Goal: Information Seeking & Learning: Learn about a topic

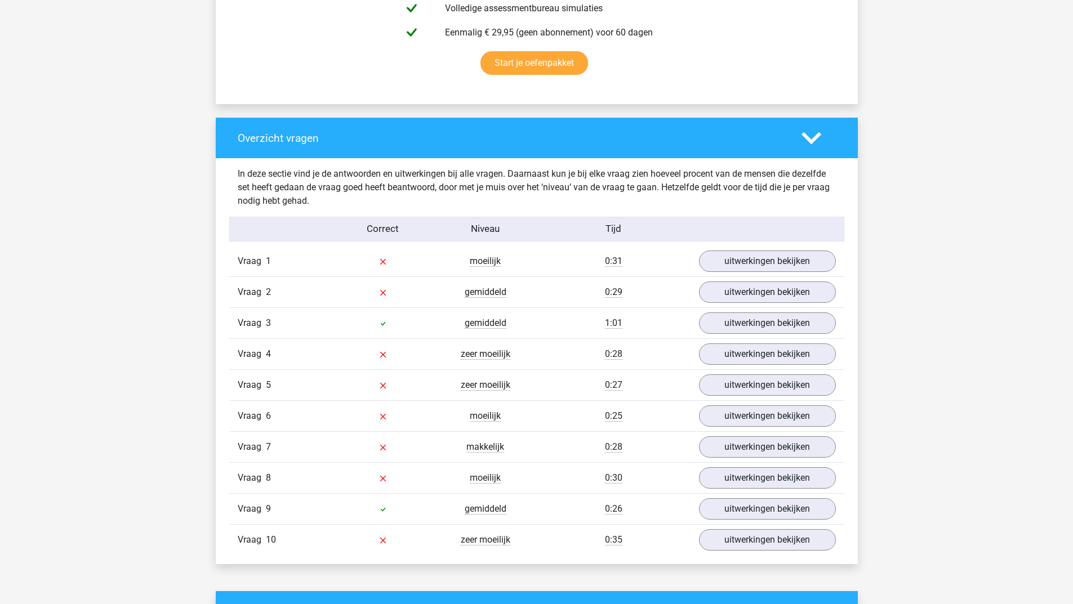
scroll to position [845, 0]
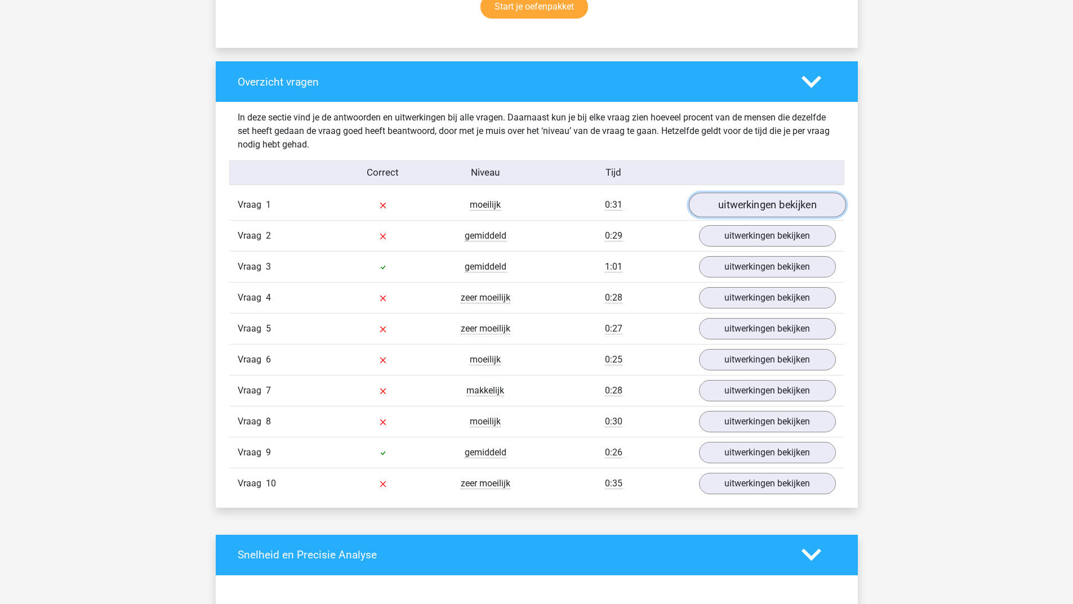
click at [761, 199] on link "uitwerkingen bekijken" at bounding box center [766, 205] width 157 height 25
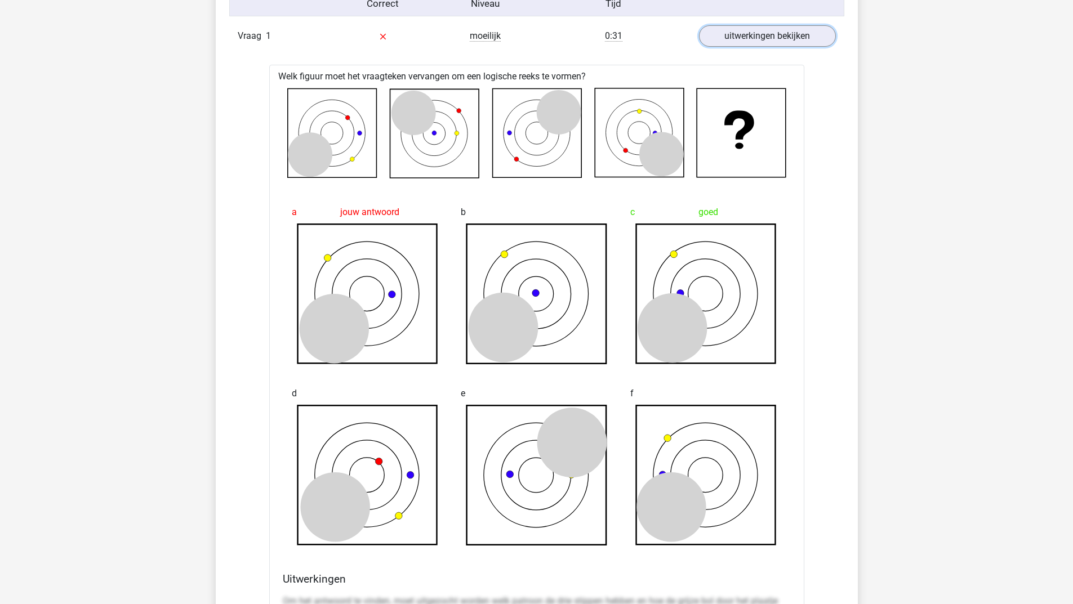
scroll to position [732, 0]
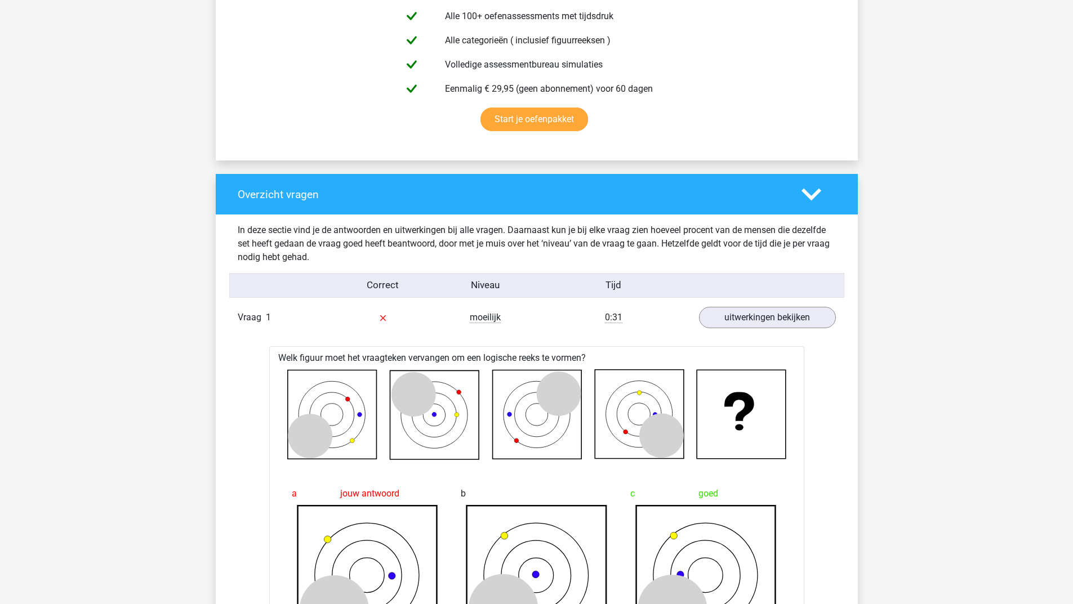
click at [821, 190] on div at bounding box center [818, 195] width 51 height 20
click at [815, 190] on icon at bounding box center [811, 195] width 20 height 20
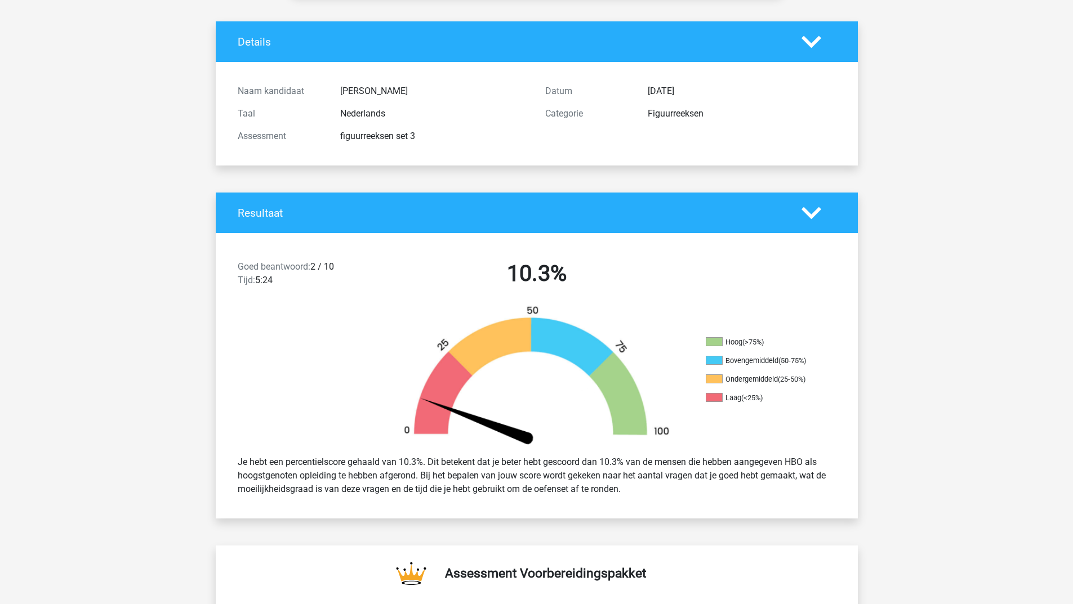
scroll to position [0, 0]
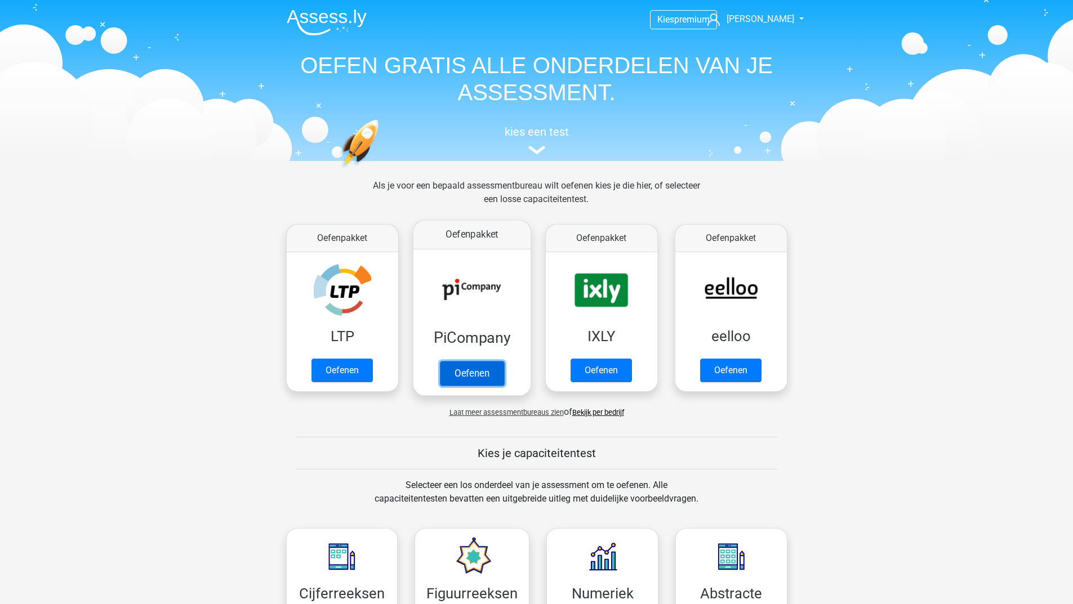
click at [477, 381] on link "Oefenen" at bounding box center [471, 373] width 64 height 25
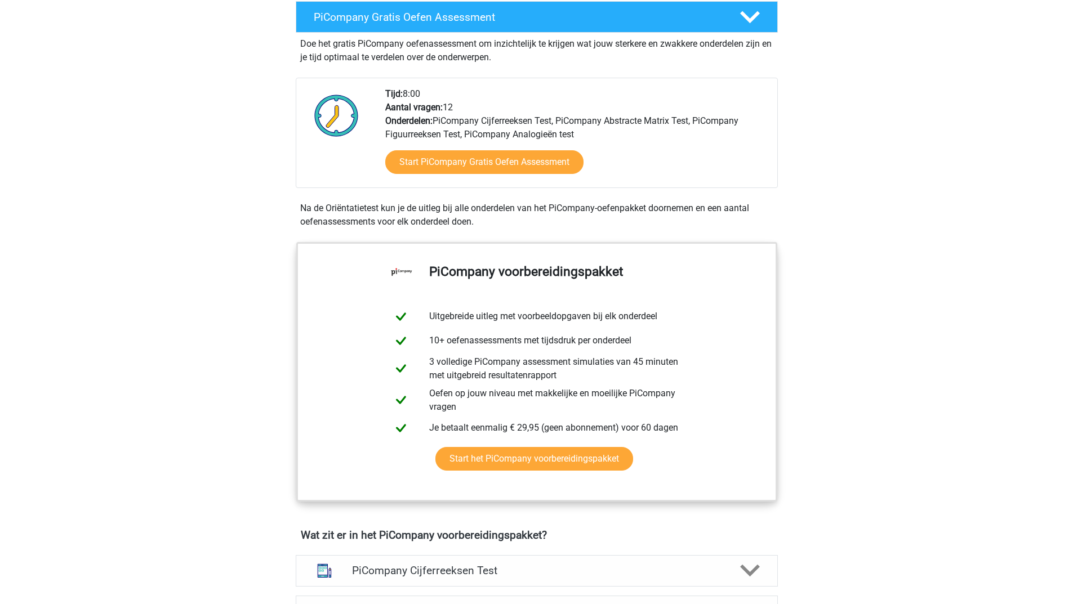
scroll to position [450, 0]
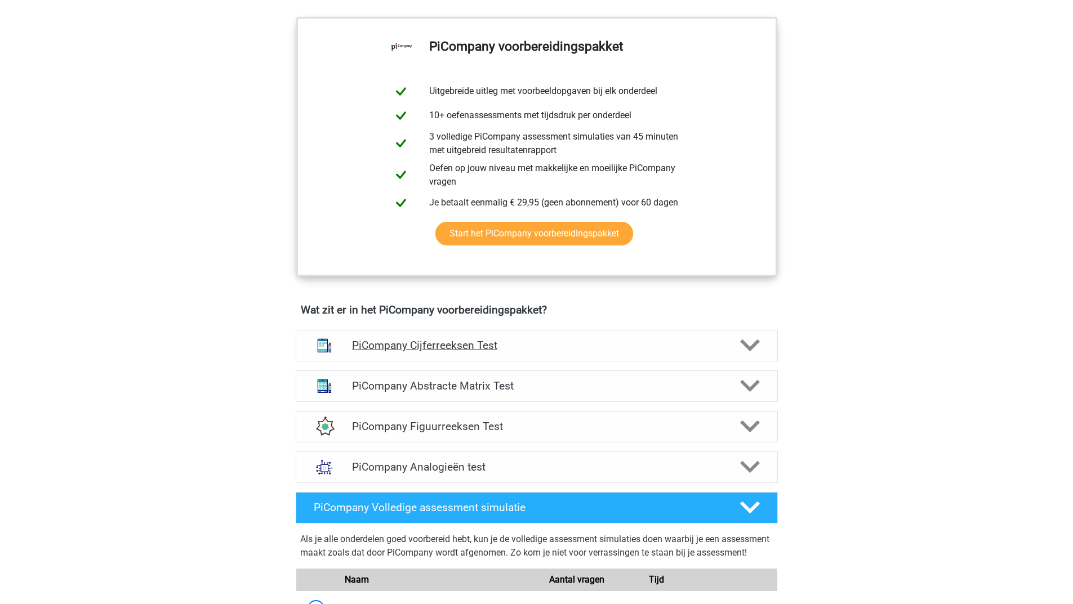
click at [754, 355] on icon at bounding box center [750, 346] width 20 height 20
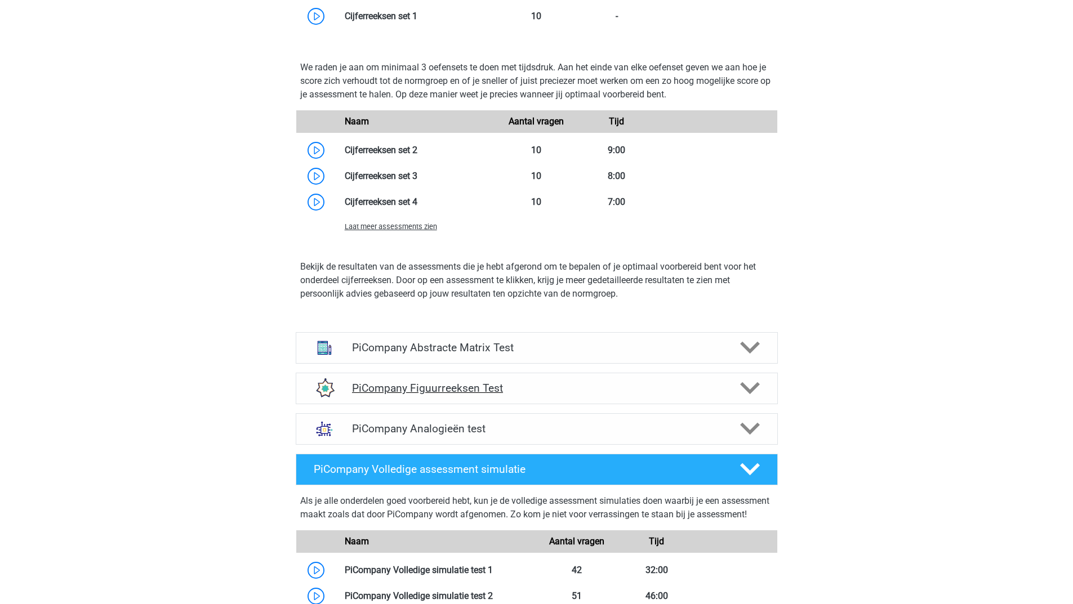
scroll to position [901, 0]
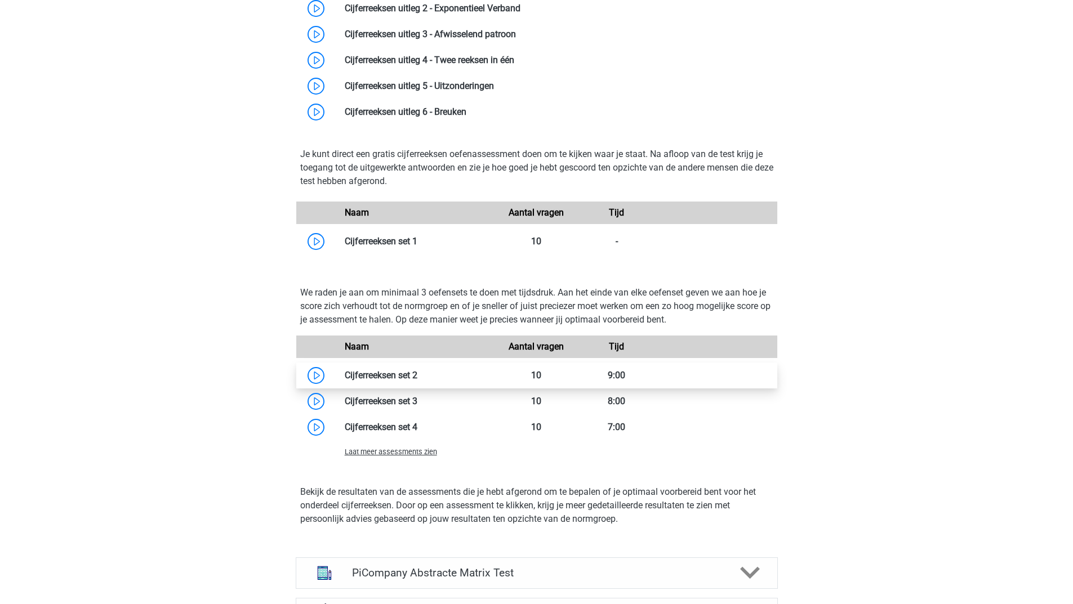
click at [417, 380] on link at bounding box center [417, 375] width 0 height 11
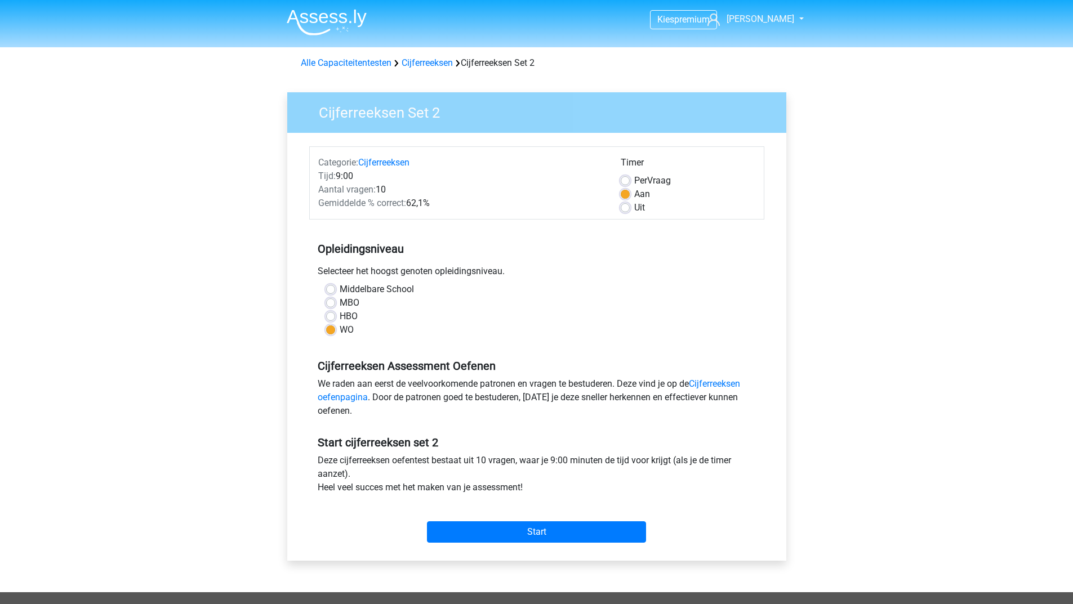
click at [340, 315] on label "HBO" at bounding box center [349, 317] width 18 height 14
click at [328, 315] on input "HBO" at bounding box center [330, 315] width 9 height 11
radio input "true"
click at [488, 527] on input "Start" at bounding box center [536, 531] width 219 height 21
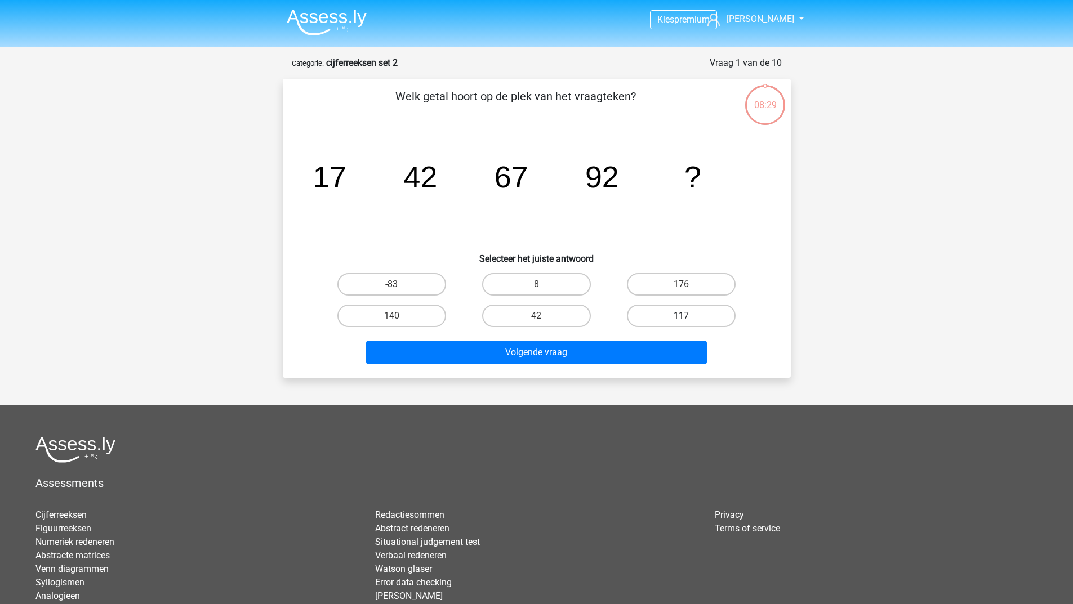
click at [681, 313] on label "117" at bounding box center [681, 316] width 109 height 23
click at [681, 316] on input "117" at bounding box center [684, 319] width 7 height 7
radio input "true"
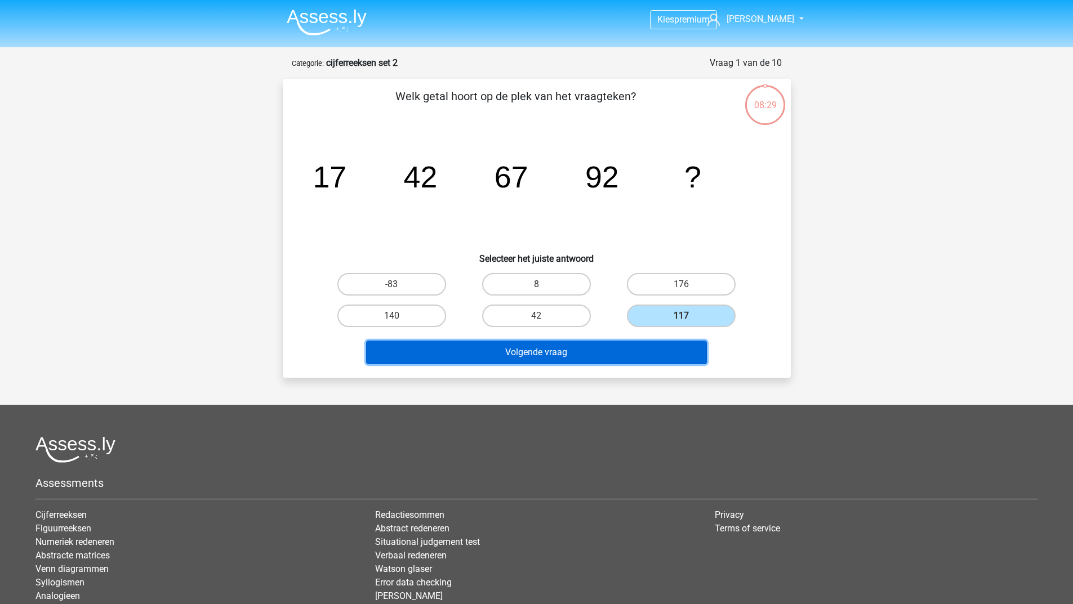
click at [606, 345] on button "Volgende vraag" at bounding box center [536, 353] width 341 height 24
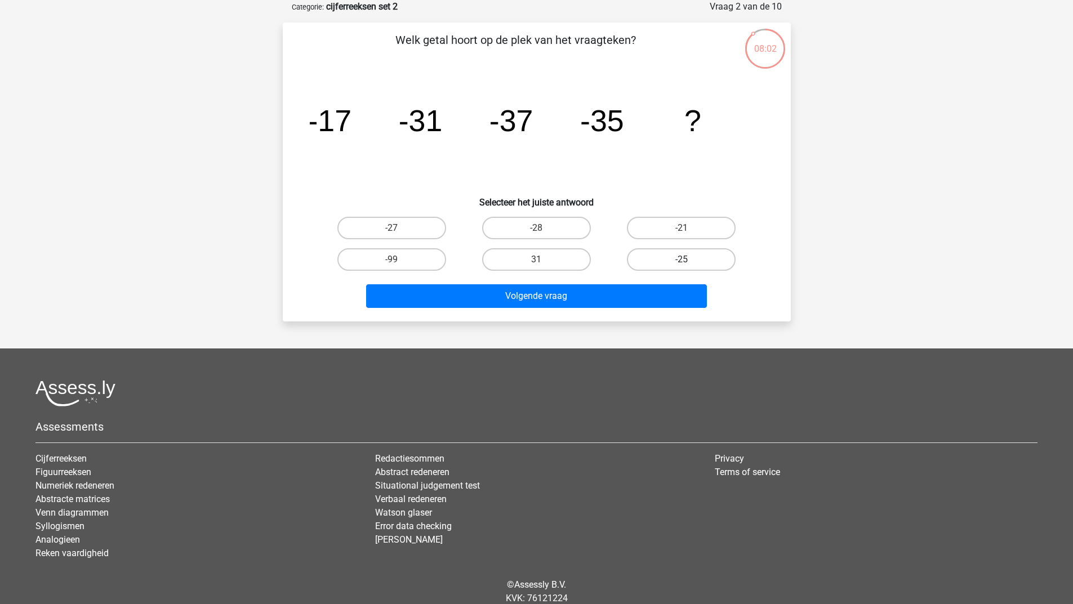
click at [672, 254] on label "-25" at bounding box center [681, 259] width 109 height 23
click at [681, 260] on input "-25" at bounding box center [684, 263] width 7 height 7
radio input "true"
click at [633, 281] on div "Volgende vraag" at bounding box center [537, 293] width 472 height 37
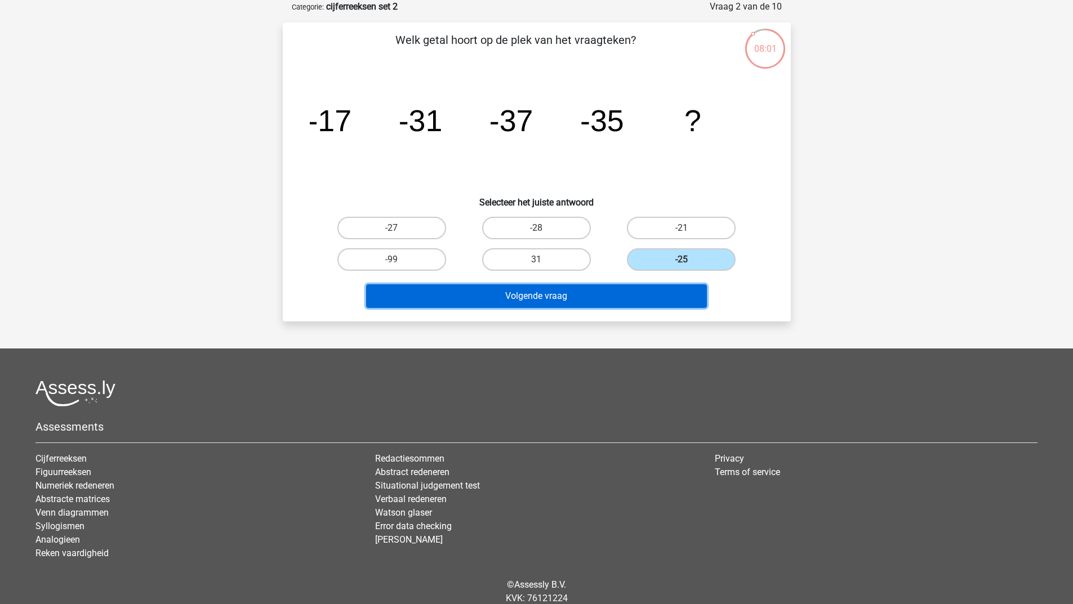
click at [633, 287] on button "Volgende vraag" at bounding box center [536, 296] width 341 height 24
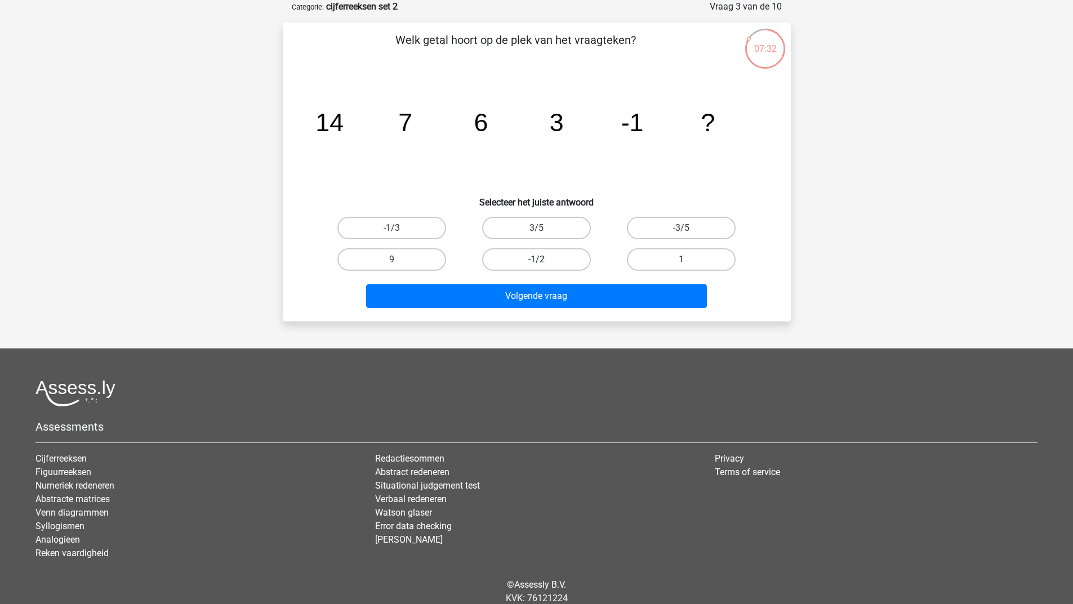
click at [559, 258] on label "-1/2" at bounding box center [536, 259] width 109 height 23
click at [543, 260] on input "-1/2" at bounding box center [539, 263] width 7 height 7
radio input "true"
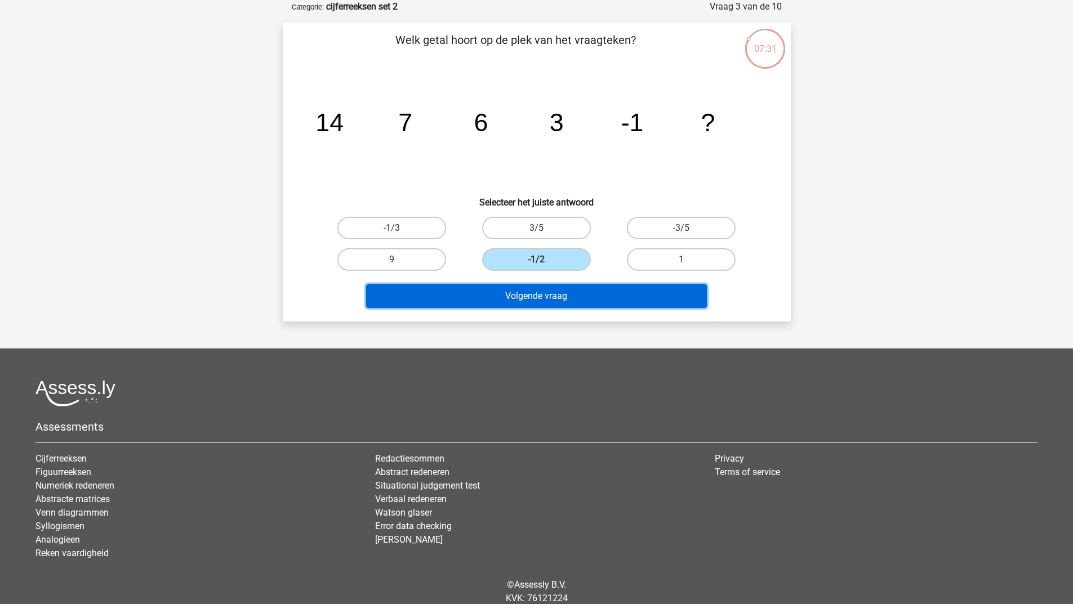
click at [533, 297] on button "Volgende vraag" at bounding box center [536, 296] width 341 height 24
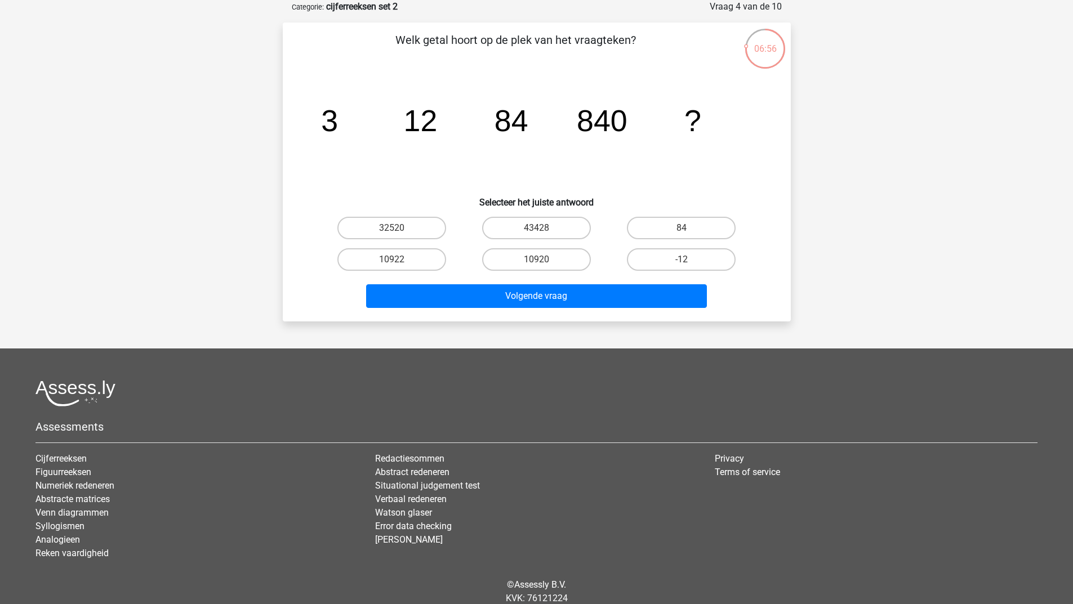
click at [542, 265] on input "10920" at bounding box center [539, 263] width 7 height 7
radio input "true"
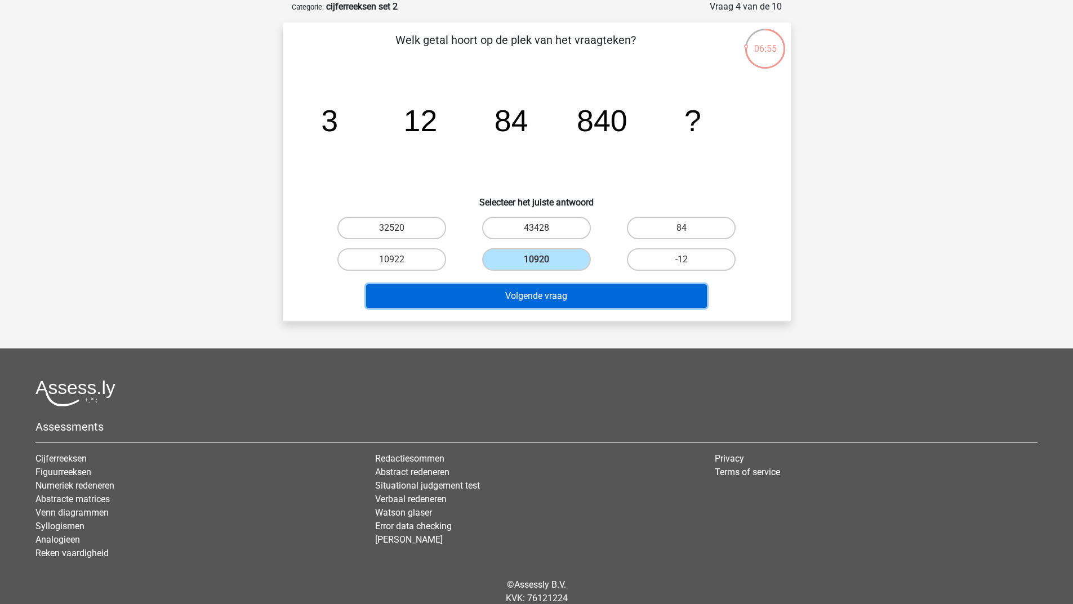
click at [527, 297] on button "Volgende vraag" at bounding box center [536, 296] width 341 height 24
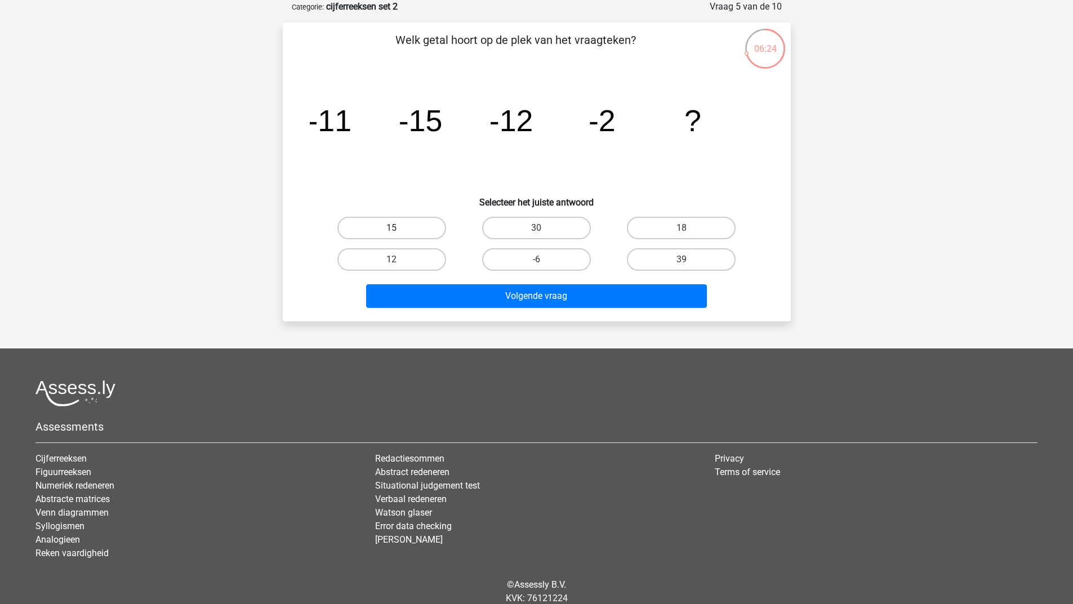
click at [409, 233] on label "15" at bounding box center [391, 228] width 109 height 23
click at [399, 233] on input "15" at bounding box center [394, 231] width 7 height 7
radio input "true"
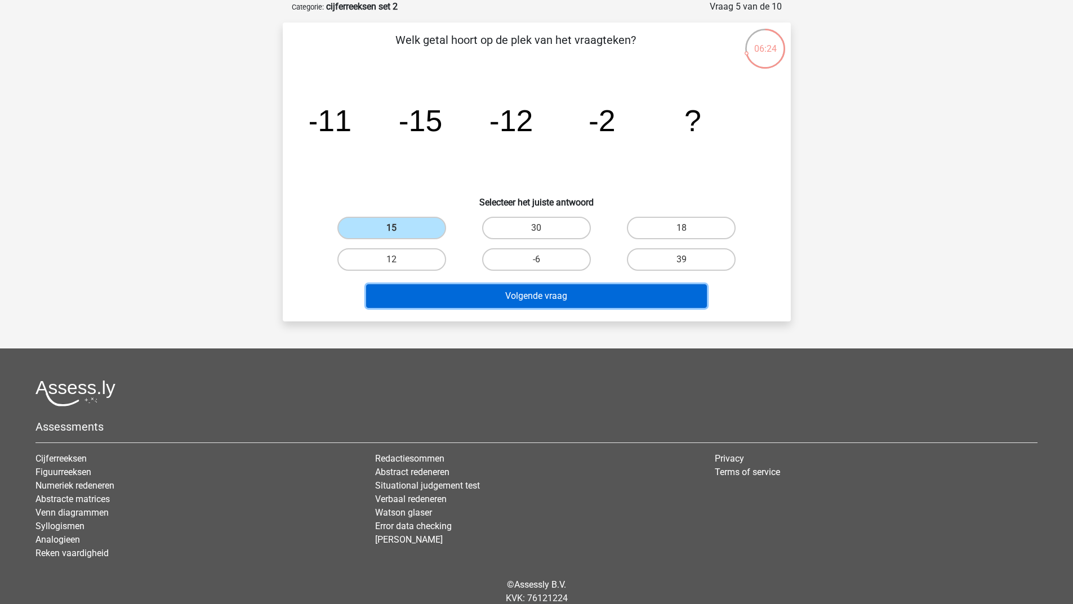
click at [449, 294] on button "Volgende vraag" at bounding box center [536, 296] width 341 height 24
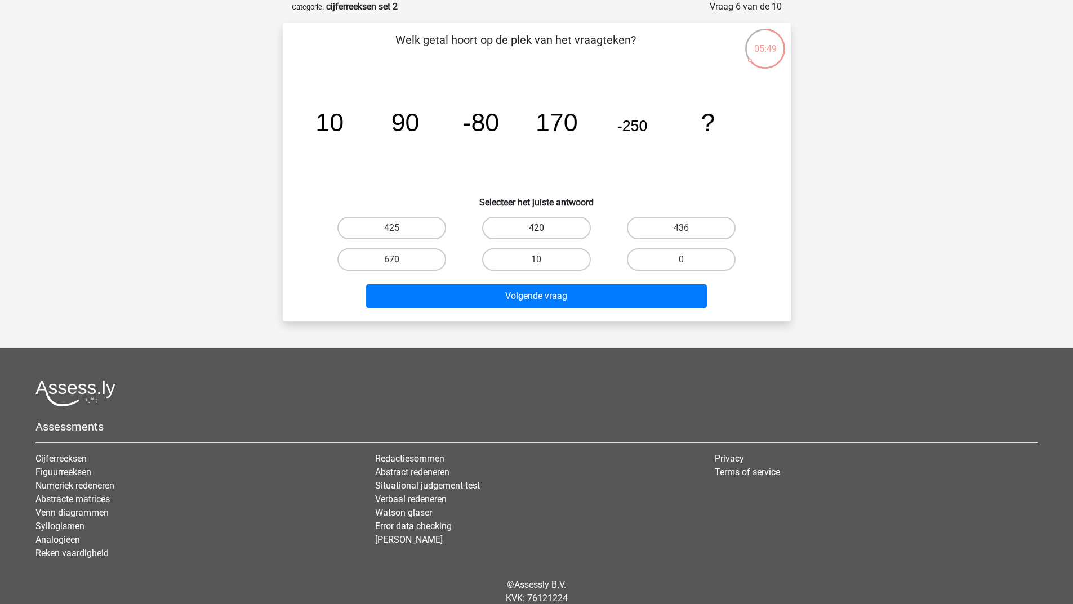
click at [519, 228] on label "420" at bounding box center [536, 228] width 109 height 23
click at [536, 228] on input "420" at bounding box center [539, 231] width 7 height 7
radio input "true"
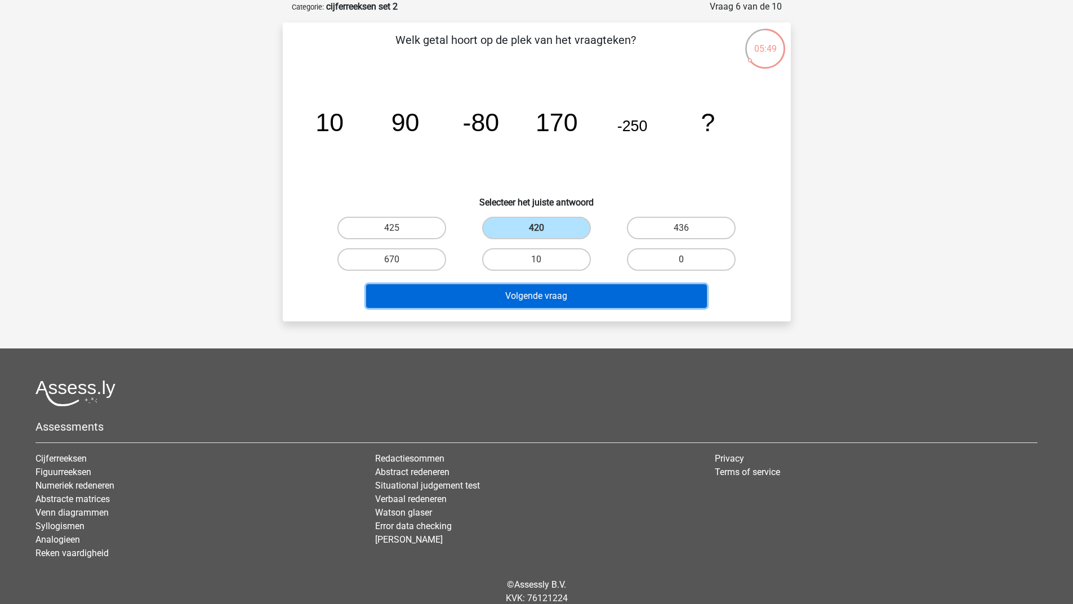
click at [498, 301] on button "Volgende vraag" at bounding box center [536, 296] width 341 height 24
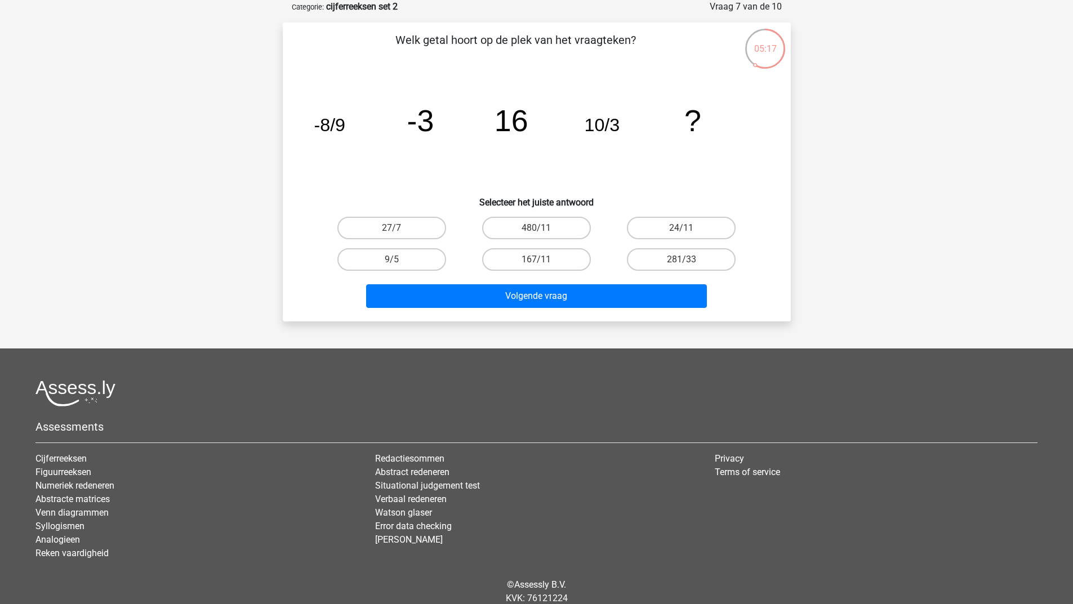
click at [540, 260] on input "167/11" at bounding box center [539, 263] width 7 height 7
radio input "true"
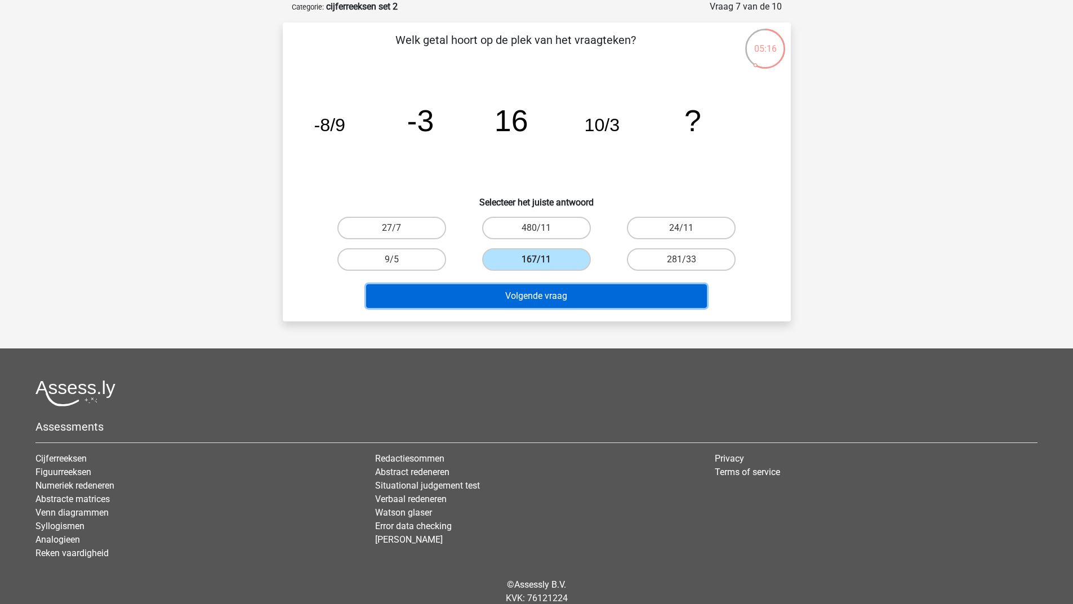
click at [537, 296] on button "Volgende vraag" at bounding box center [536, 296] width 341 height 24
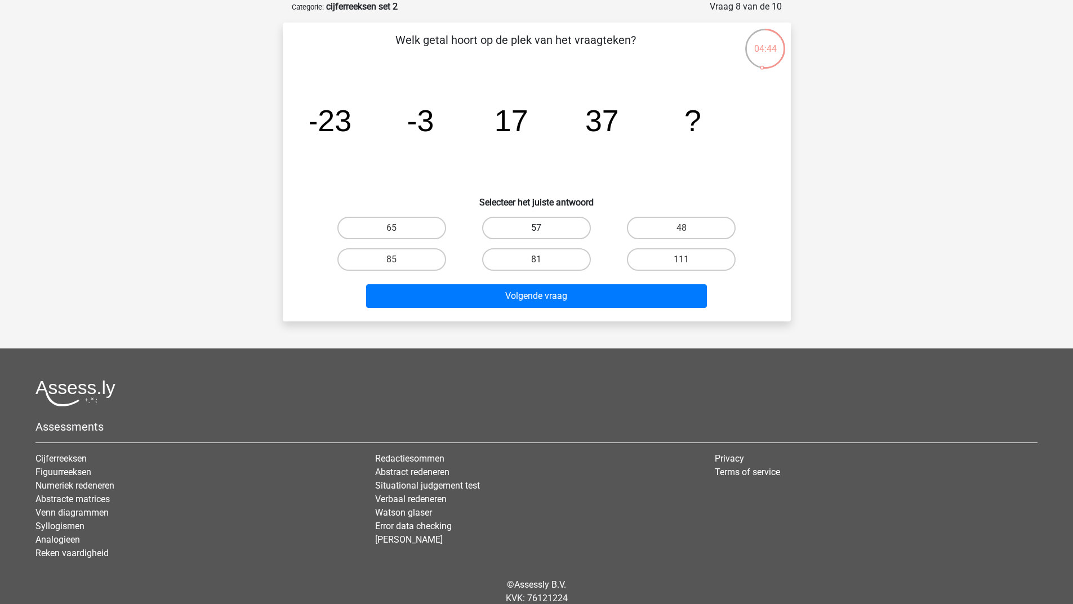
click at [556, 218] on label "57" at bounding box center [536, 228] width 109 height 23
click at [543, 228] on input "57" at bounding box center [539, 231] width 7 height 7
radio input "true"
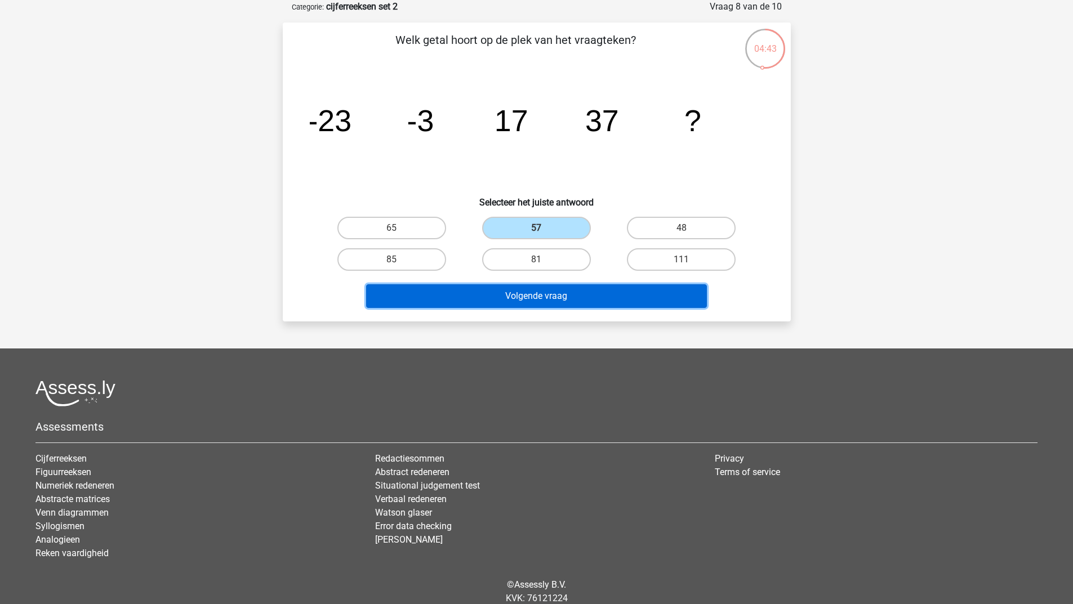
click at [523, 291] on button "Volgende vraag" at bounding box center [536, 296] width 341 height 24
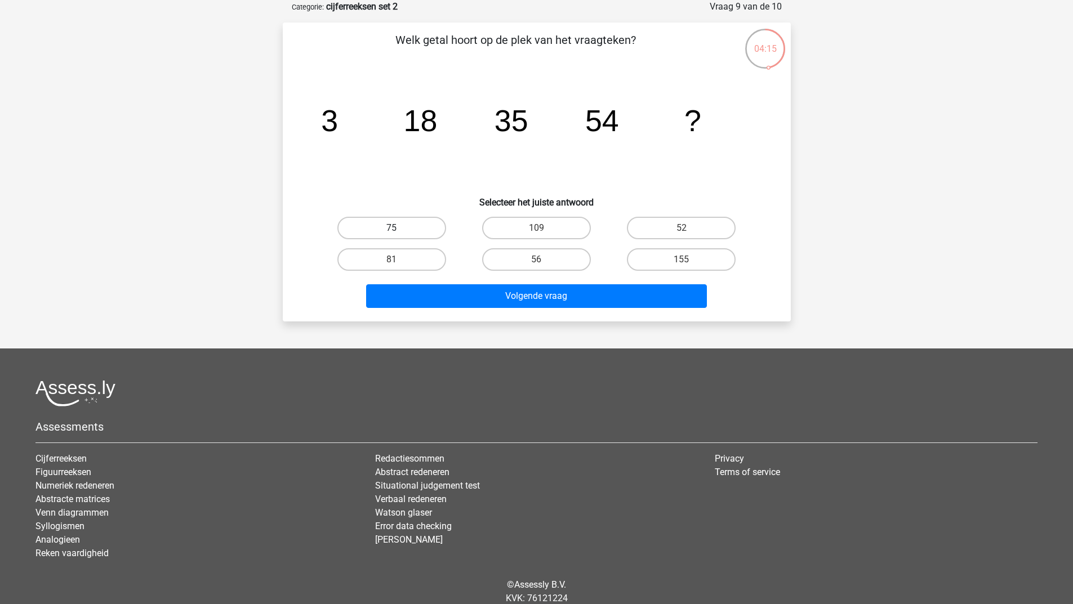
click at [412, 228] on label "75" at bounding box center [391, 228] width 109 height 23
click at [399, 228] on input "75" at bounding box center [394, 231] width 7 height 7
radio input "true"
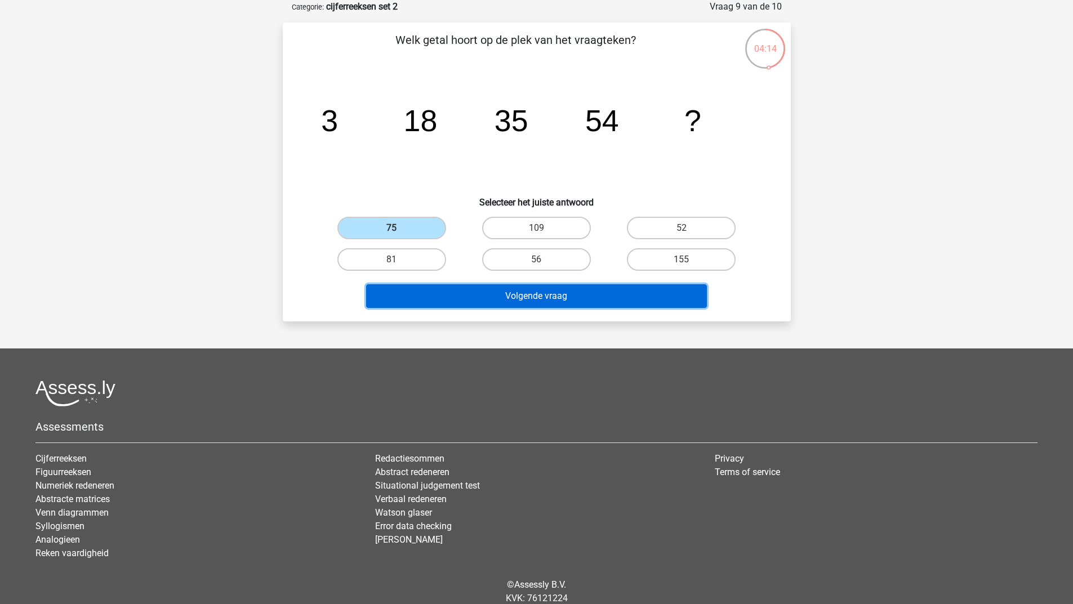
click at [442, 298] on button "Volgende vraag" at bounding box center [536, 296] width 341 height 24
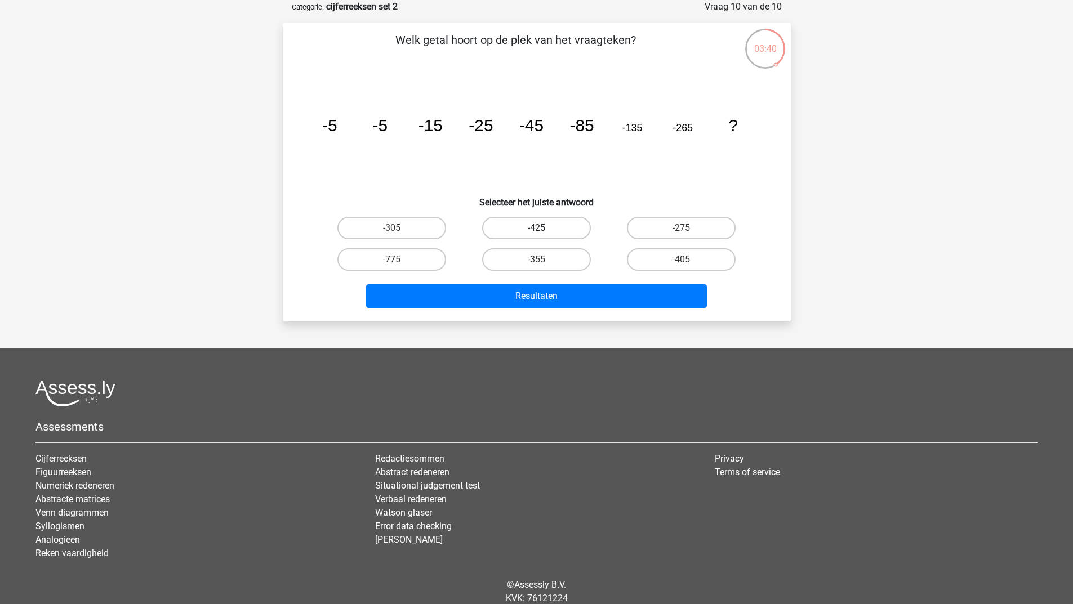
click at [550, 221] on label "-425" at bounding box center [536, 228] width 109 height 23
click at [543, 228] on input "-425" at bounding box center [539, 231] width 7 height 7
radio input "true"
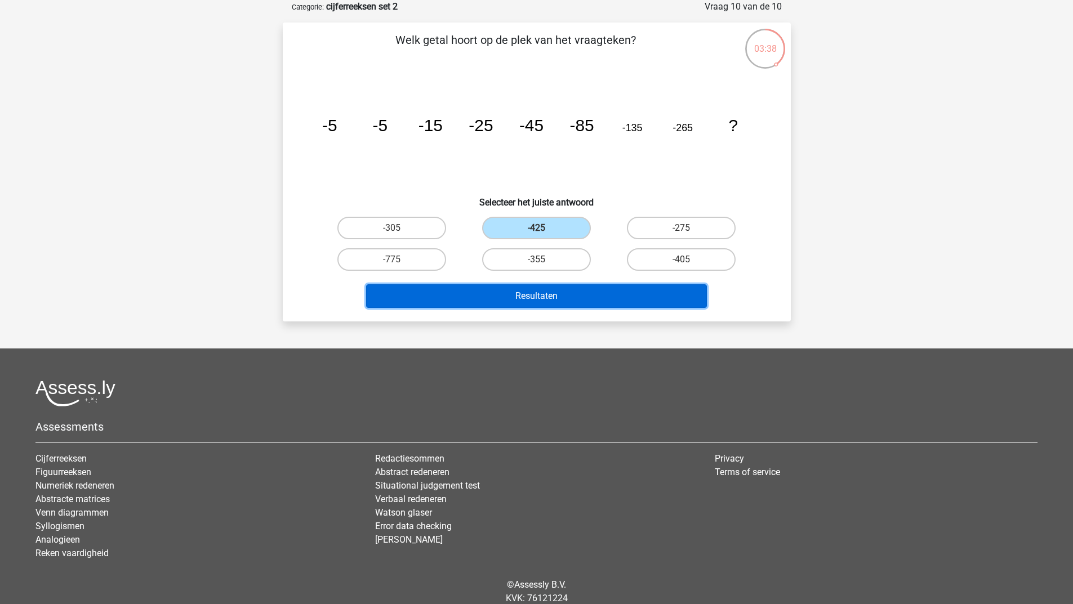
click at [555, 300] on button "Resultaten" at bounding box center [536, 296] width 341 height 24
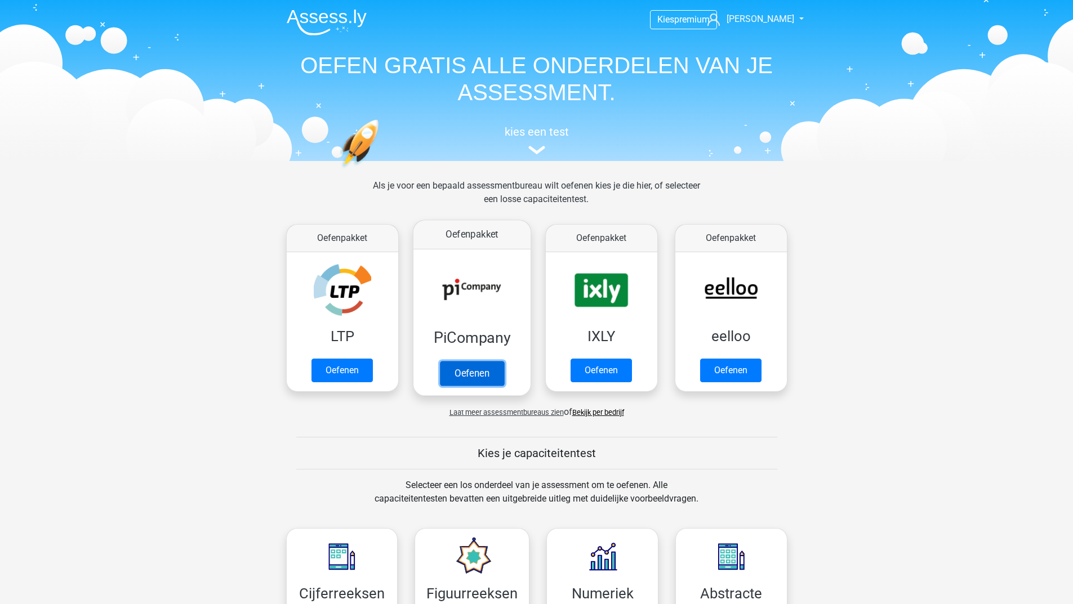
click at [470, 365] on link "Oefenen" at bounding box center [471, 373] width 64 height 25
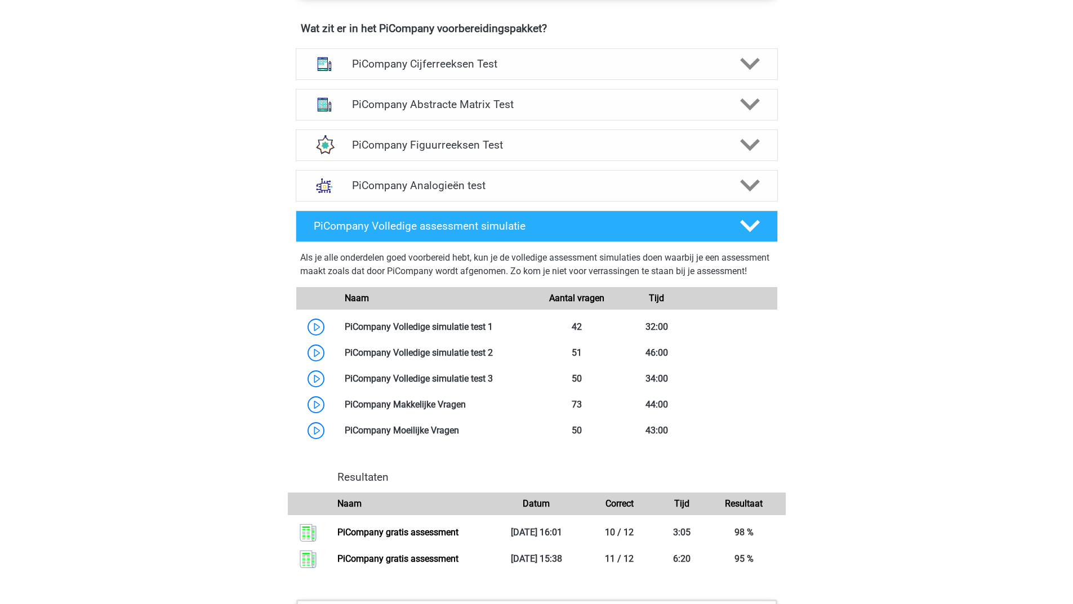
scroll to position [563, 0]
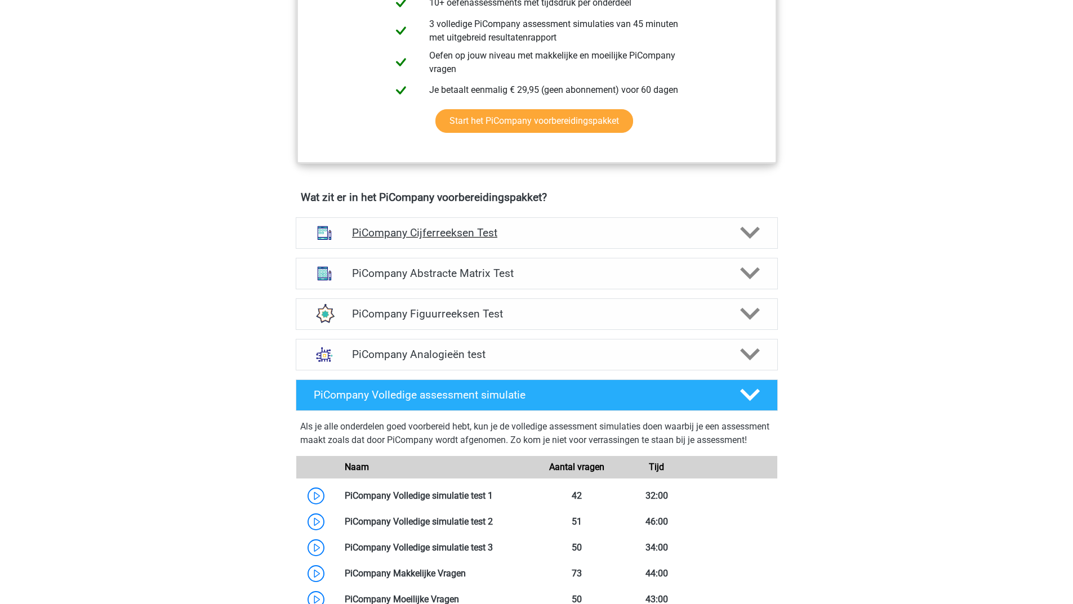
click at [752, 240] on icon at bounding box center [750, 233] width 20 height 20
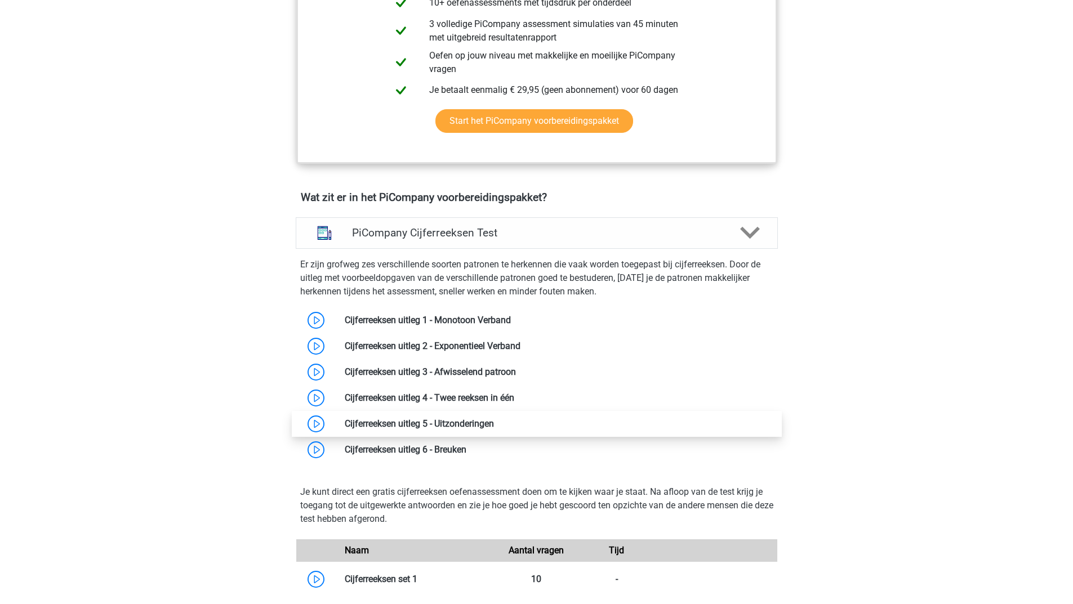
click at [494, 429] on link at bounding box center [494, 423] width 0 height 11
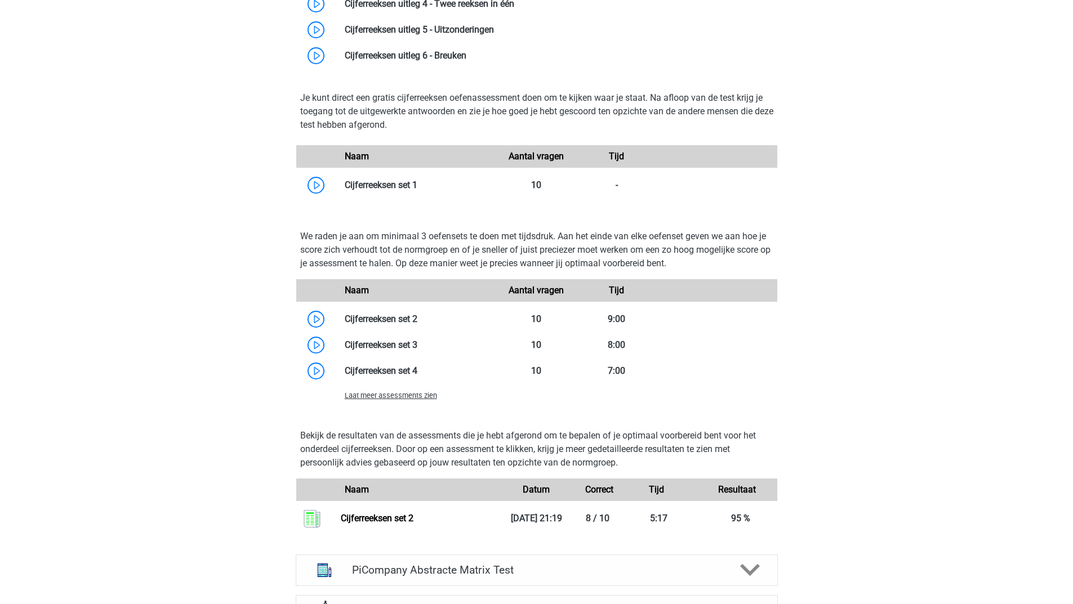
scroll to position [1126, 0]
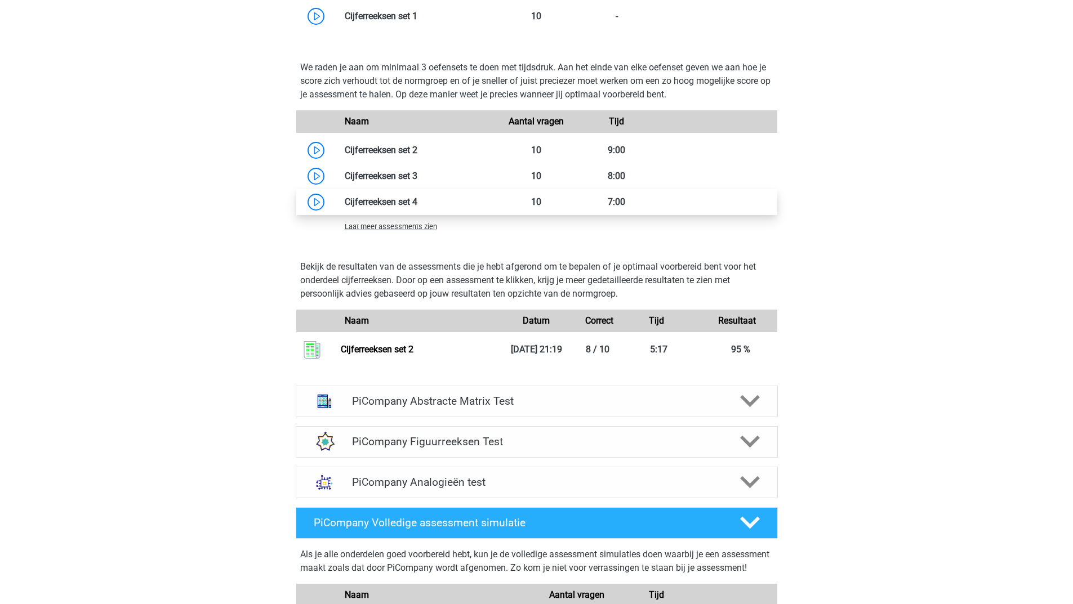
click at [417, 207] on link at bounding box center [417, 202] width 0 height 11
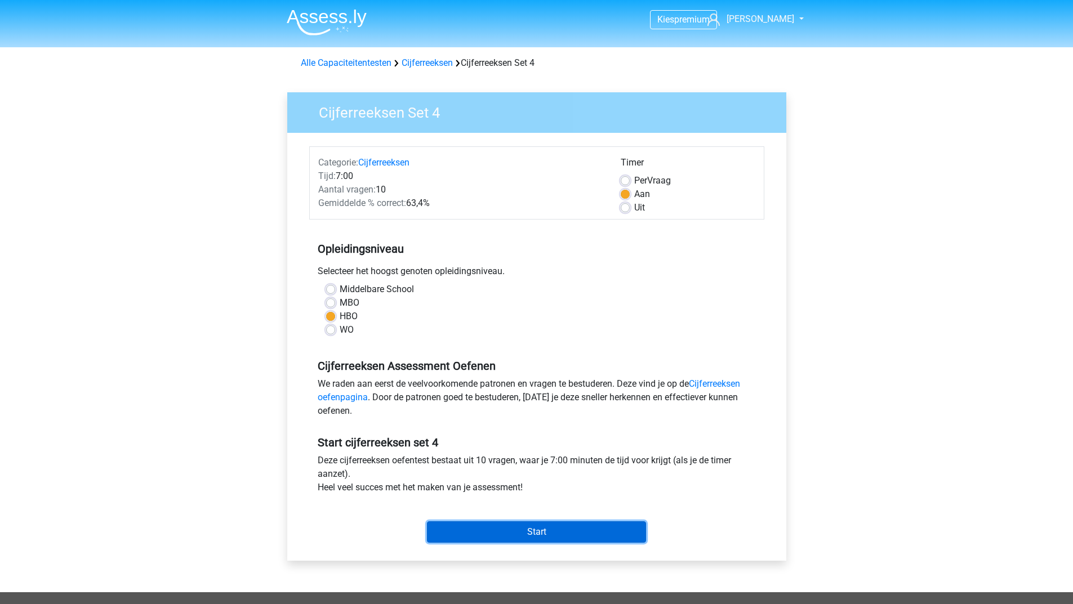
click at [444, 524] on input "Start" at bounding box center [536, 531] width 219 height 21
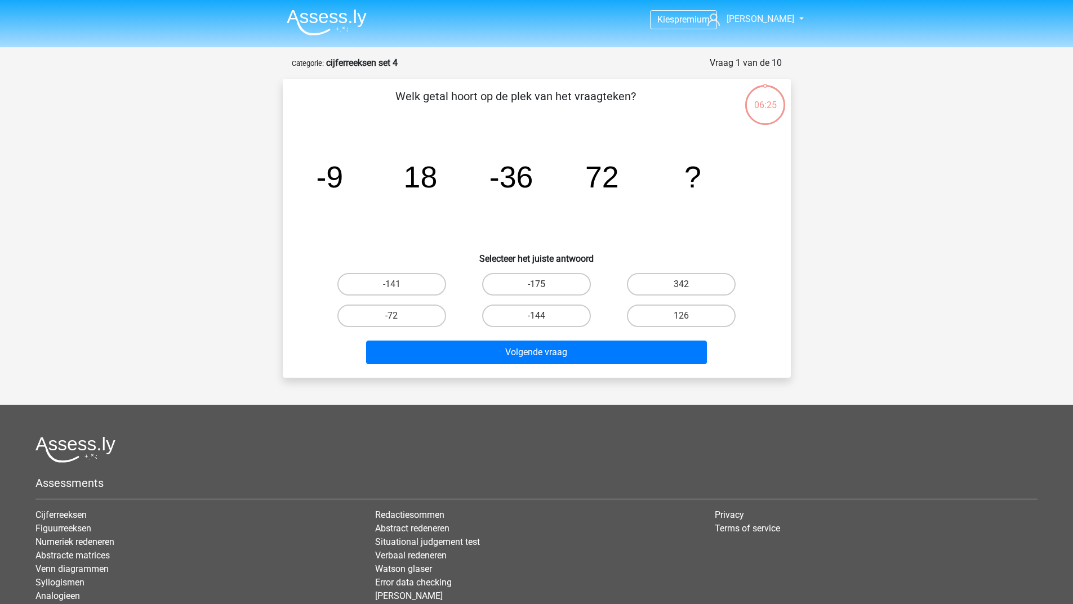
click at [540, 322] on input "-144" at bounding box center [539, 319] width 7 height 7
radio input "true"
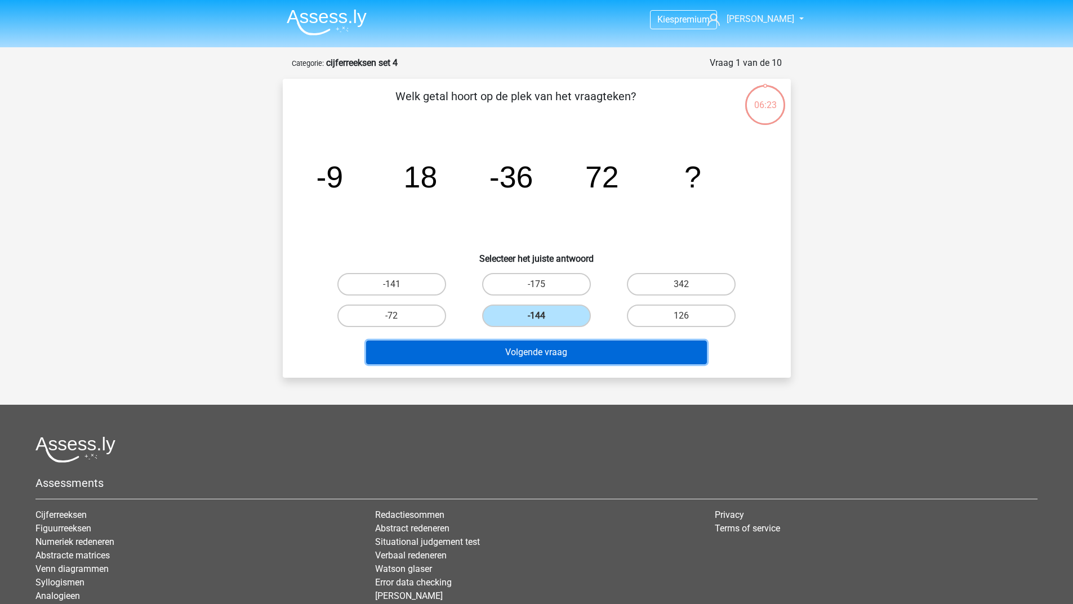
click at [550, 358] on button "Volgende vraag" at bounding box center [536, 353] width 341 height 24
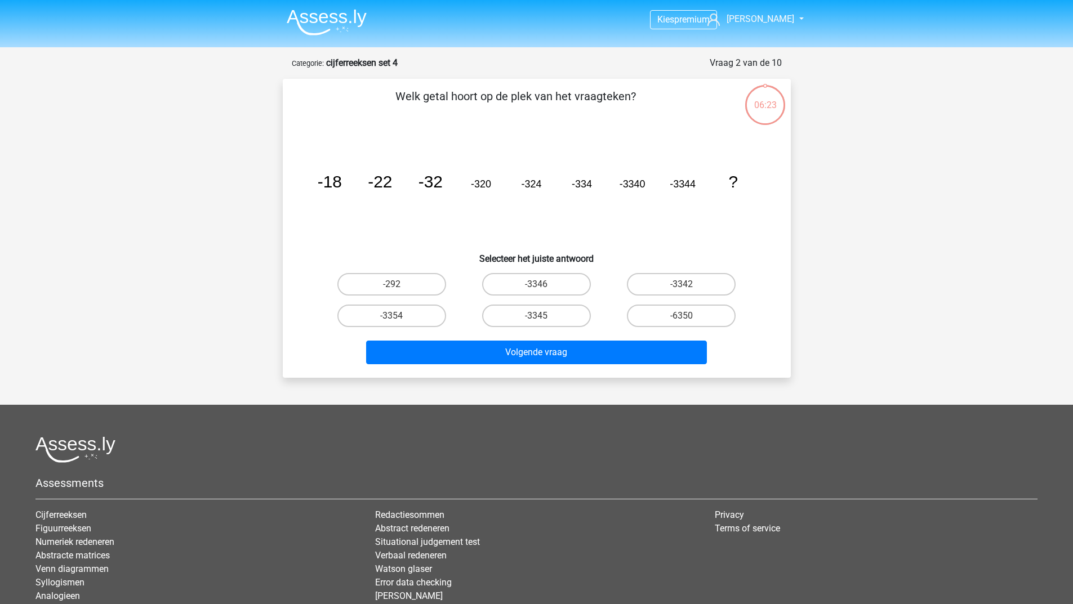
scroll to position [56, 0]
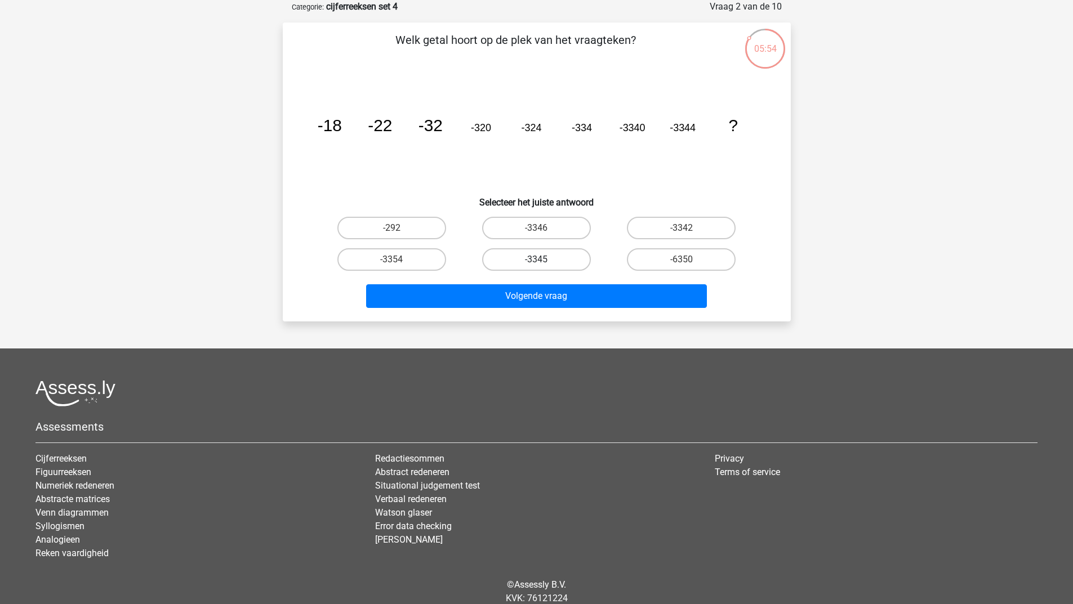
click at [567, 256] on label "-3345" at bounding box center [536, 259] width 109 height 23
click at [543, 260] on input "-3345" at bounding box center [539, 263] width 7 height 7
radio input "true"
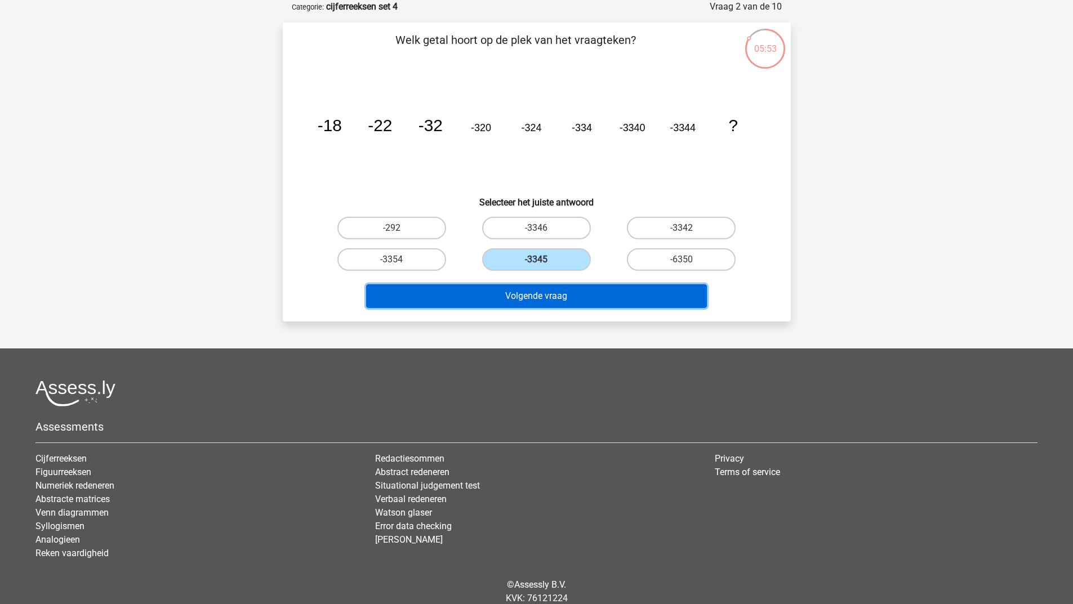
click at [559, 295] on button "Volgende vraag" at bounding box center [536, 296] width 341 height 24
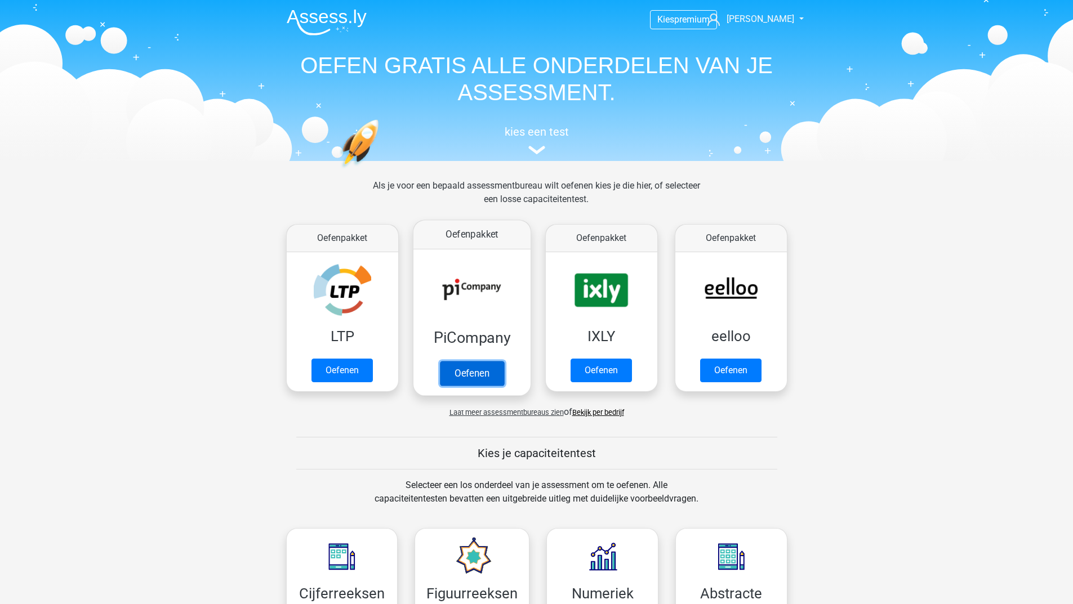
click at [473, 368] on link "Oefenen" at bounding box center [471, 373] width 64 height 25
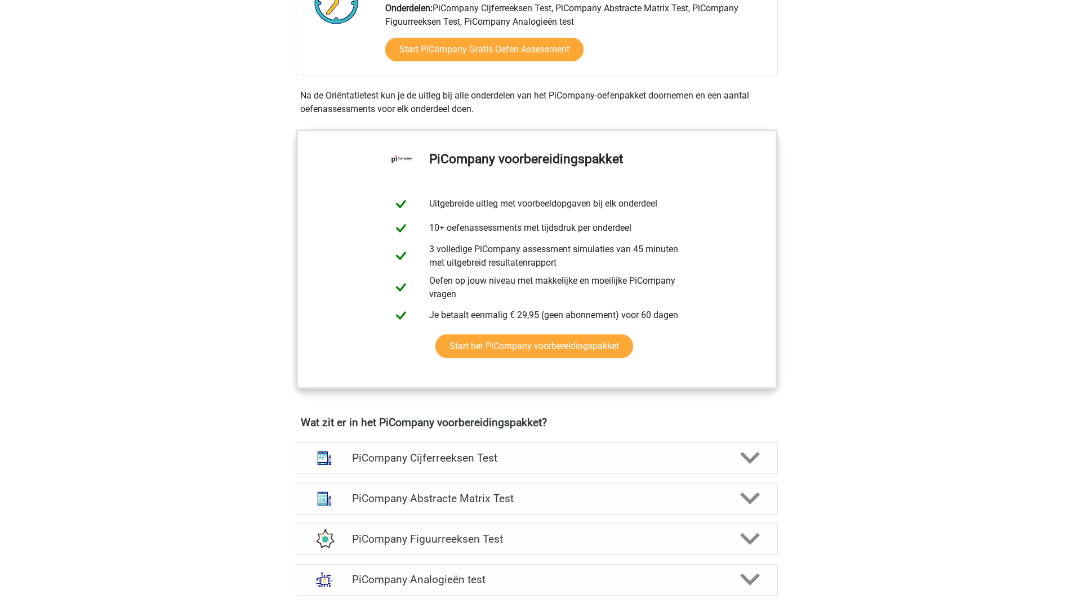
scroll to position [676, 0]
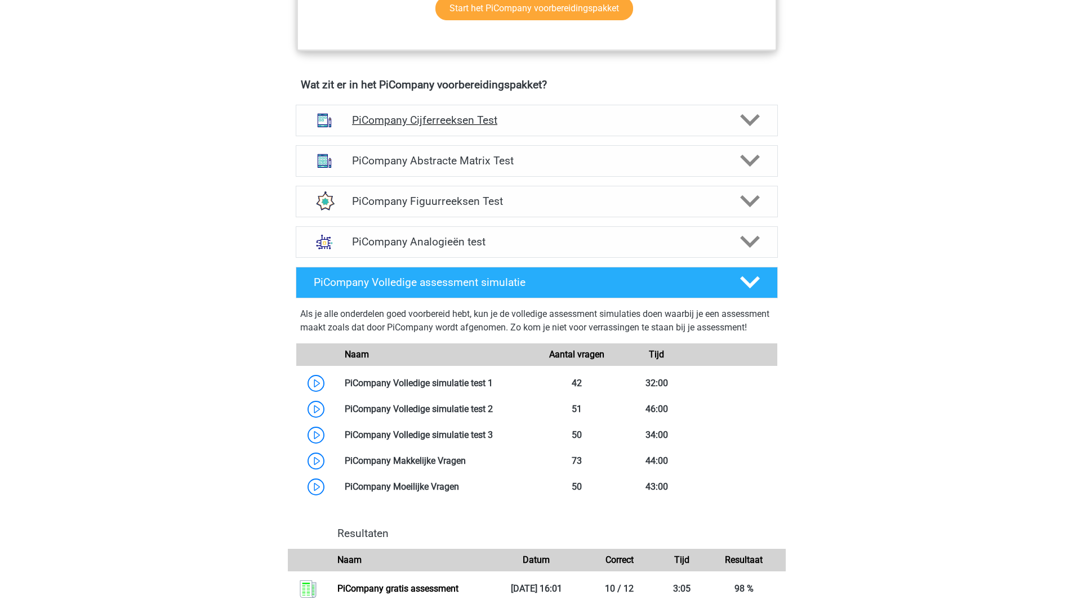
click at [751, 130] on icon at bounding box center [750, 120] width 20 height 20
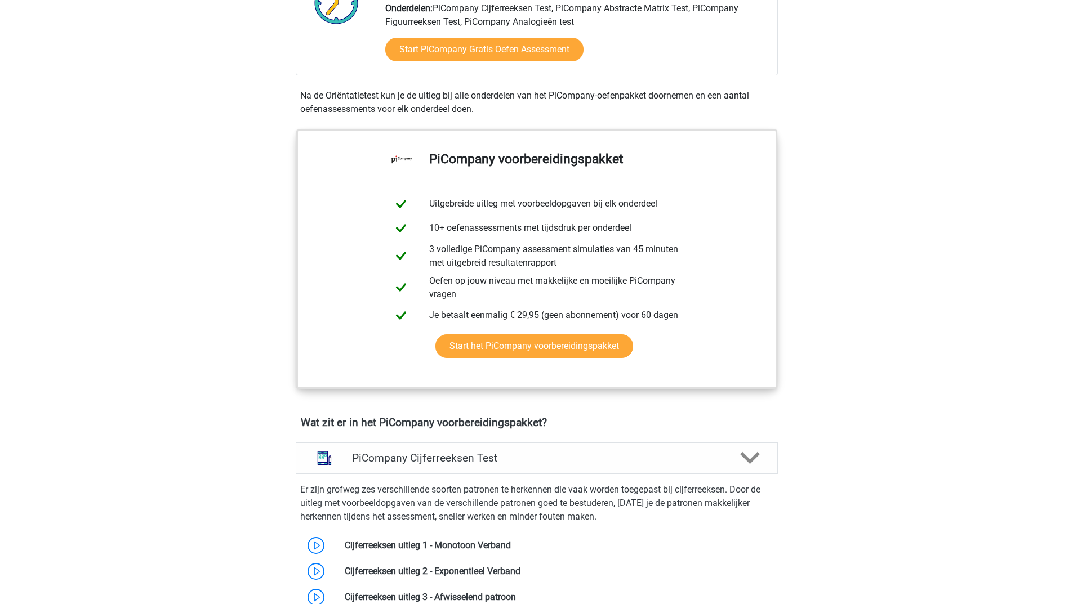
scroll to position [563, 0]
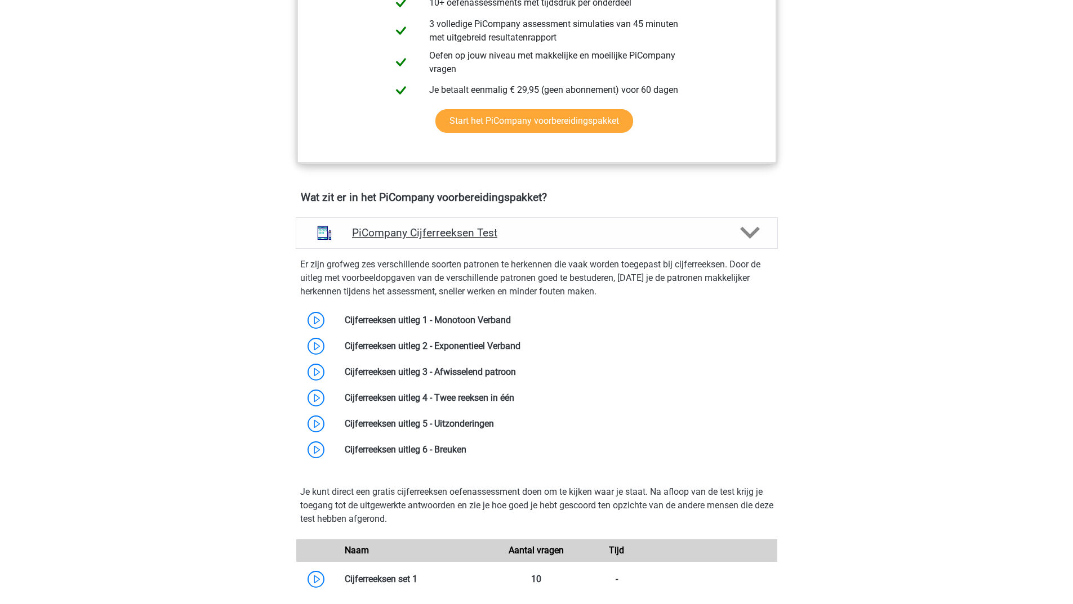
click at [740, 243] on icon at bounding box center [750, 233] width 20 height 20
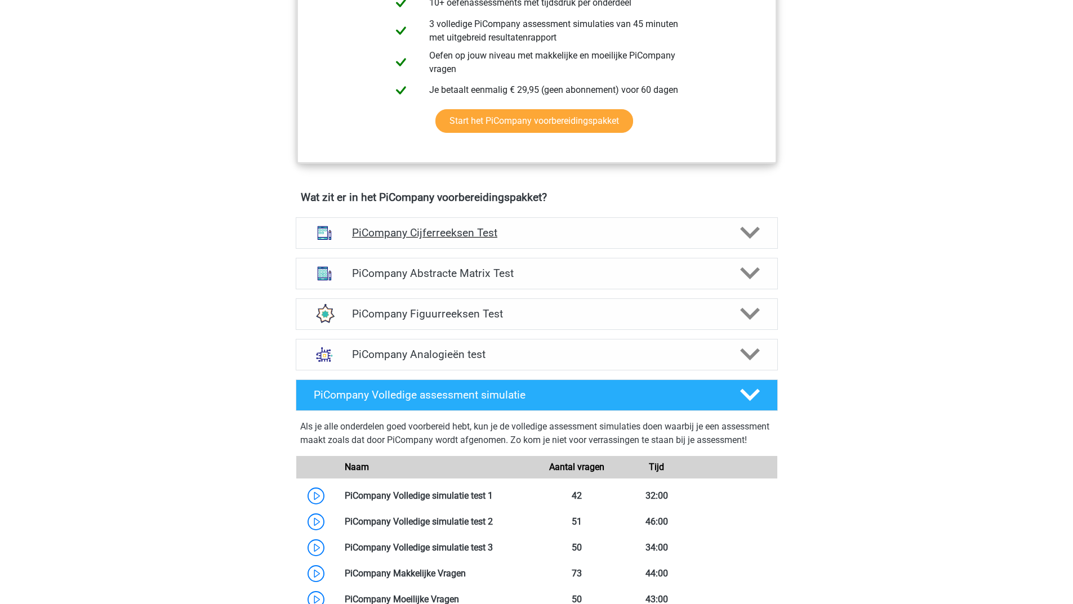
click at [746, 239] on polygon at bounding box center [750, 233] width 20 height 12
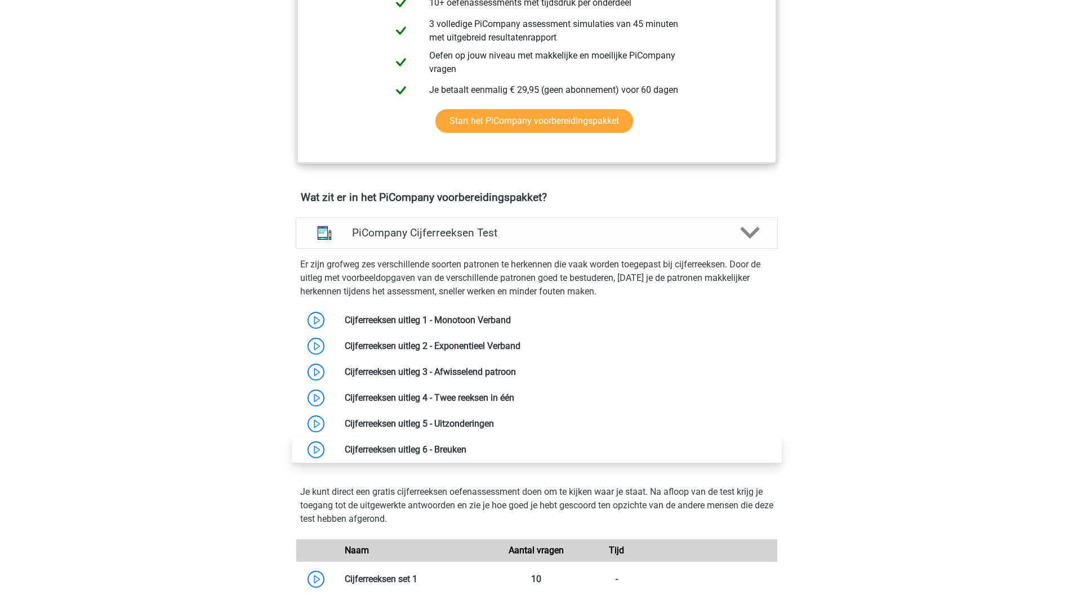
click at [466, 455] on link at bounding box center [466, 449] width 0 height 11
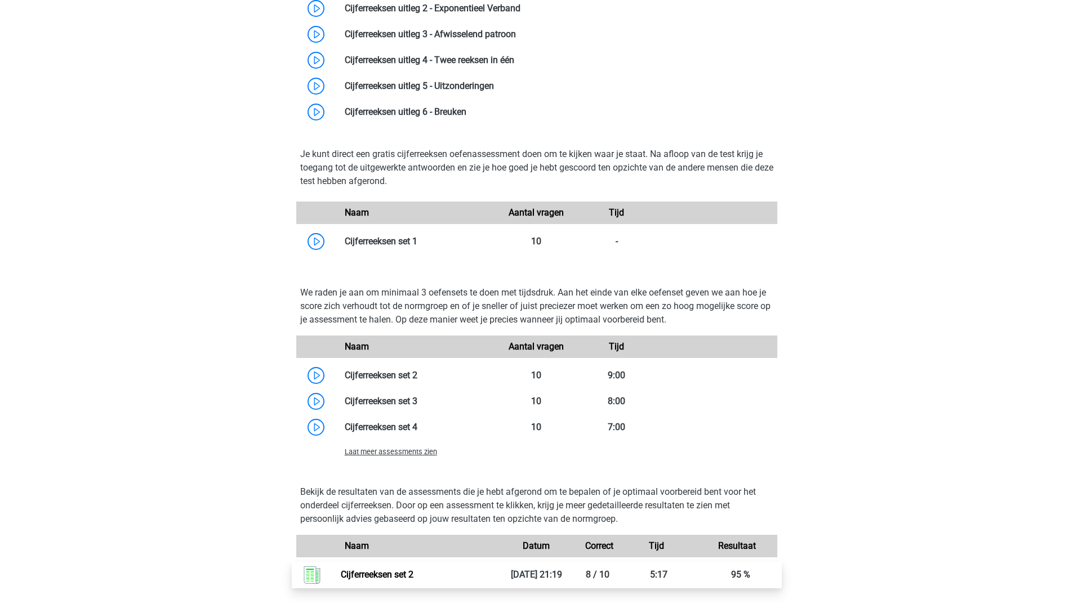
scroll to position [1014, 0]
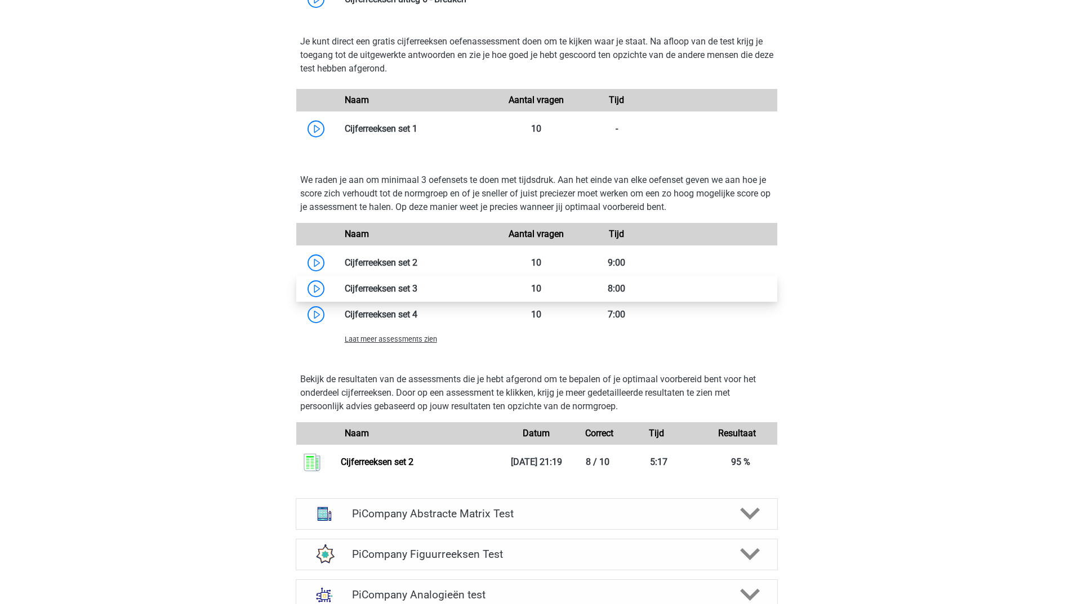
click at [417, 294] on link at bounding box center [417, 288] width 0 height 11
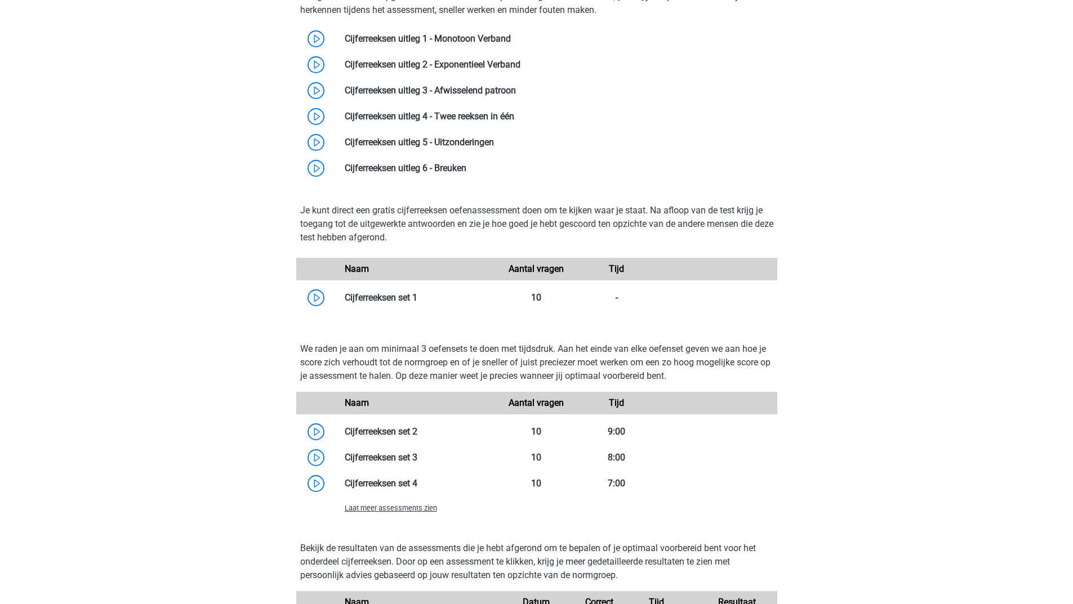
scroll to position [1070, 0]
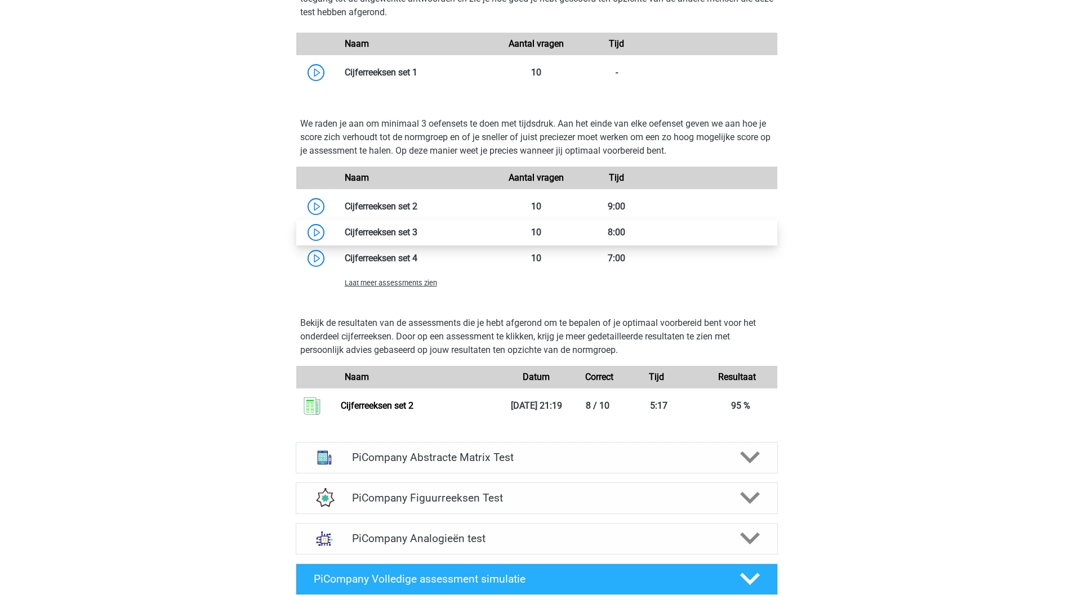
click at [417, 238] on link at bounding box center [417, 232] width 0 height 11
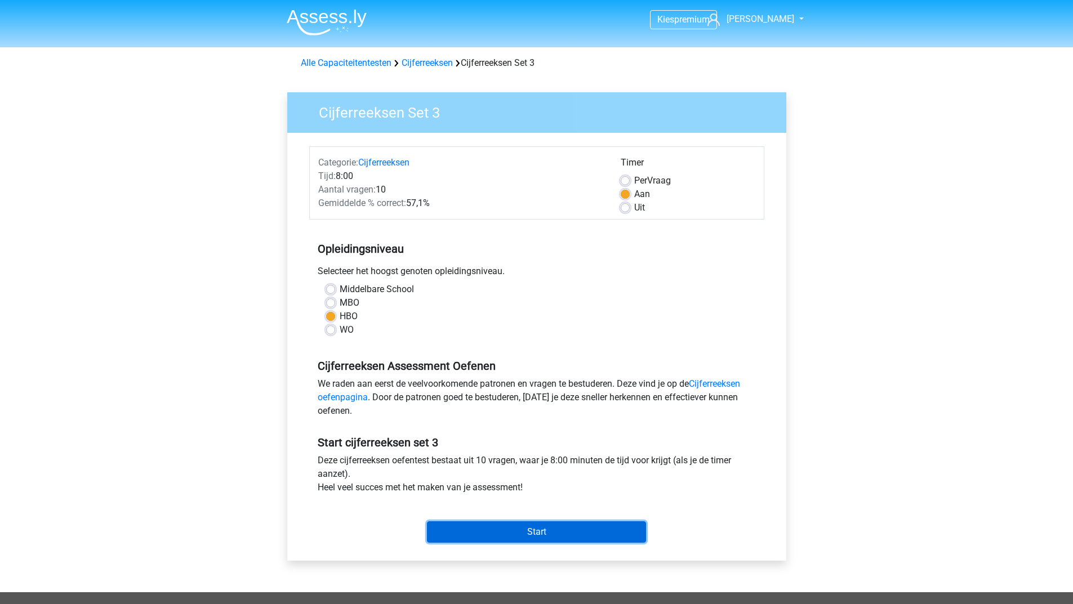
click at [439, 524] on input "Start" at bounding box center [536, 531] width 219 height 21
click at [559, 534] on input "Start" at bounding box center [536, 531] width 219 height 21
click at [507, 526] on input "Start" at bounding box center [536, 531] width 219 height 21
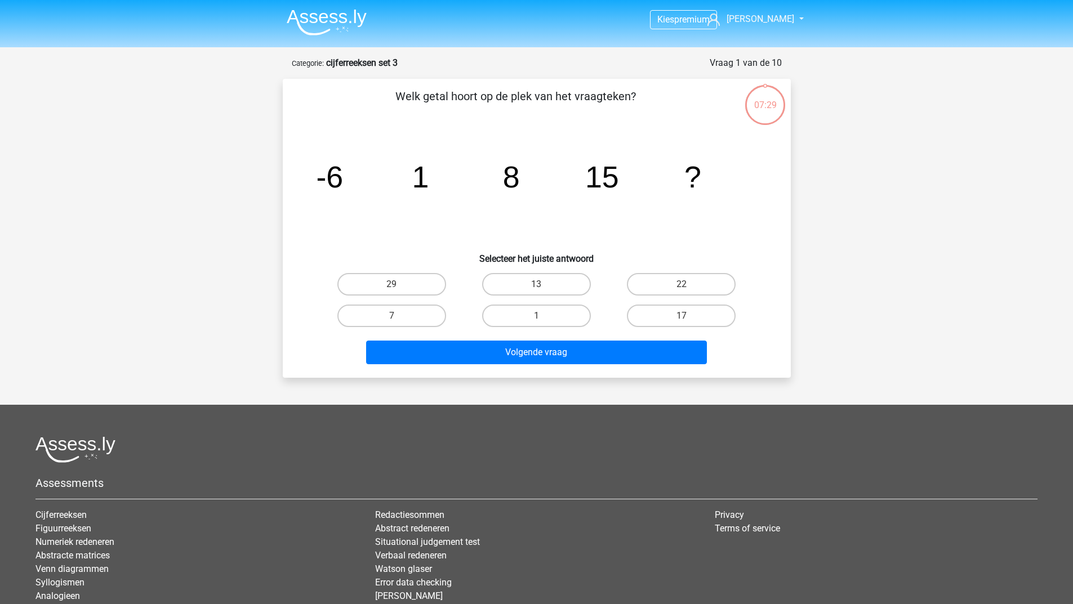
drag, startPoint x: 681, startPoint y: 280, endPoint x: 663, endPoint y: 298, distance: 25.5
click at [681, 280] on label "22" at bounding box center [681, 284] width 109 height 23
click at [681, 284] on input "22" at bounding box center [684, 287] width 7 height 7
radio input "true"
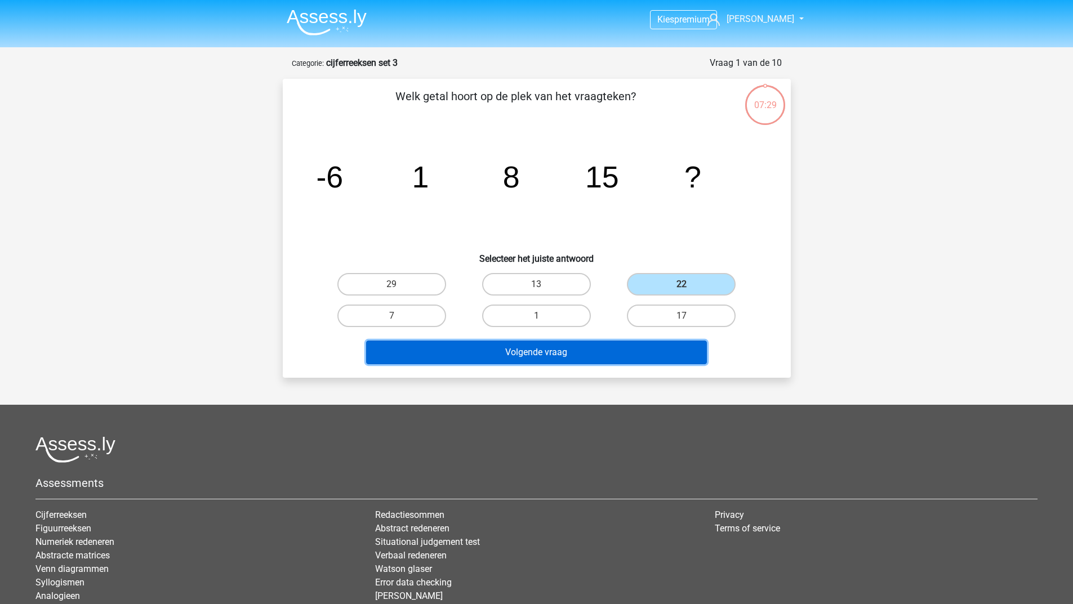
click at [623, 341] on button "Volgende vraag" at bounding box center [536, 353] width 341 height 24
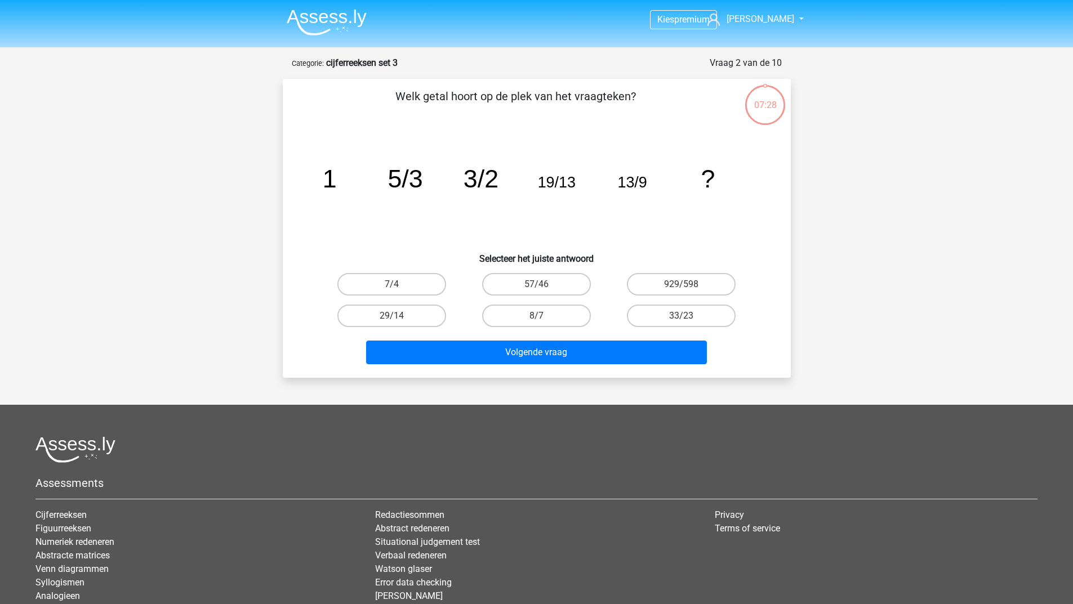
scroll to position [56, 0]
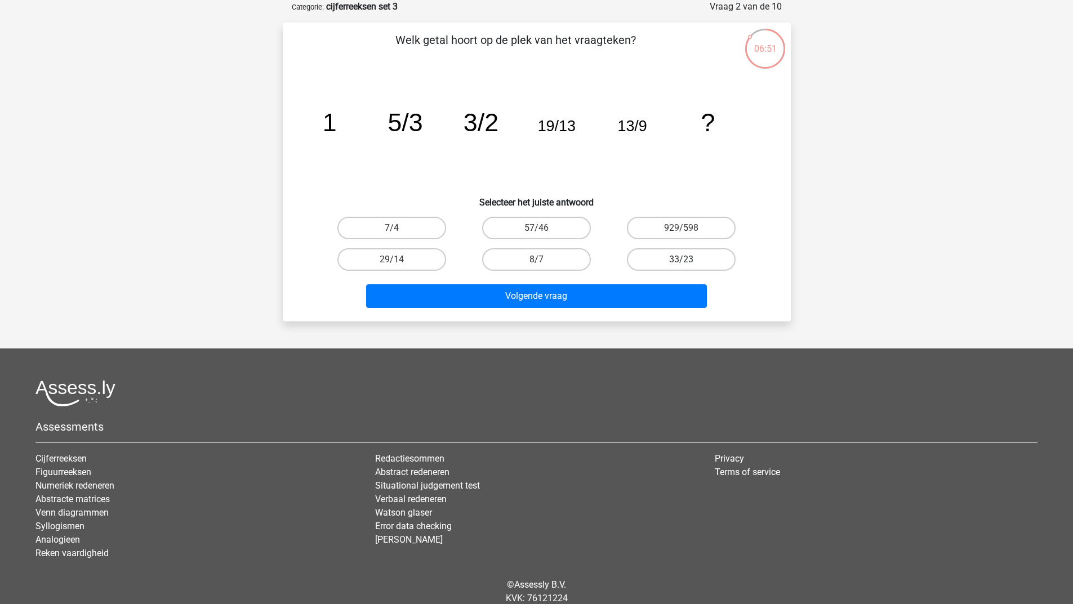
click at [656, 261] on label "33/23" at bounding box center [681, 259] width 109 height 23
click at [681, 261] on input "33/23" at bounding box center [684, 263] width 7 height 7
radio input "true"
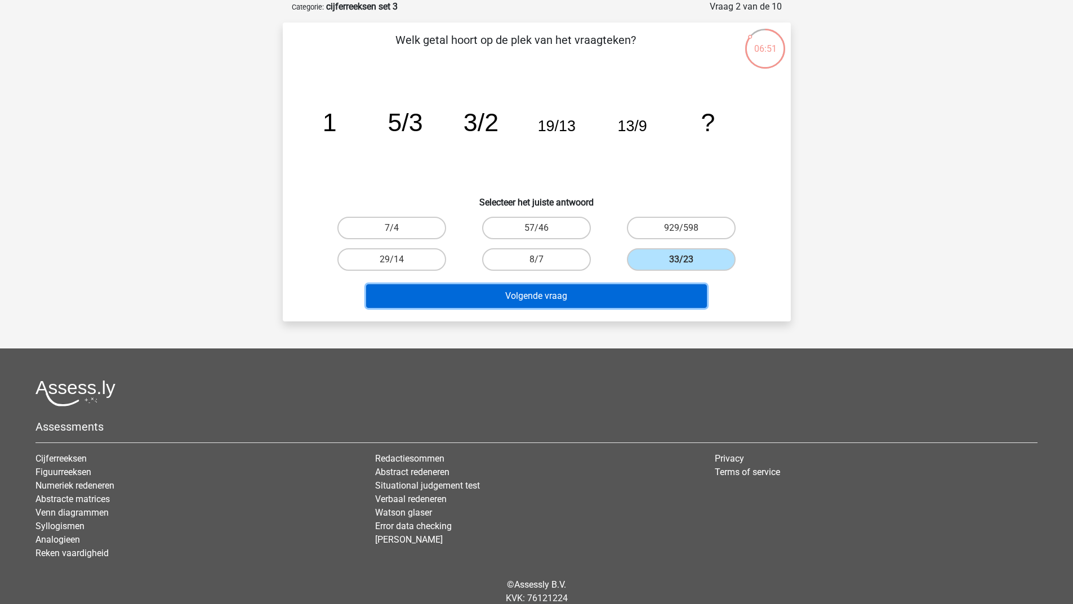
click at [623, 292] on button "Volgende vraag" at bounding box center [536, 296] width 341 height 24
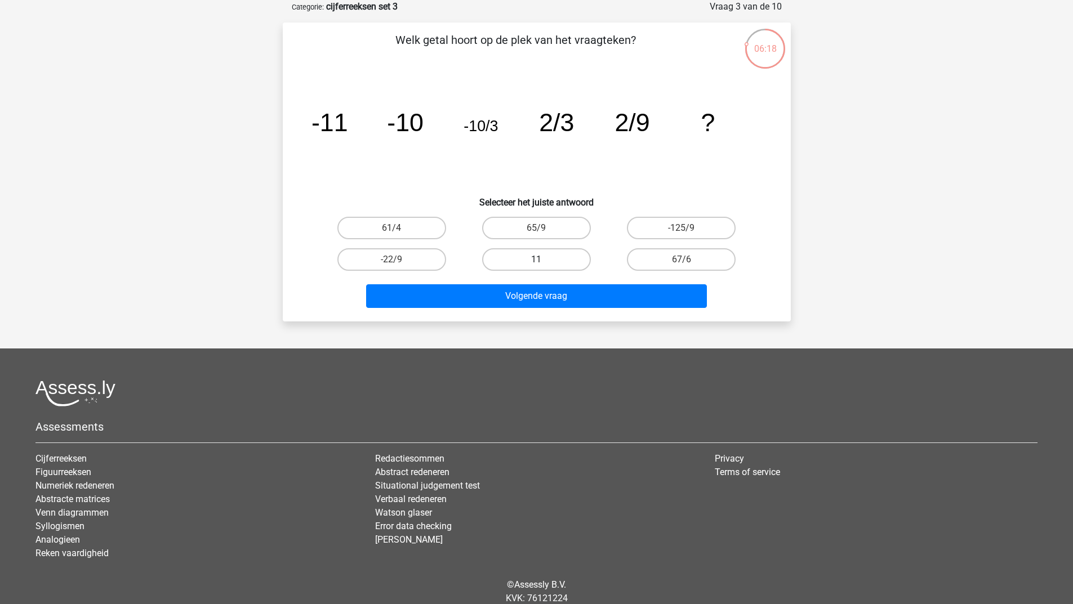
click at [485, 267] on label "11" at bounding box center [536, 259] width 109 height 23
click at [536, 267] on input "11" at bounding box center [539, 263] width 7 height 7
radio input "true"
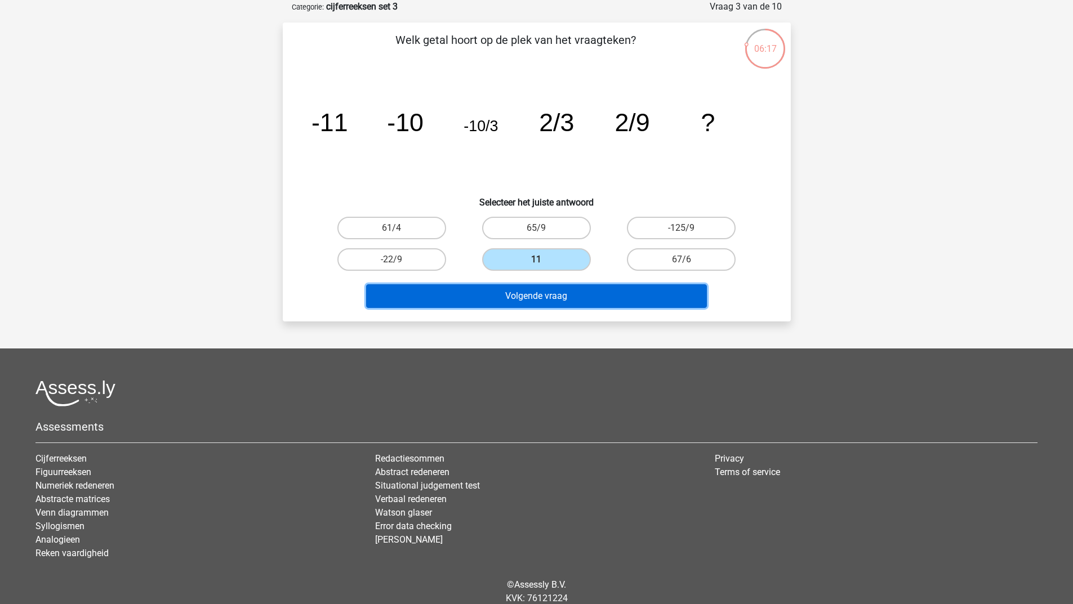
click at [485, 304] on button "Volgende vraag" at bounding box center [536, 296] width 341 height 24
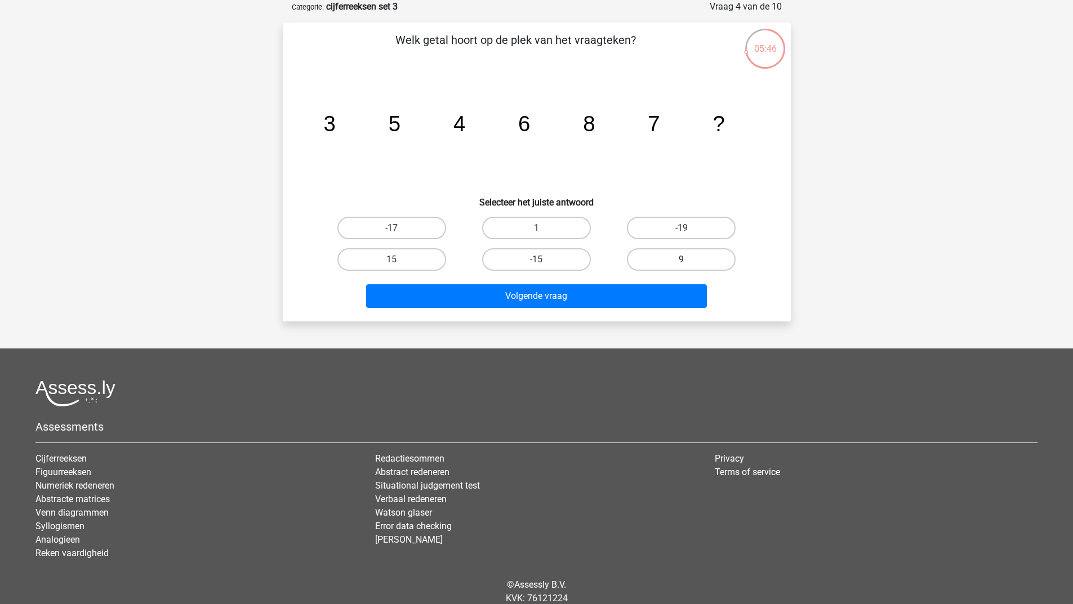
click at [691, 256] on label "9" at bounding box center [681, 259] width 109 height 23
click at [689, 260] on input "9" at bounding box center [684, 263] width 7 height 7
radio input "true"
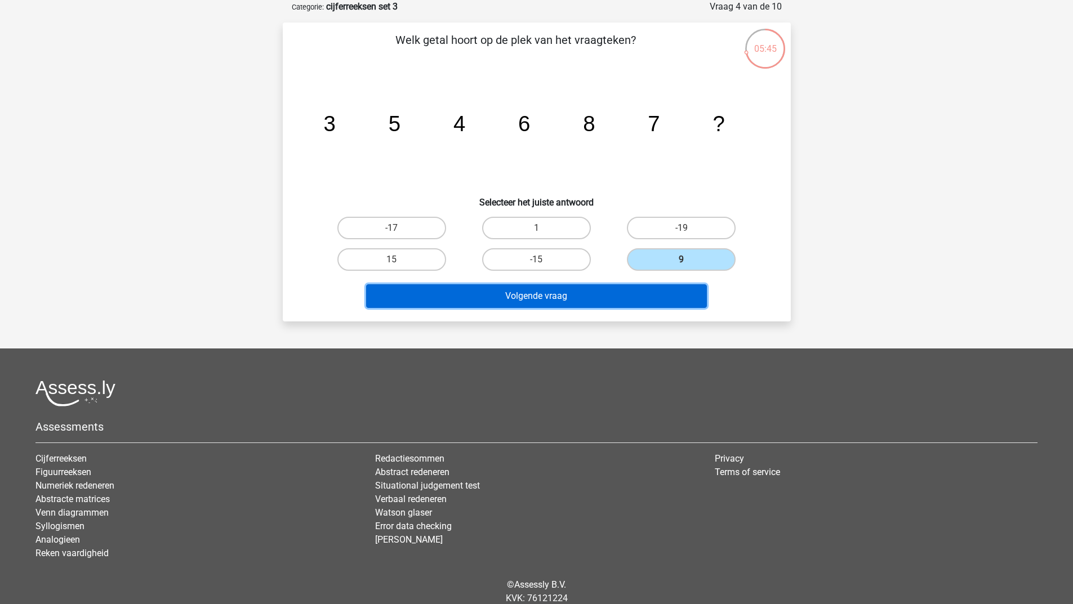
click at [588, 304] on button "Volgende vraag" at bounding box center [536, 296] width 341 height 24
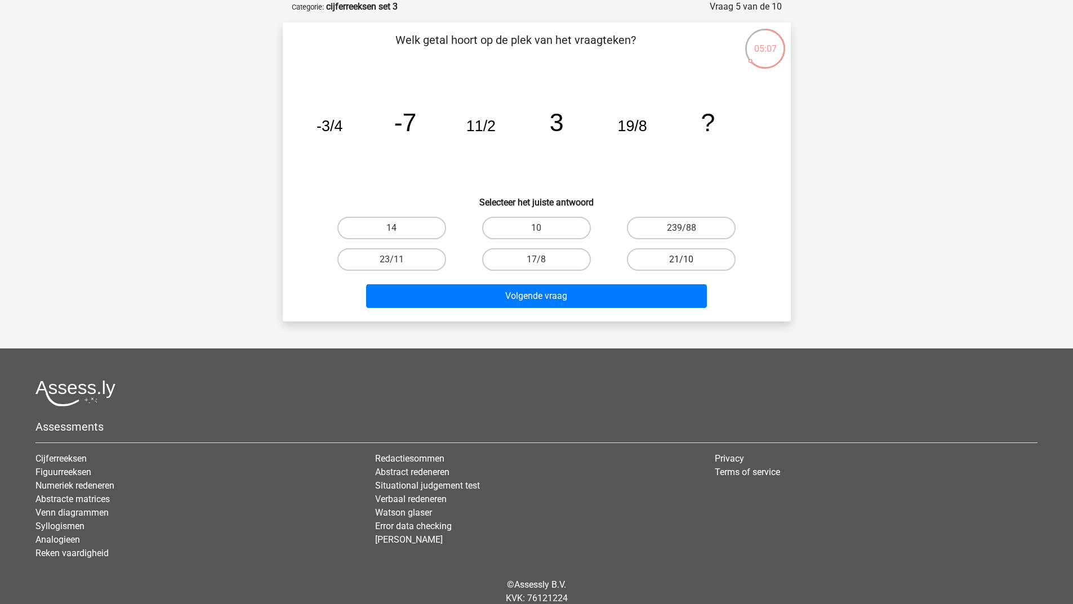
click at [667, 256] on label "21/10" at bounding box center [681, 259] width 109 height 23
click at [681, 260] on input "21/10" at bounding box center [684, 263] width 7 height 7
radio input "true"
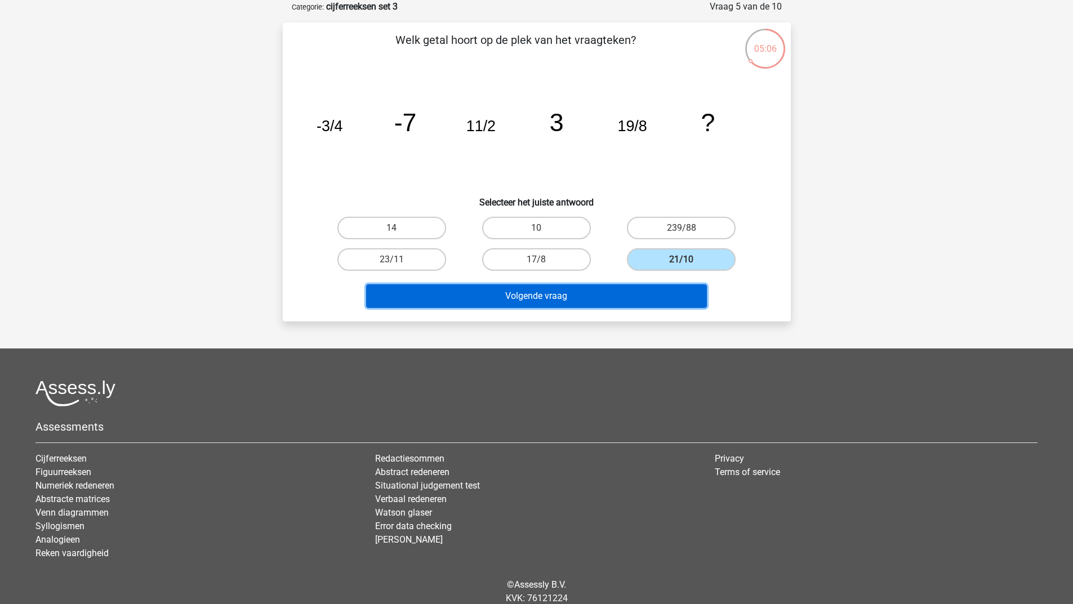
click at [623, 289] on button "Volgende vraag" at bounding box center [536, 296] width 341 height 24
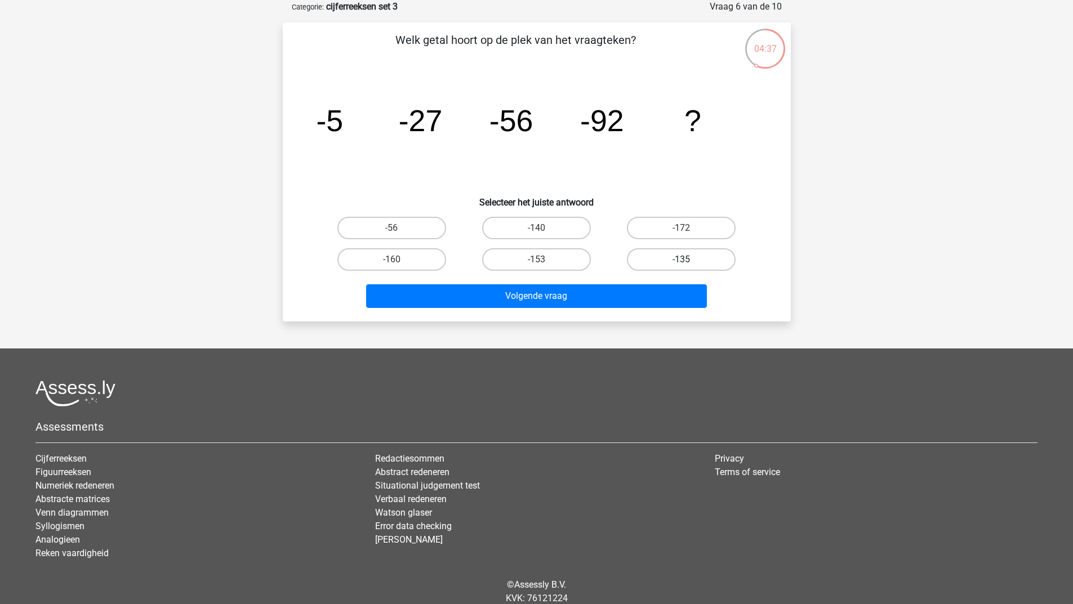
click at [659, 258] on label "-135" at bounding box center [681, 259] width 109 height 23
click at [681, 260] on input "-135" at bounding box center [684, 263] width 7 height 7
radio input "true"
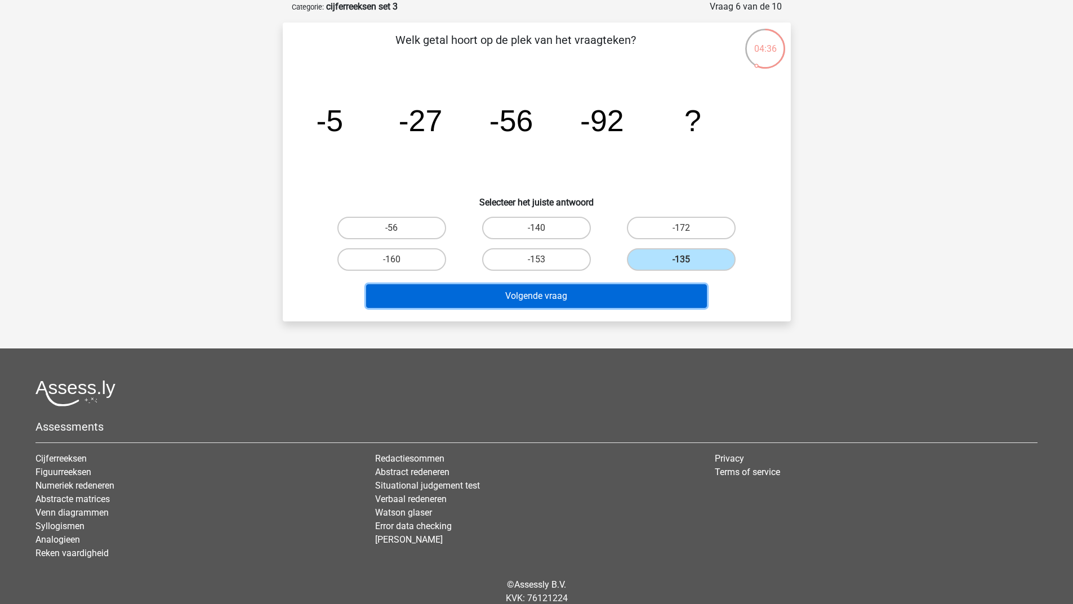
click at [607, 295] on button "Volgende vraag" at bounding box center [536, 296] width 341 height 24
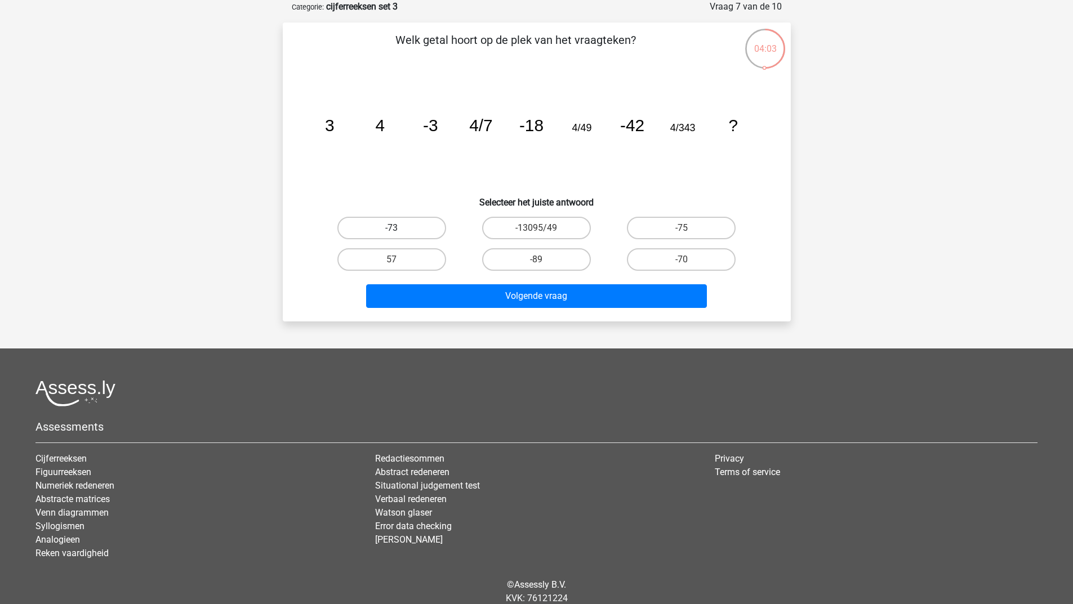
click at [413, 230] on label "-73" at bounding box center [391, 228] width 109 height 23
click at [399, 230] on input "-73" at bounding box center [394, 231] width 7 height 7
radio input "true"
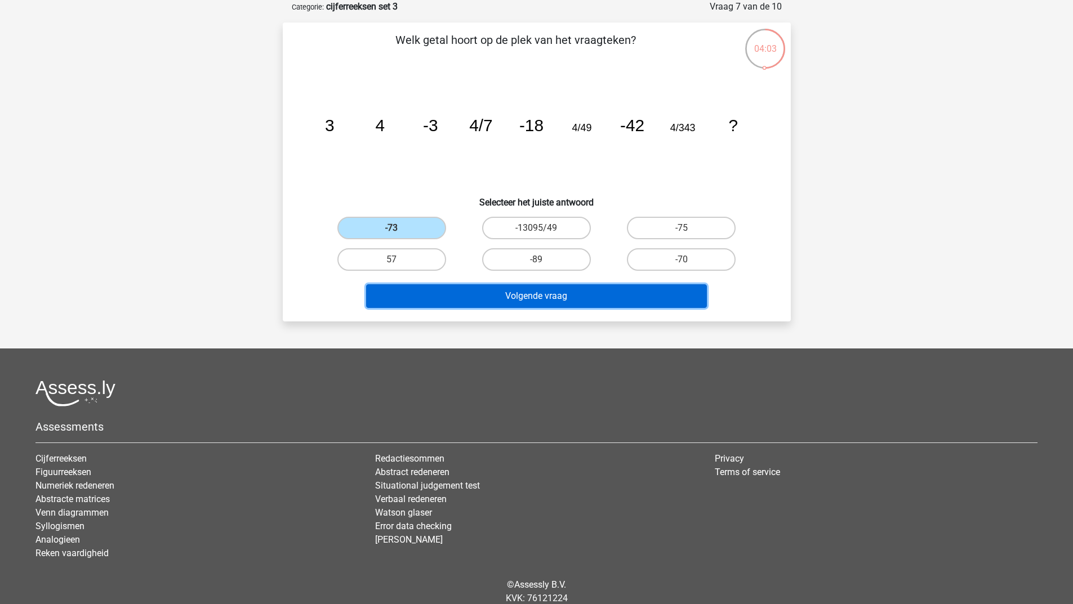
click at [447, 295] on button "Volgende vraag" at bounding box center [536, 296] width 341 height 24
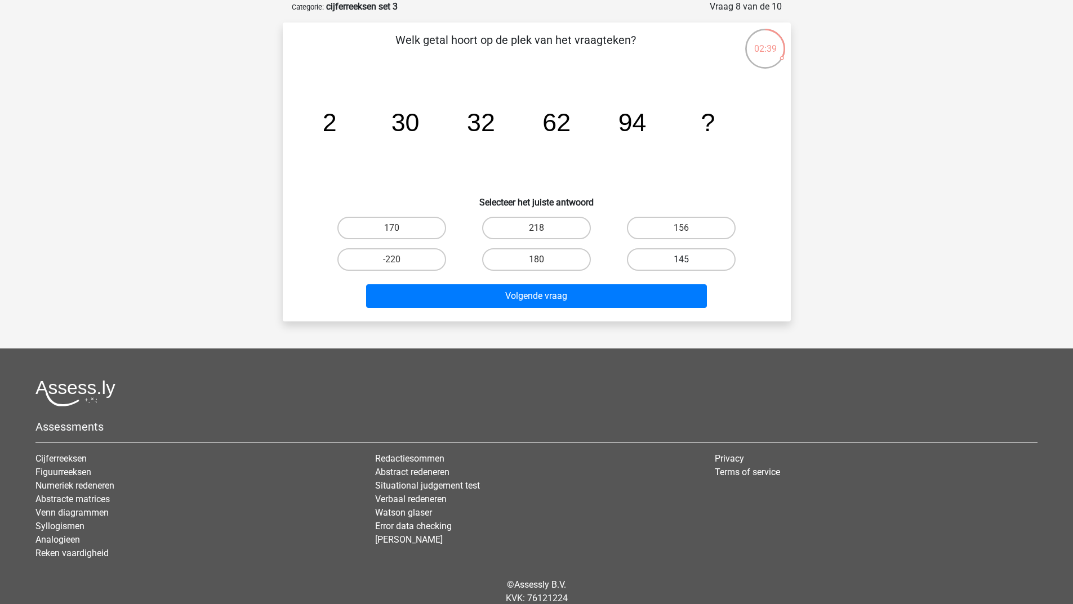
click at [664, 261] on label "145" at bounding box center [681, 259] width 109 height 23
click at [681, 261] on input "145" at bounding box center [684, 263] width 7 height 7
radio input "true"
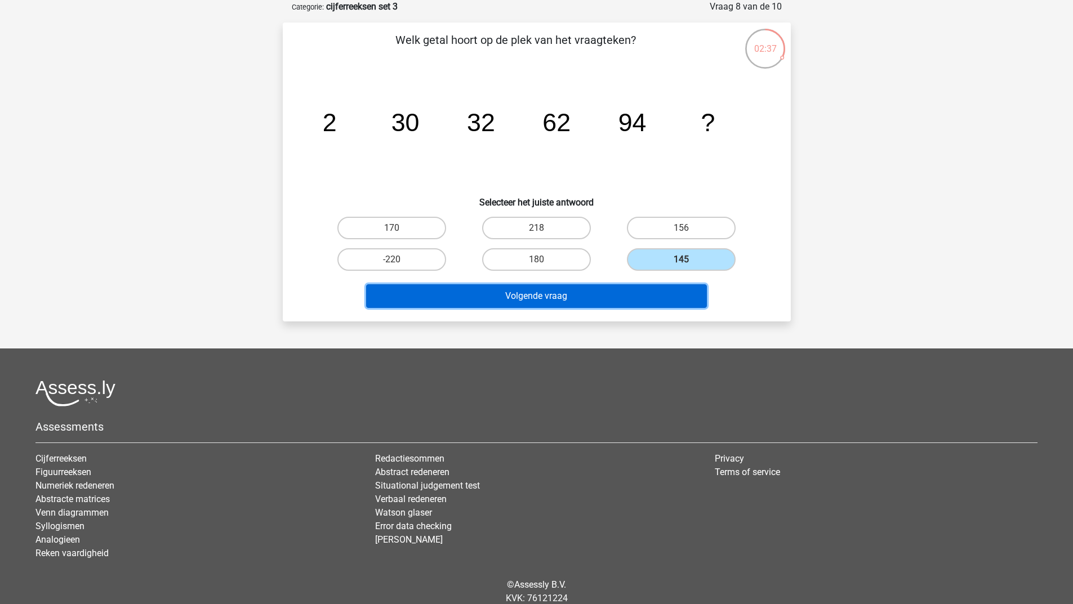
click at [533, 300] on button "Volgende vraag" at bounding box center [536, 296] width 341 height 24
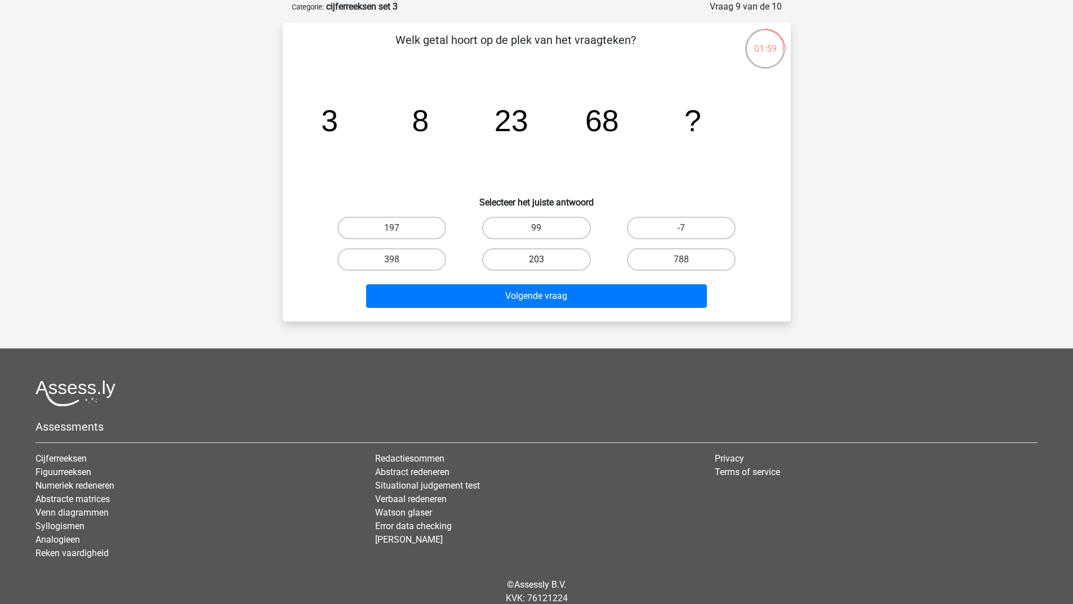
click at [520, 260] on label "203" at bounding box center [536, 259] width 109 height 23
click at [536, 260] on input "203" at bounding box center [539, 263] width 7 height 7
radio input "true"
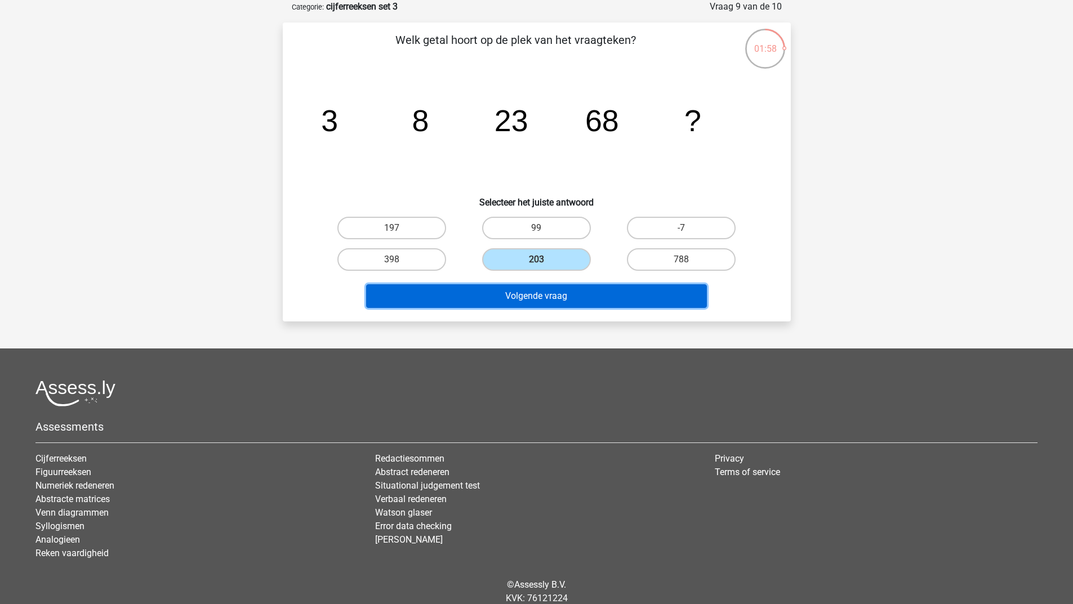
click at [495, 296] on button "Volgende vraag" at bounding box center [536, 296] width 341 height 24
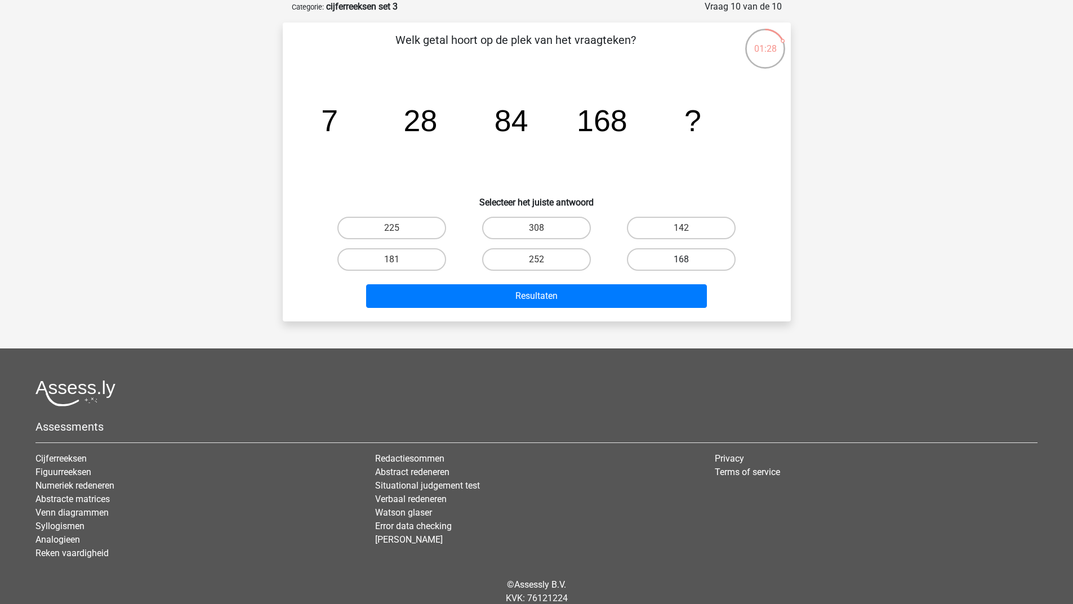
click at [663, 258] on label "168" at bounding box center [681, 259] width 109 height 23
click at [681, 260] on input "168" at bounding box center [684, 263] width 7 height 7
radio input "true"
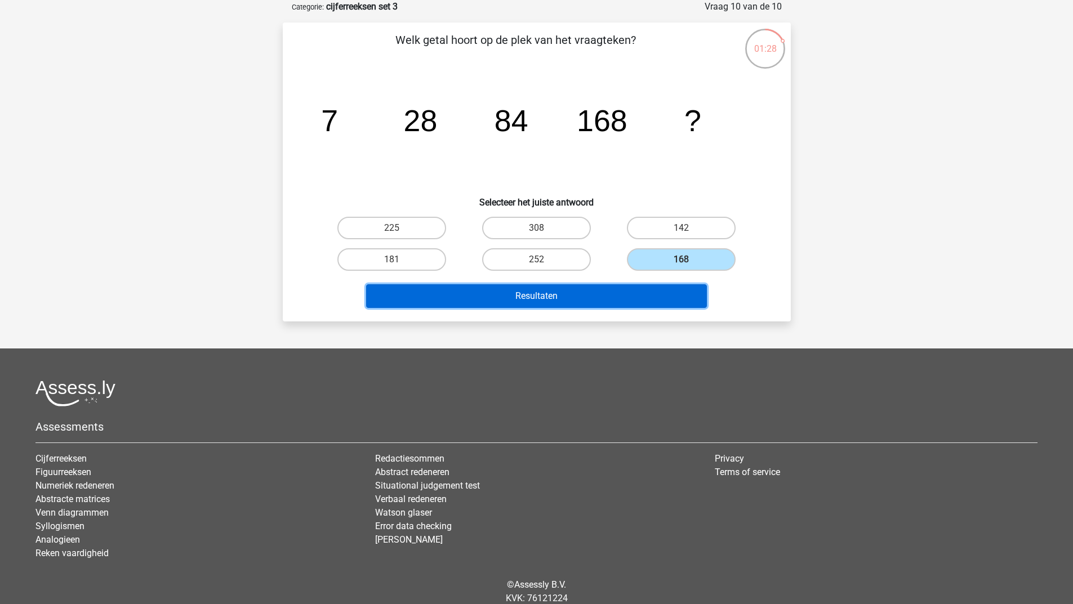
click at [623, 301] on button "Resultaten" at bounding box center [536, 296] width 341 height 24
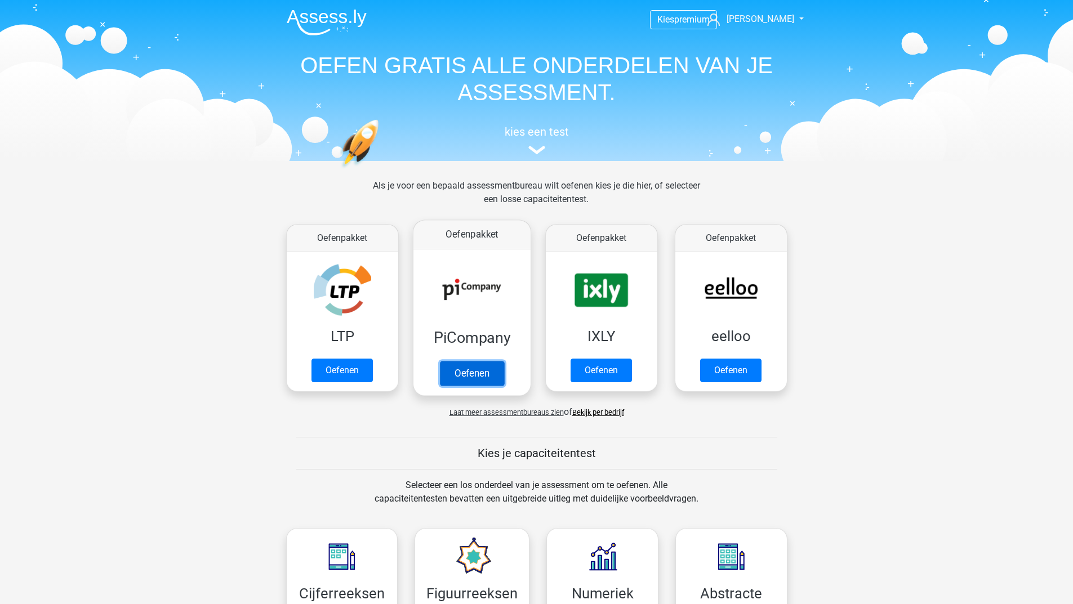
click at [483, 378] on link "Oefenen" at bounding box center [471, 373] width 64 height 25
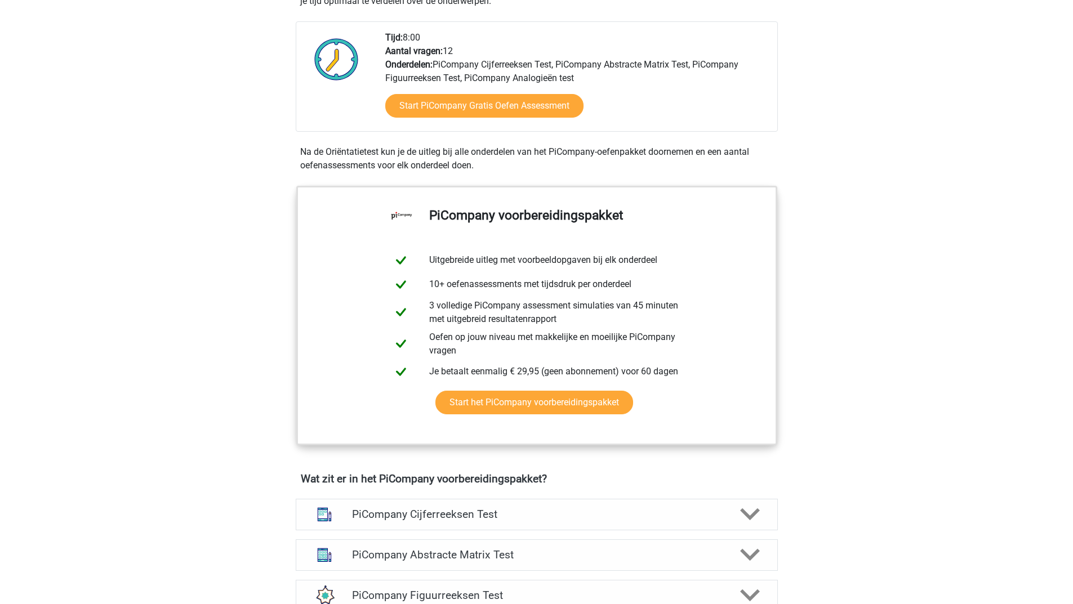
scroll to position [619, 0]
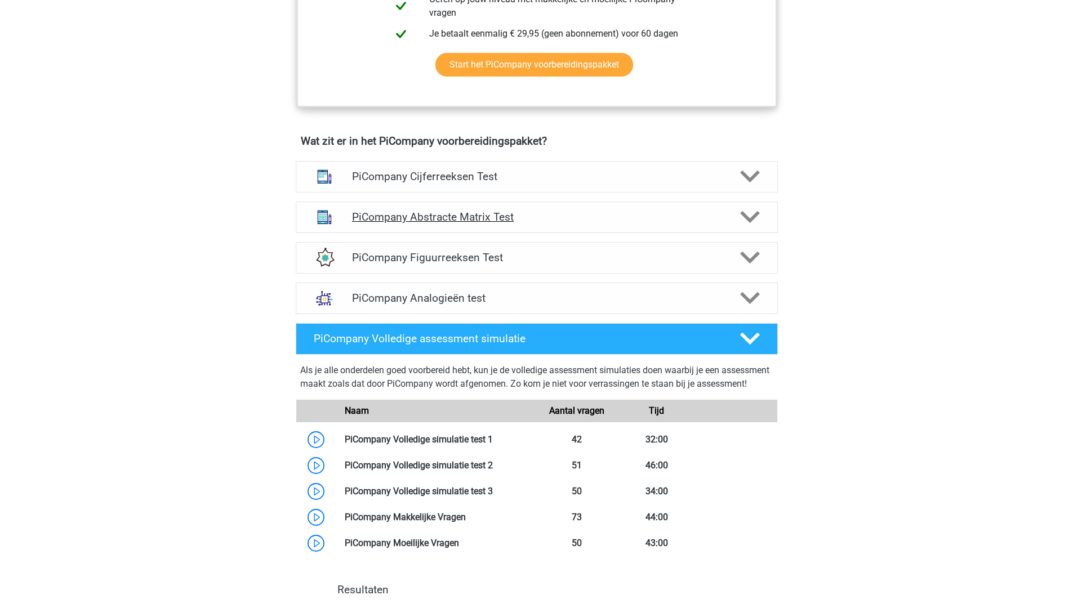
click at [749, 227] on icon at bounding box center [750, 217] width 20 height 20
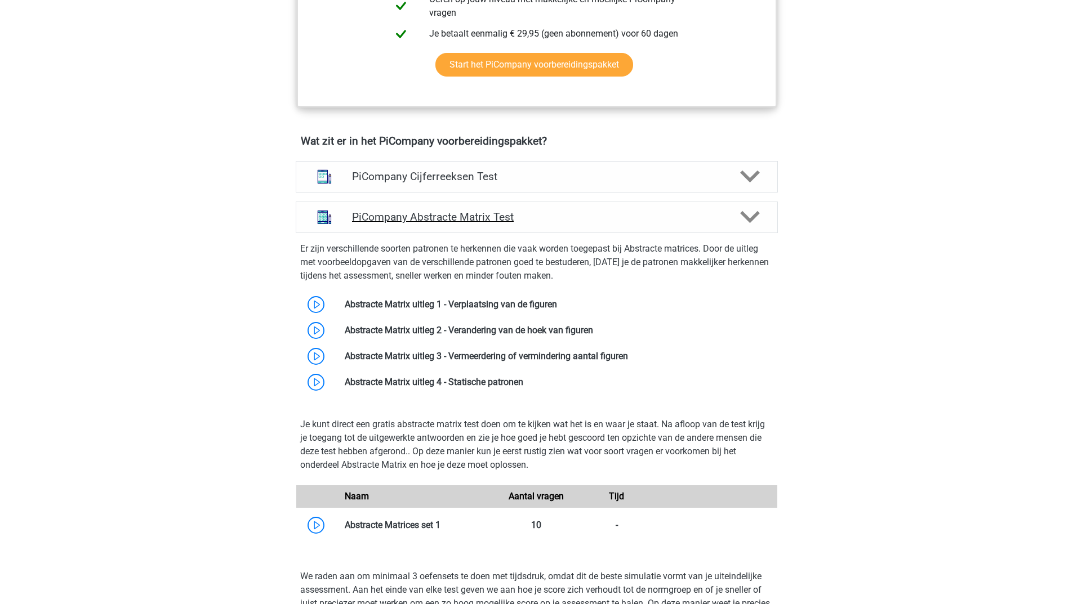
click at [748, 224] on polygon at bounding box center [750, 217] width 20 height 12
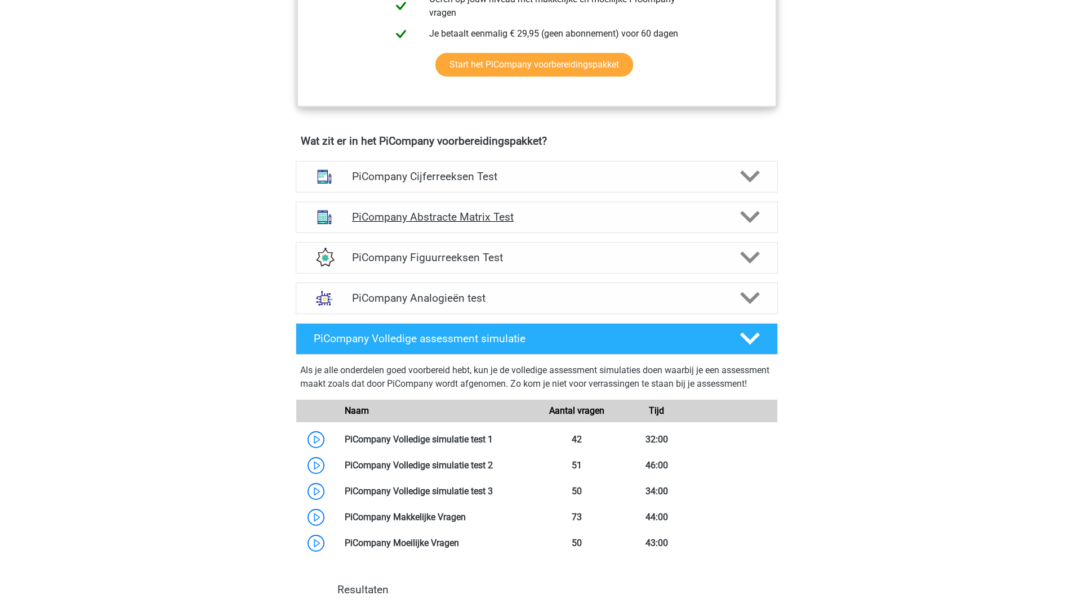
click at [753, 224] on polygon at bounding box center [750, 217] width 20 height 12
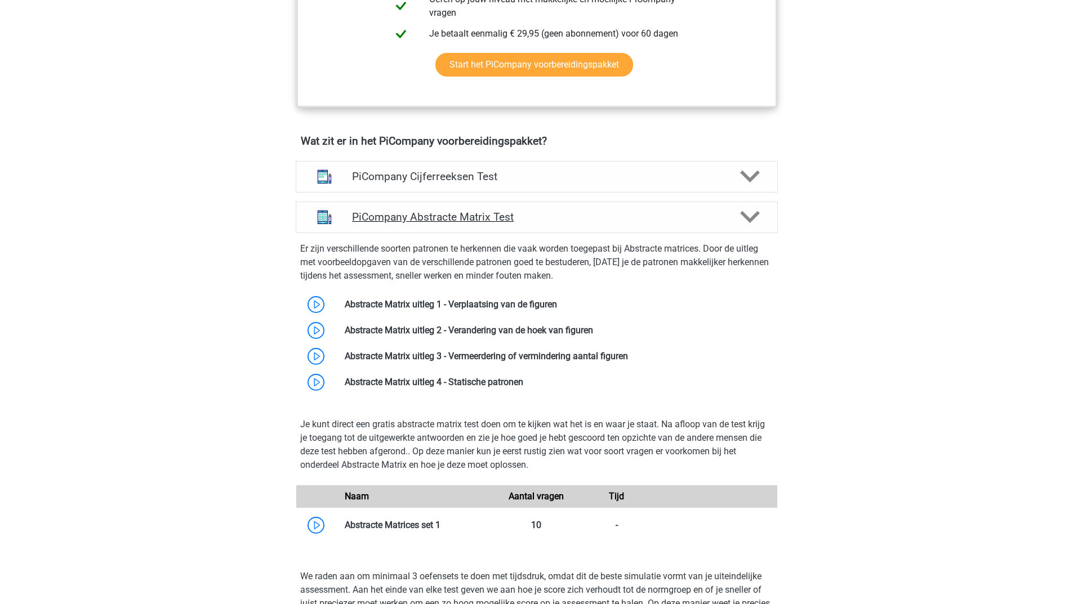
click at [758, 227] on icon at bounding box center [750, 217] width 20 height 20
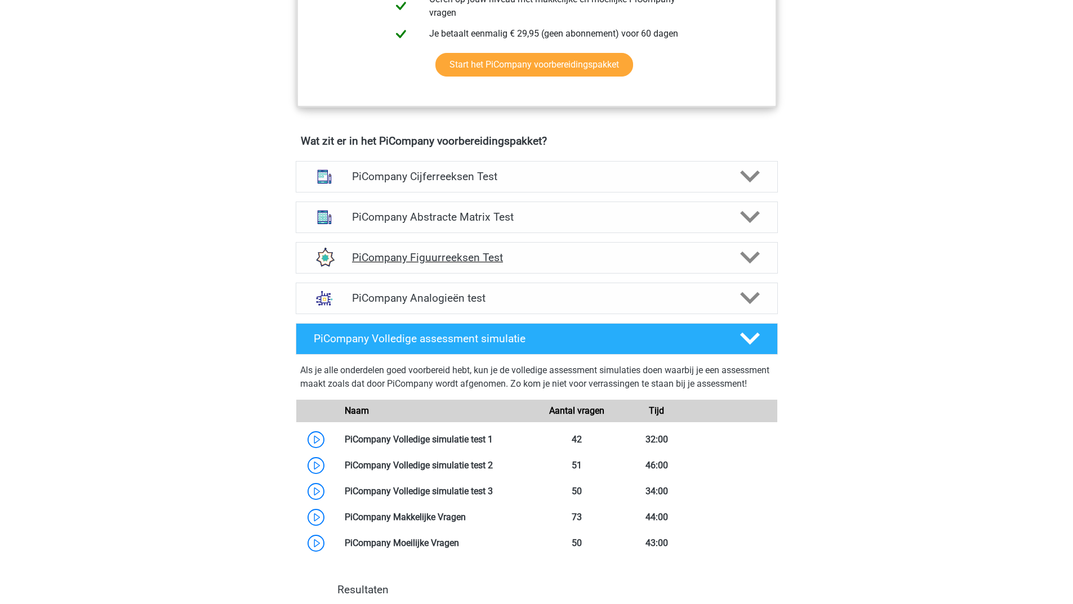
click at [747, 264] on polygon at bounding box center [750, 258] width 20 height 12
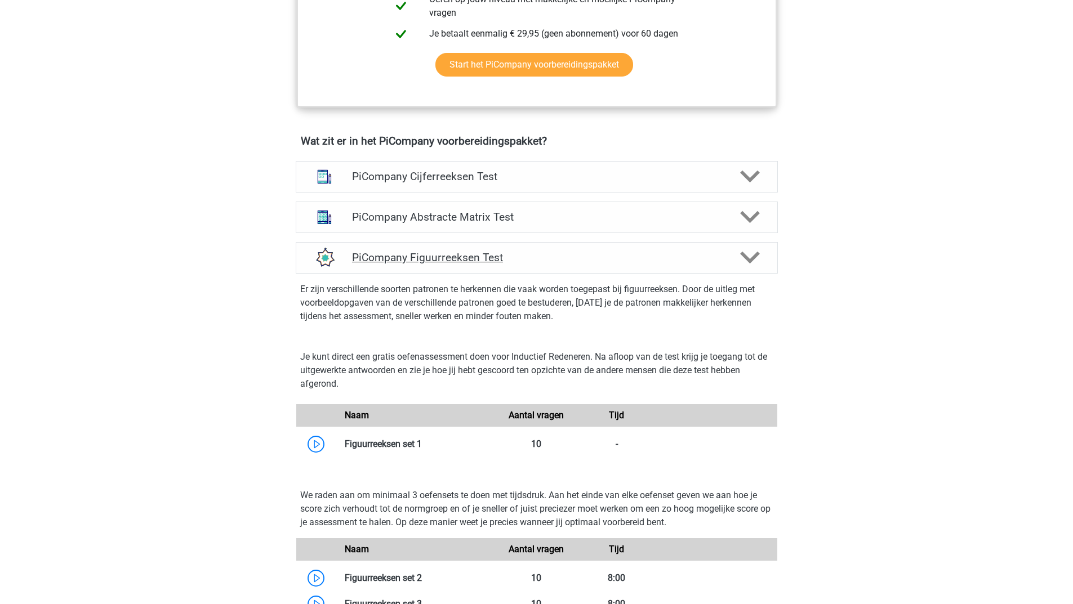
click at [746, 264] on icon at bounding box center [750, 258] width 20 height 20
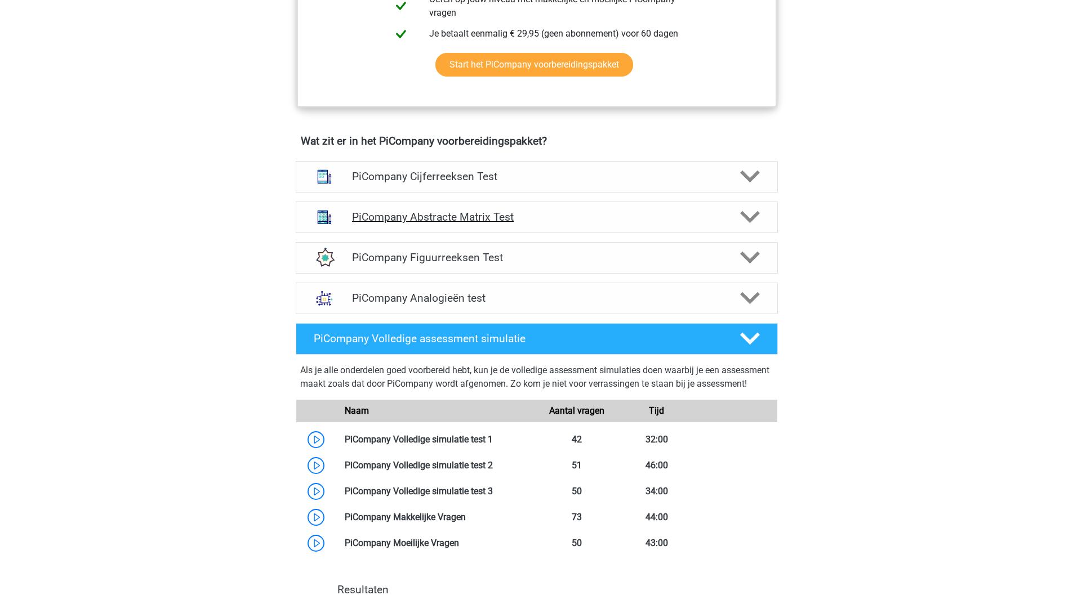
click at [753, 224] on polygon at bounding box center [750, 217] width 20 height 12
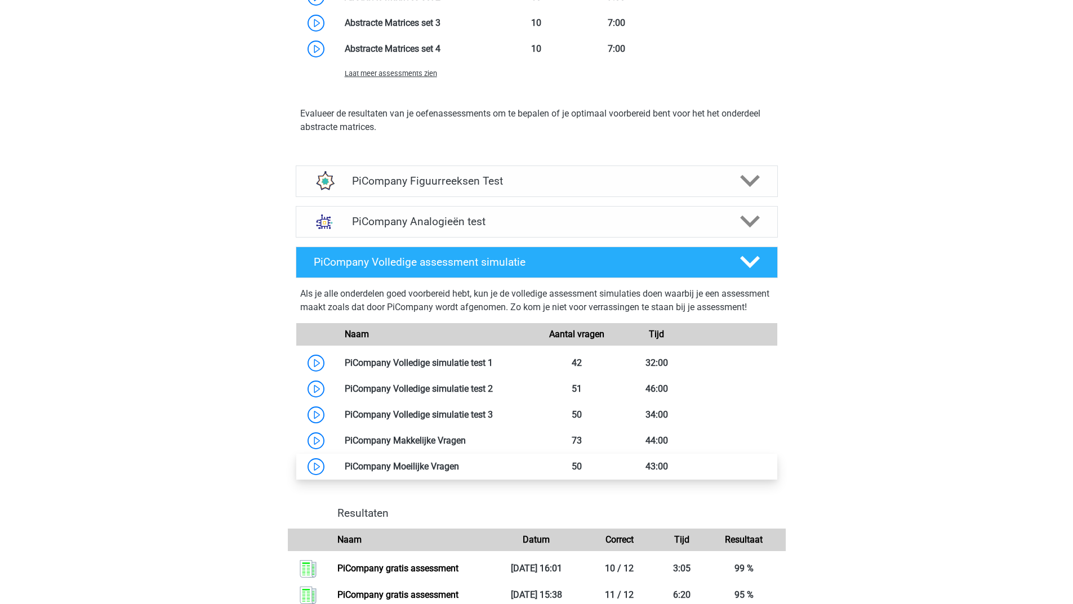
scroll to position [957, 0]
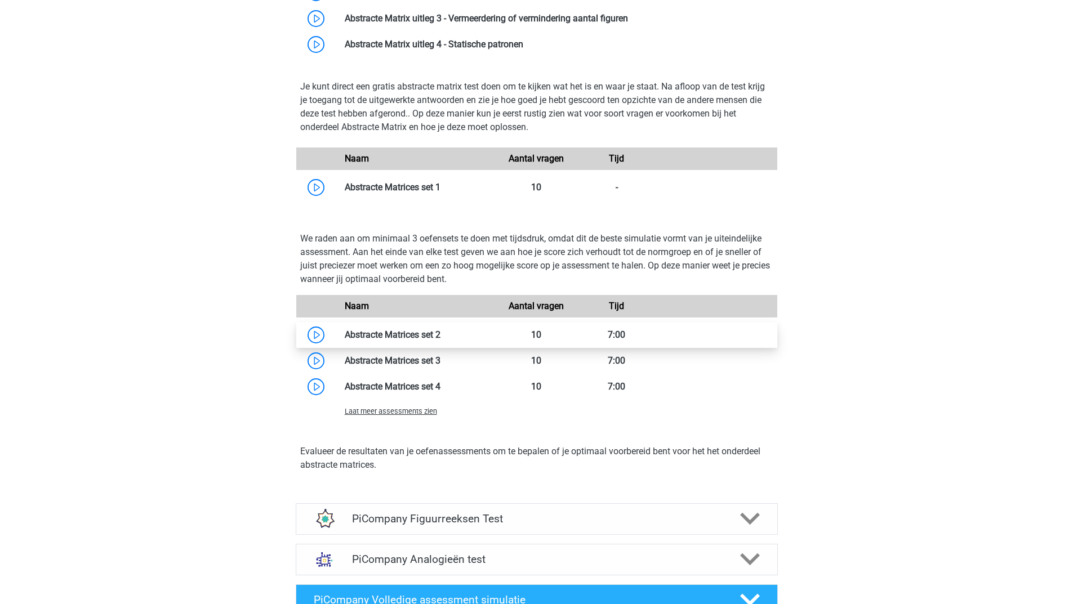
click at [440, 340] on link at bounding box center [440, 334] width 0 height 11
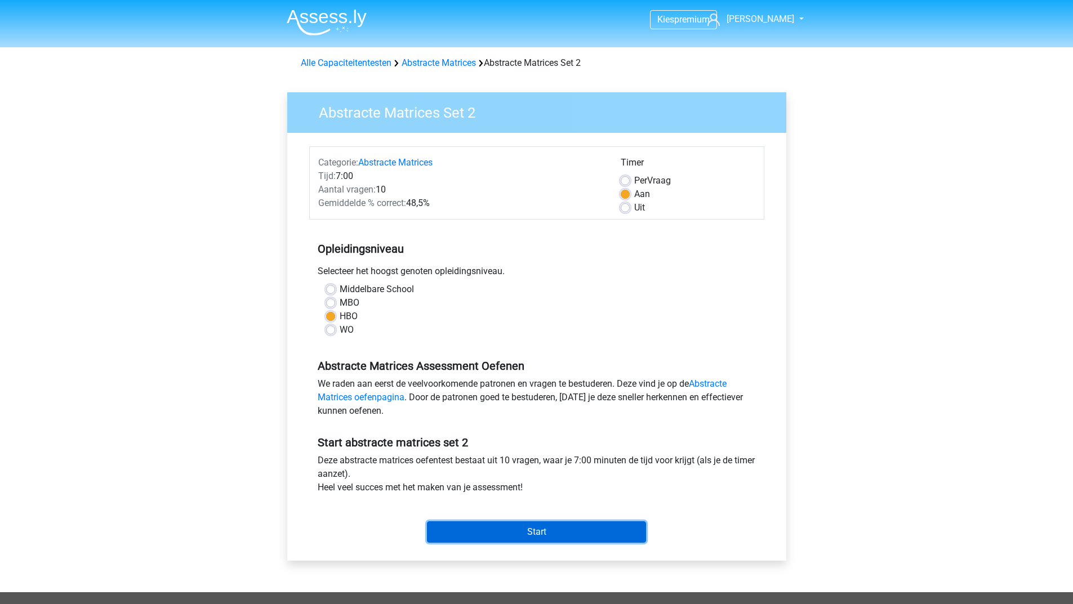
click at [488, 528] on input "Start" at bounding box center [536, 531] width 219 height 21
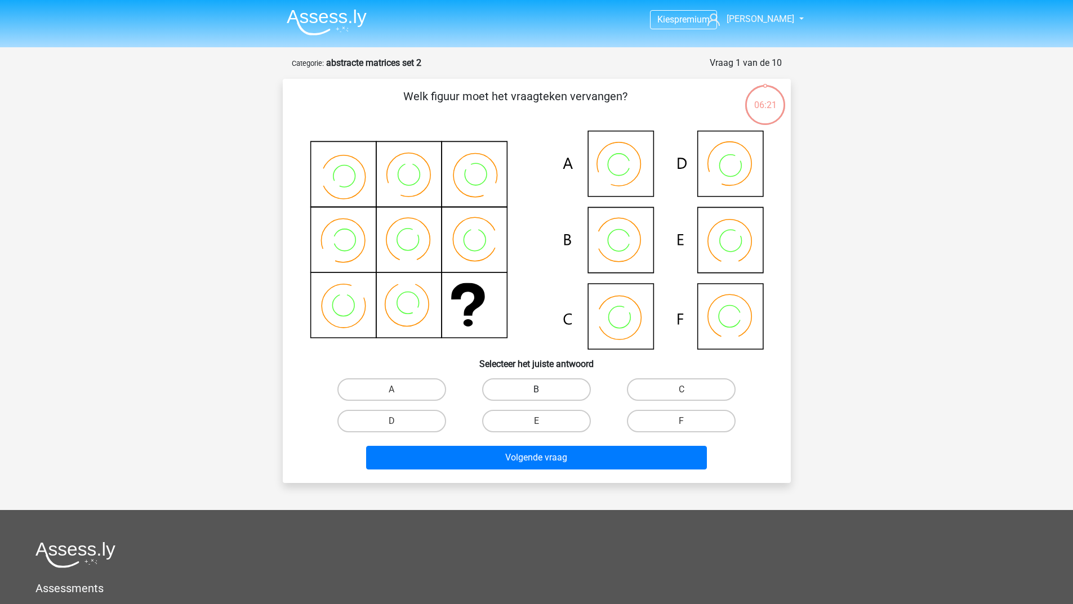
click at [557, 392] on label "B" at bounding box center [536, 389] width 109 height 23
click at [543, 392] on input "B" at bounding box center [539, 393] width 7 height 7
radio input "true"
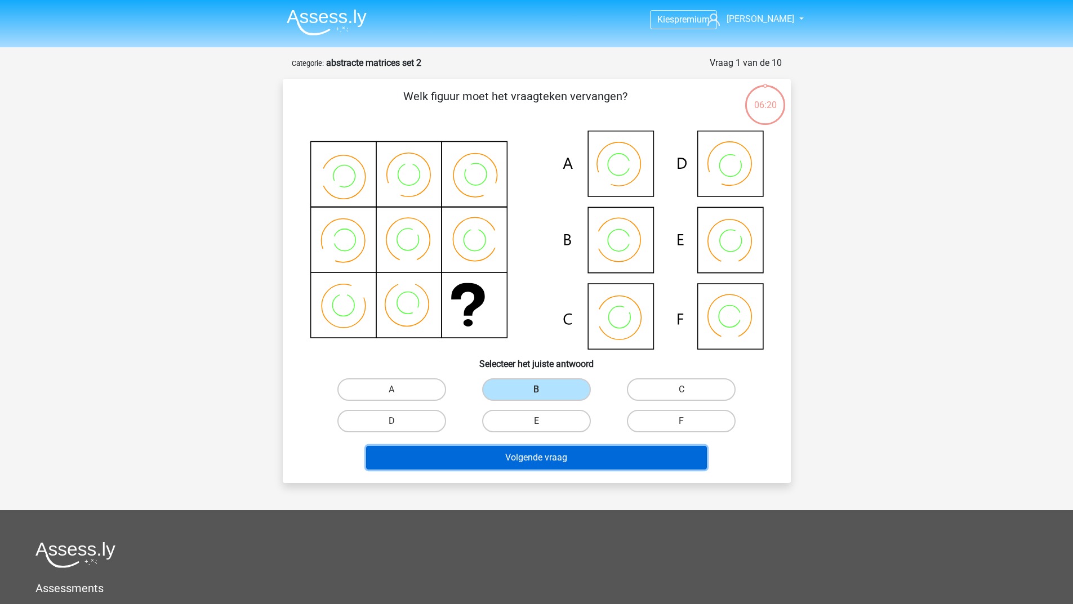
click at [539, 459] on button "Volgende vraag" at bounding box center [536, 458] width 341 height 24
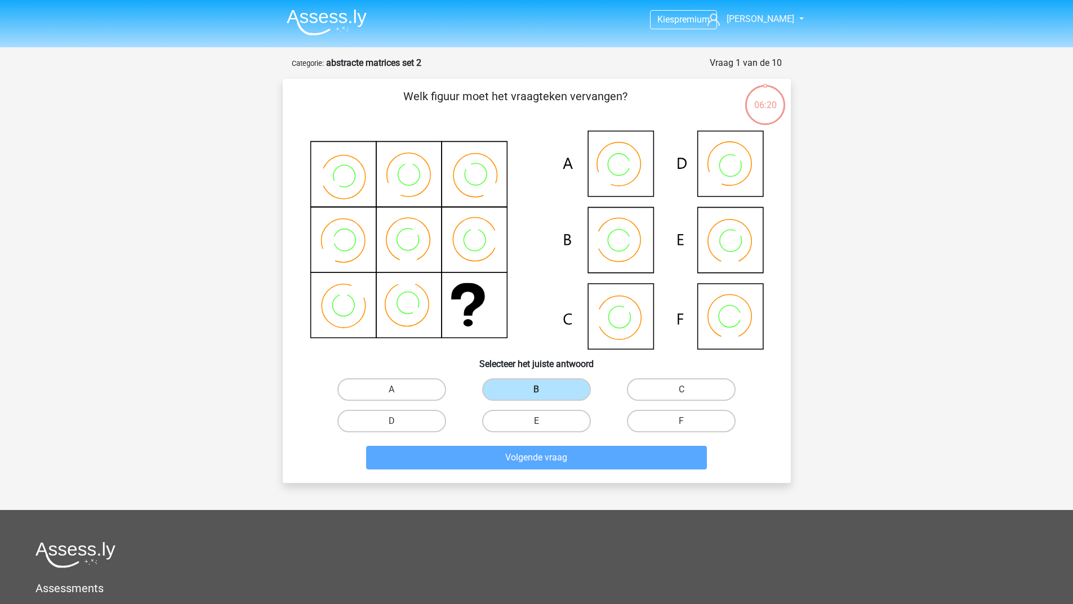
scroll to position [56, 0]
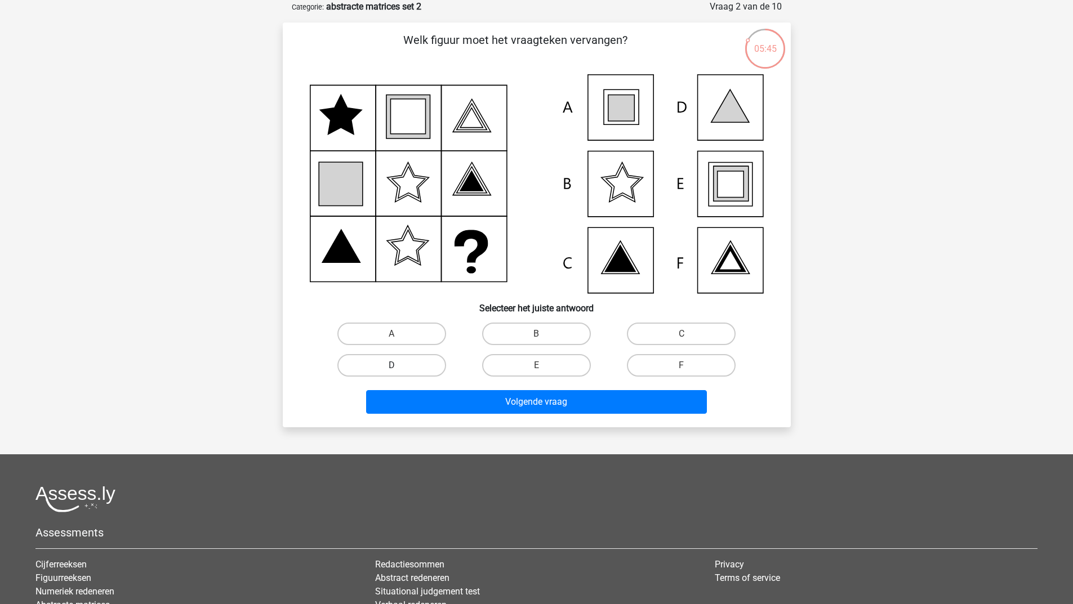
click at [385, 365] on label "D" at bounding box center [391, 365] width 109 height 23
click at [391, 365] on input "D" at bounding box center [394, 368] width 7 height 7
radio input "true"
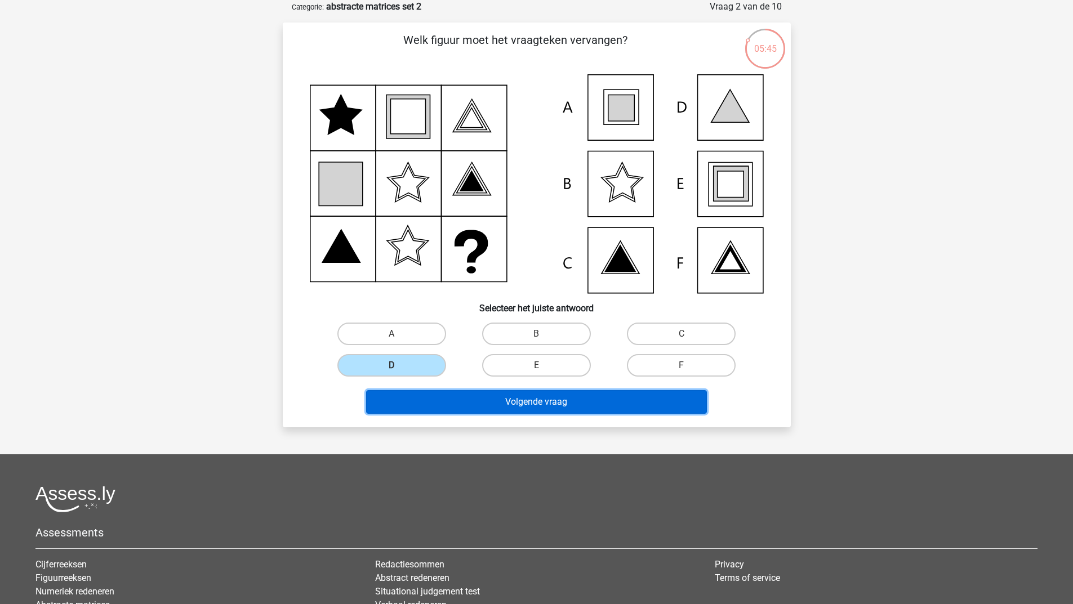
click at [391, 394] on button "Volgende vraag" at bounding box center [536, 402] width 341 height 24
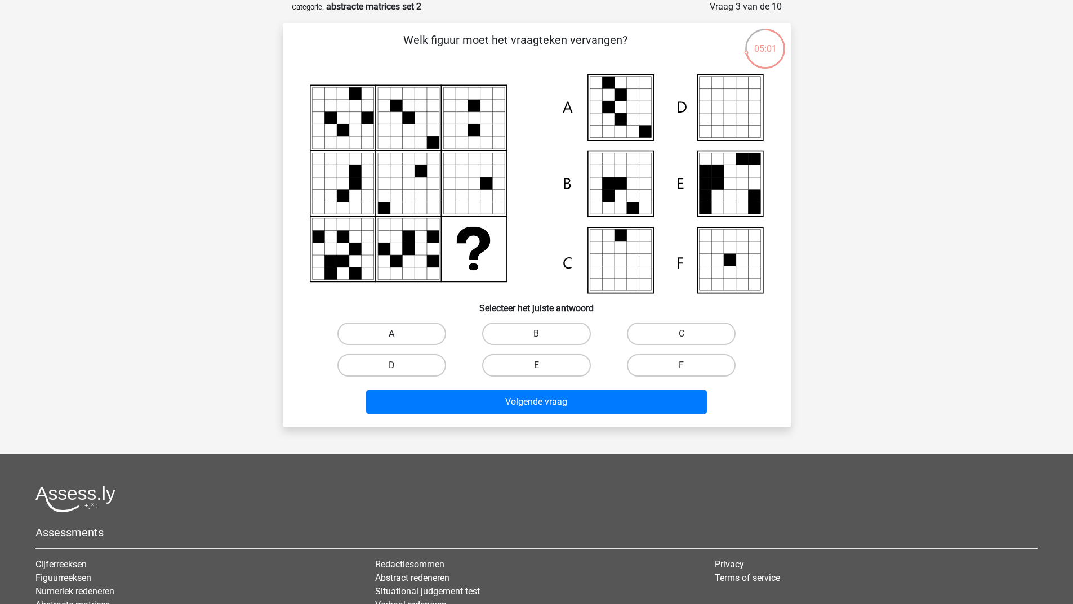
click at [419, 334] on label "A" at bounding box center [391, 334] width 109 height 23
click at [399, 334] on input "A" at bounding box center [394, 337] width 7 height 7
radio input "true"
click at [662, 366] on label "F" at bounding box center [681, 365] width 109 height 23
click at [681, 366] on input "F" at bounding box center [684, 368] width 7 height 7
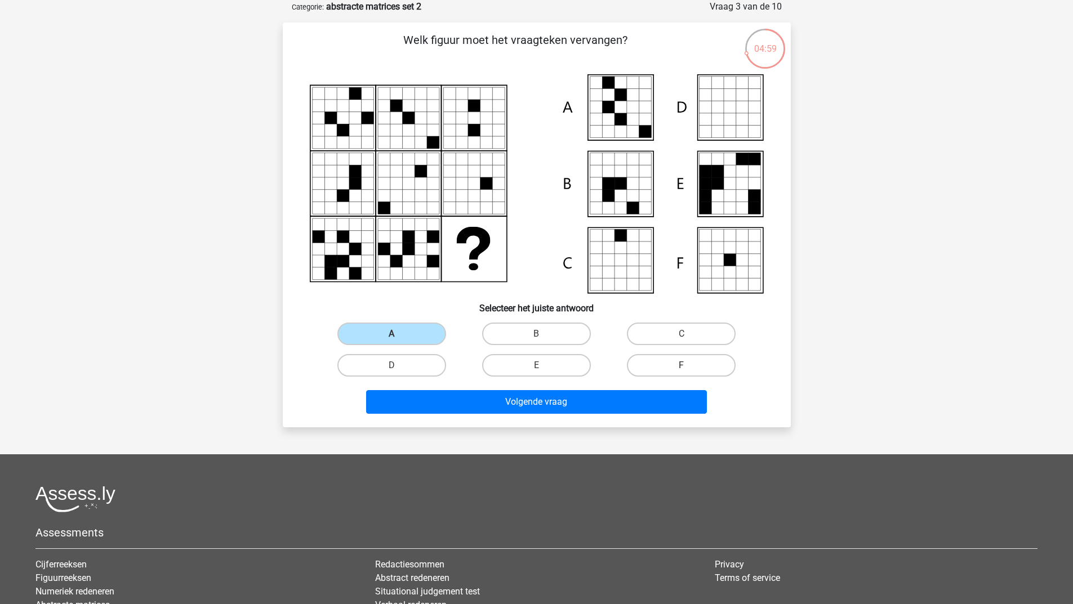
radio input "true"
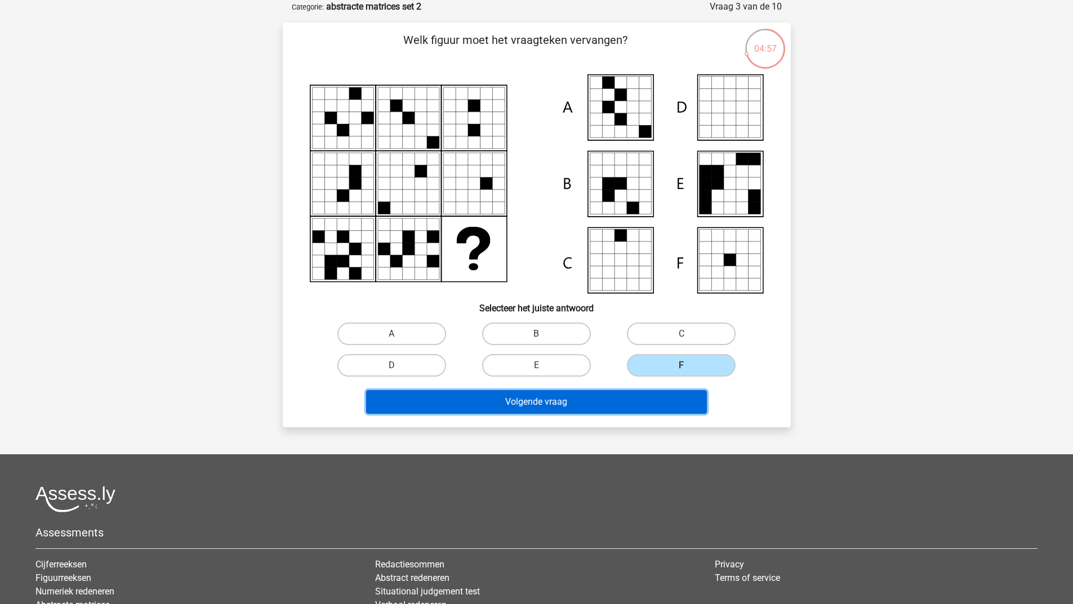
click at [495, 405] on button "Volgende vraag" at bounding box center [536, 402] width 341 height 24
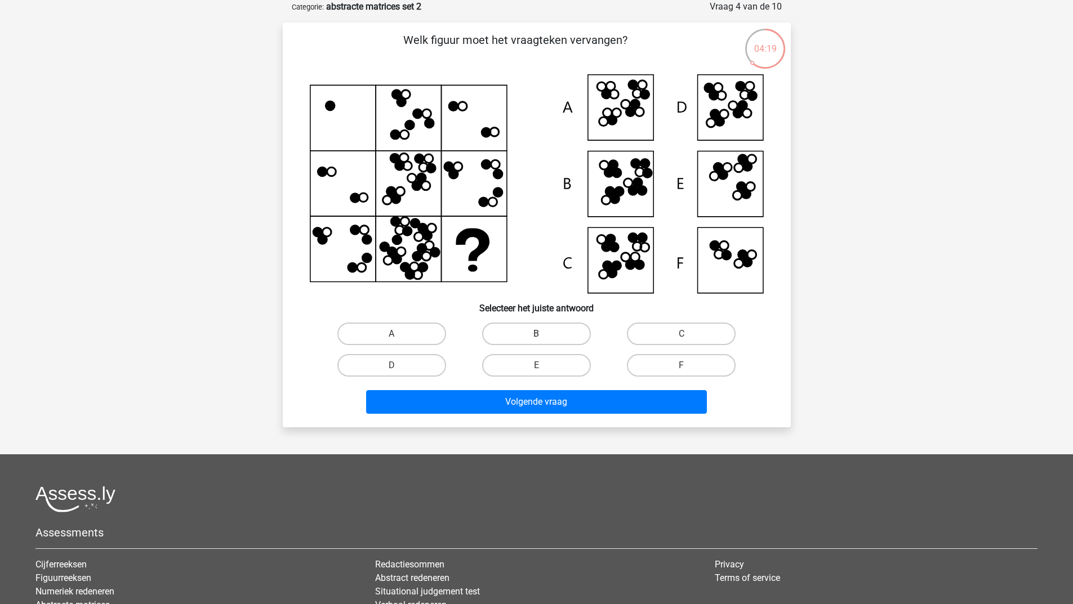
drag, startPoint x: 532, startPoint y: 330, endPoint x: 530, endPoint y: 338, distance: 8.7
click at [532, 330] on label "B" at bounding box center [536, 334] width 109 height 23
click at [536, 334] on input "B" at bounding box center [539, 337] width 7 height 7
radio input "true"
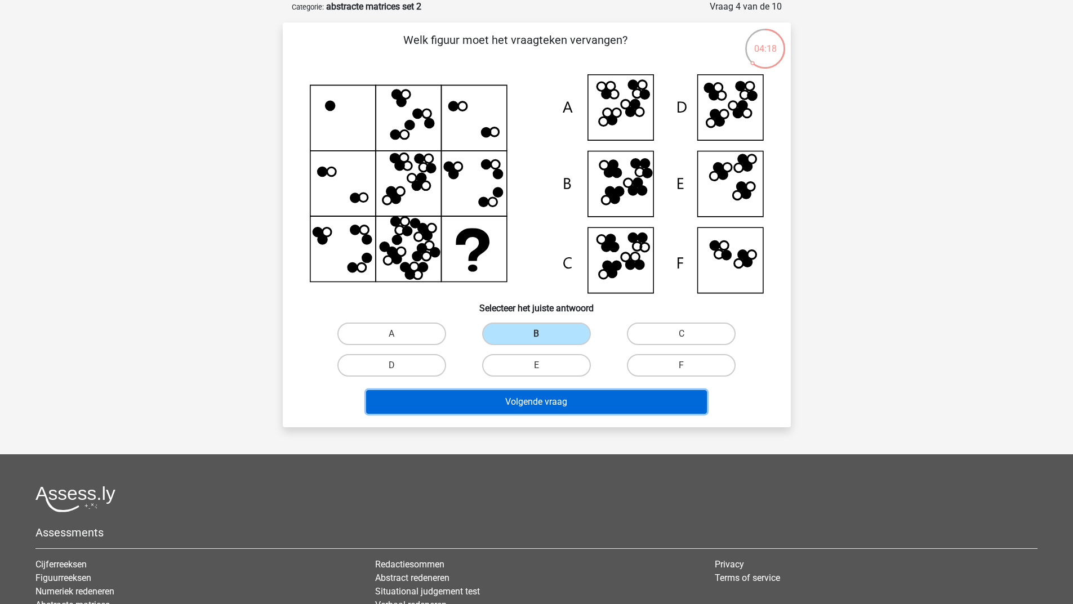
click at [506, 408] on button "Volgende vraag" at bounding box center [536, 402] width 341 height 24
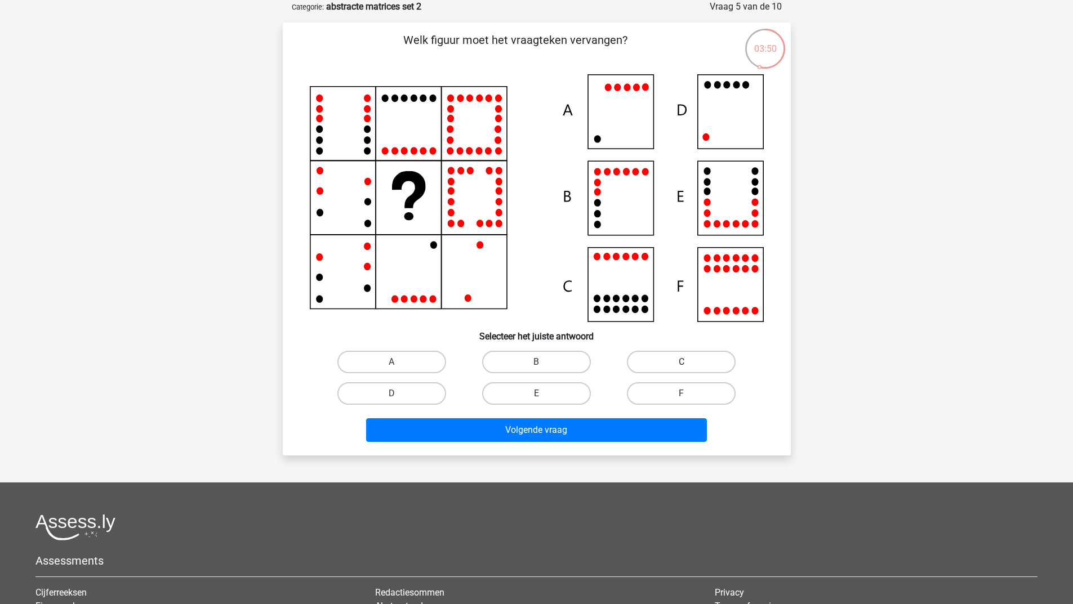
click at [689, 356] on label "C" at bounding box center [681, 362] width 109 height 23
click at [689, 362] on input "C" at bounding box center [684, 365] width 7 height 7
radio input "true"
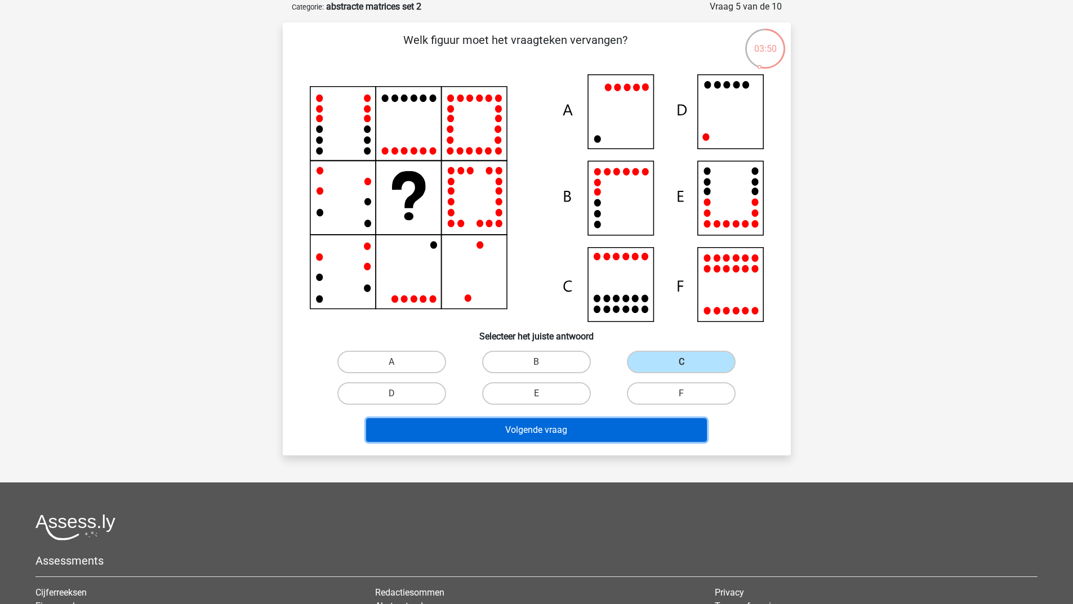
click at [619, 421] on button "Volgende vraag" at bounding box center [536, 430] width 341 height 24
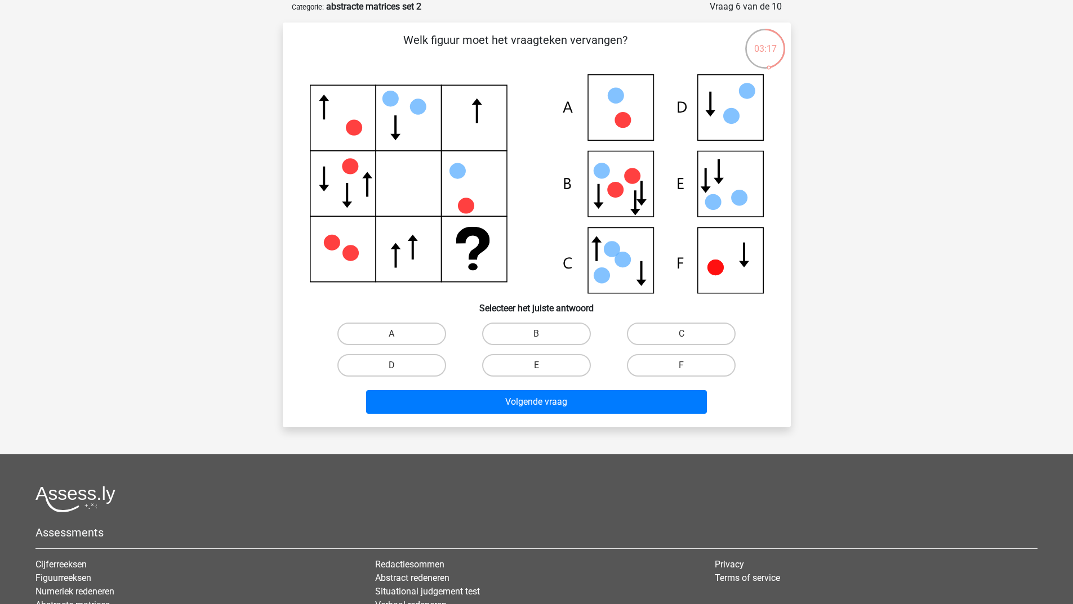
click at [538, 337] on input "B" at bounding box center [539, 337] width 7 height 7
radio input "true"
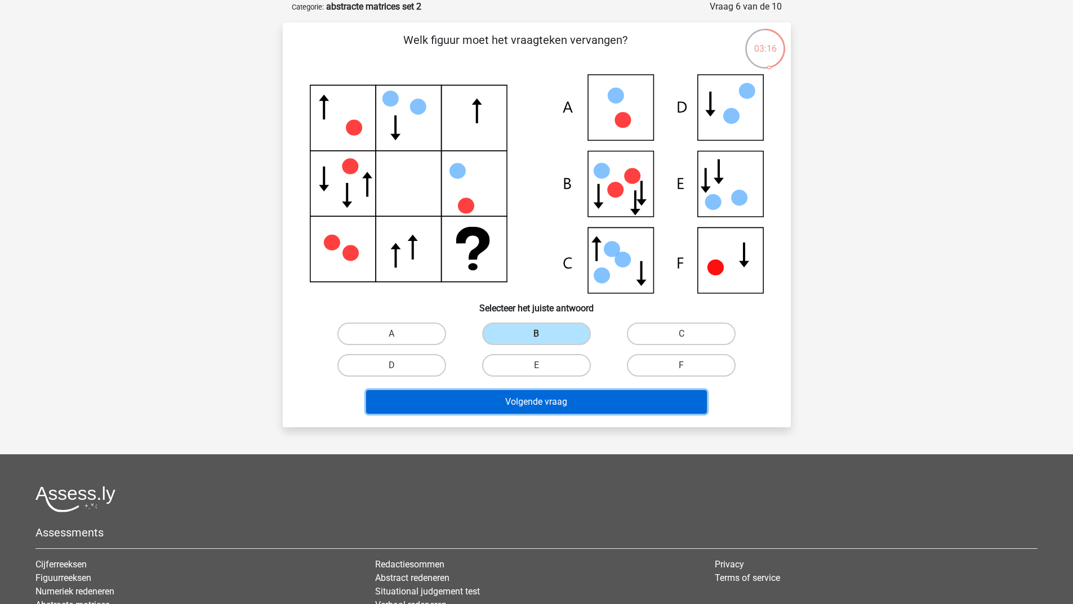
click at [493, 400] on button "Volgende vraag" at bounding box center [536, 402] width 341 height 24
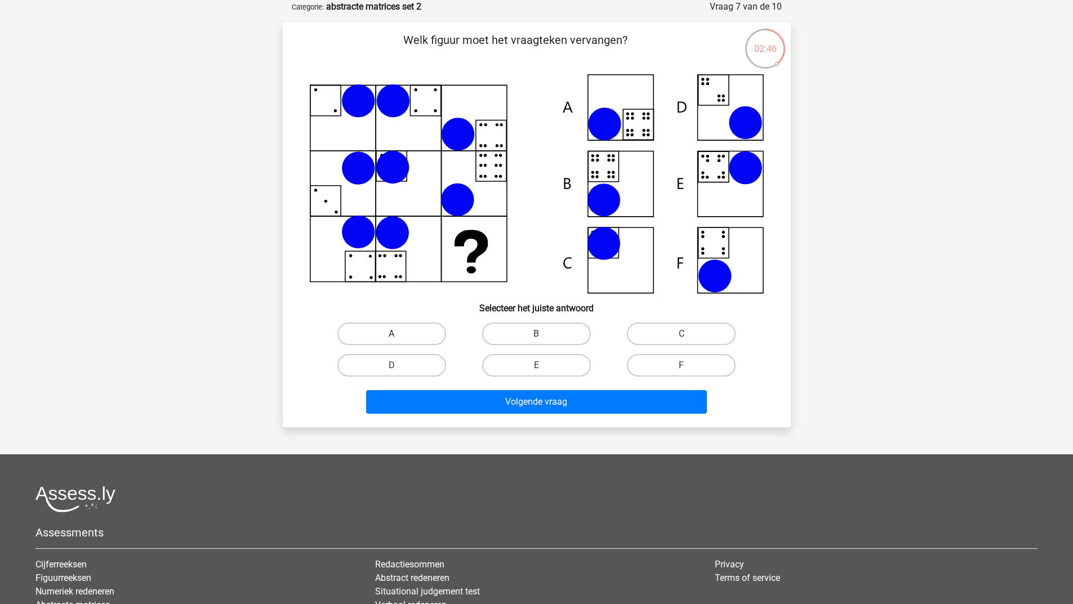
click at [404, 331] on label "A" at bounding box center [391, 334] width 109 height 23
click at [399, 334] on input "A" at bounding box center [394, 337] width 7 height 7
radio input "true"
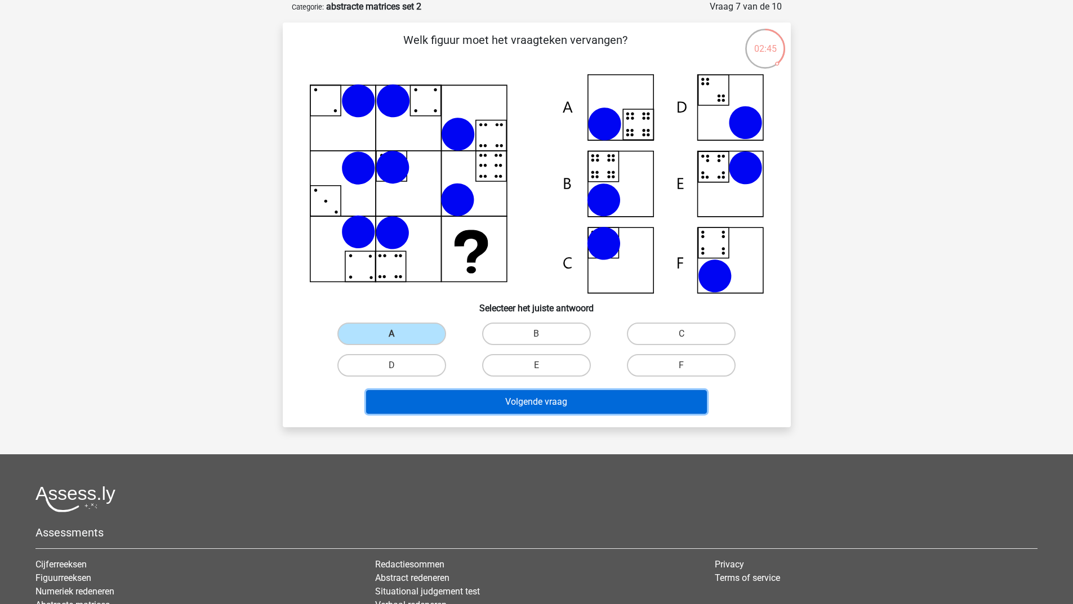
click at [416, 412] on button "Volgende vraag" at bounding box center [536, 402] width 341 height 24
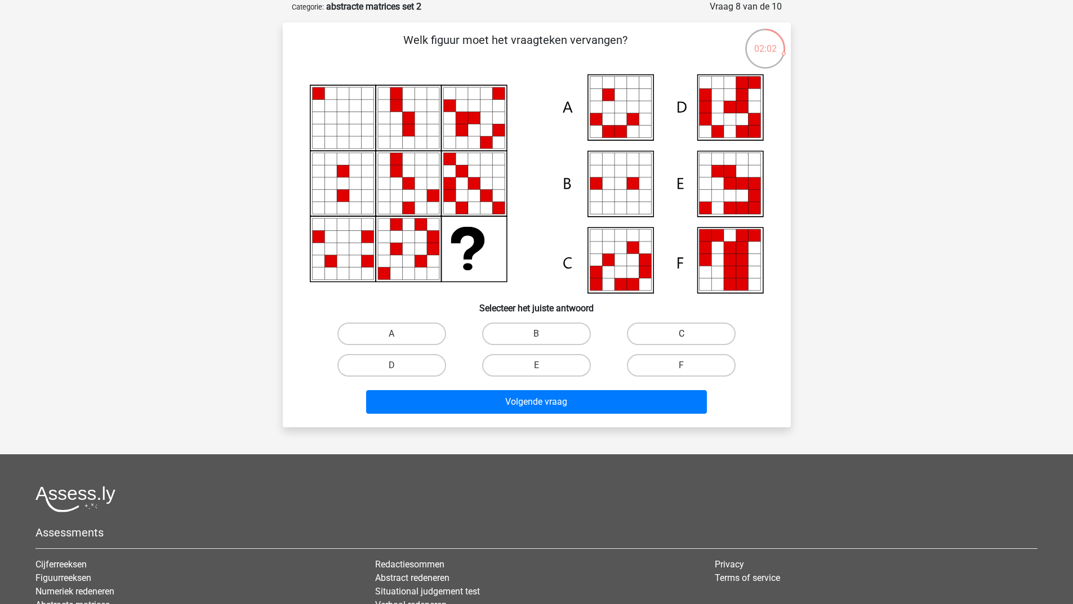
click at [689, 334] on label "C" at bounding box center [681, 334] width 109 height 23
click at [689, 334] on input "C" at bounding box center [684, 337] width 7 height 7
radio input "true"
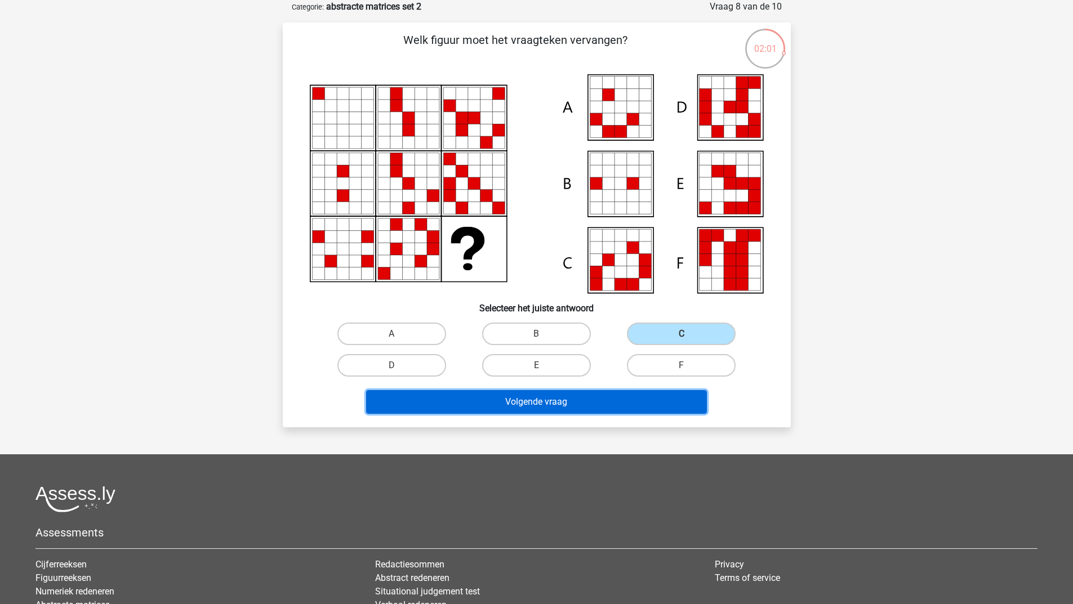
click at [502, 411] on button "Volgende vraag" at bounding box center [536, 402] width 341 height 24
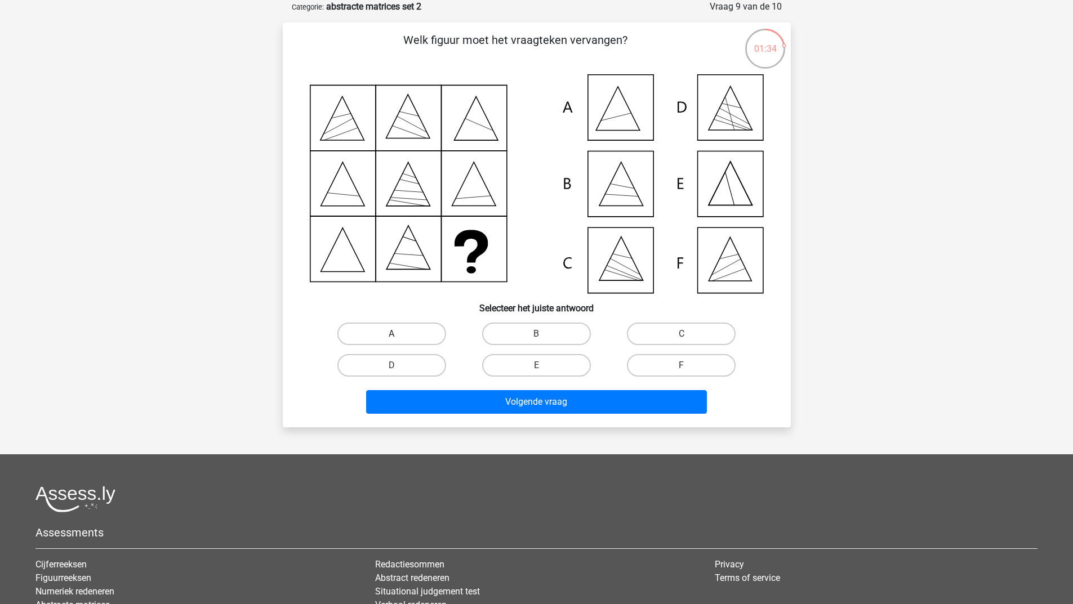
click at [403, 327] on label "A" at bounding box center [391, 334] width 109 height 23
click at [399, 334] on input "A" at bounding box center [394, 337] width 7 height 7
radio input "true"
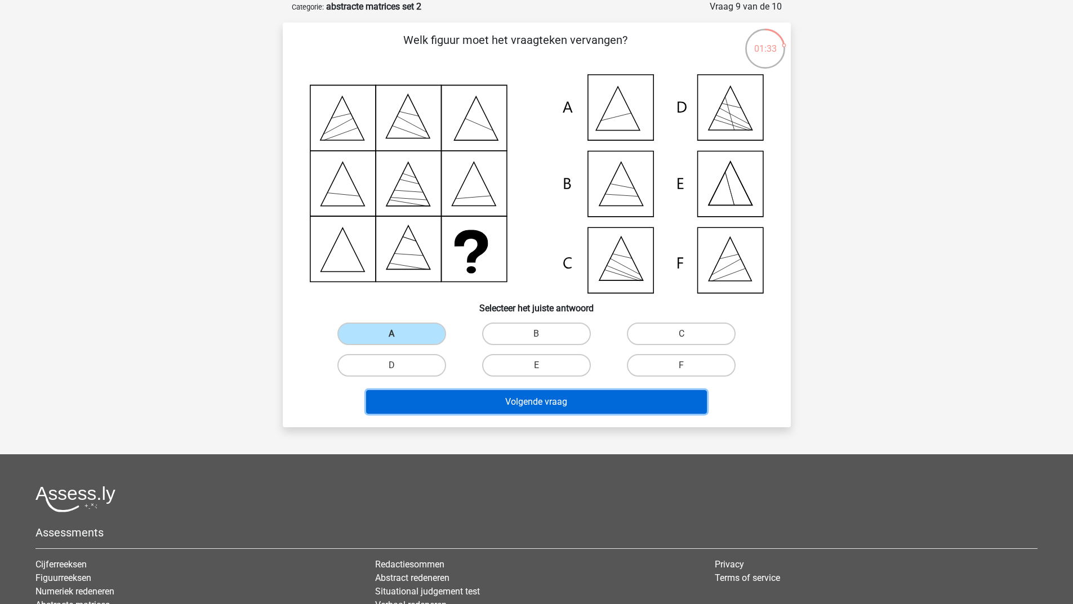
click at [406, 396] on button "Volgende vraag" at bounding box center [536, 402] width 341 height 24
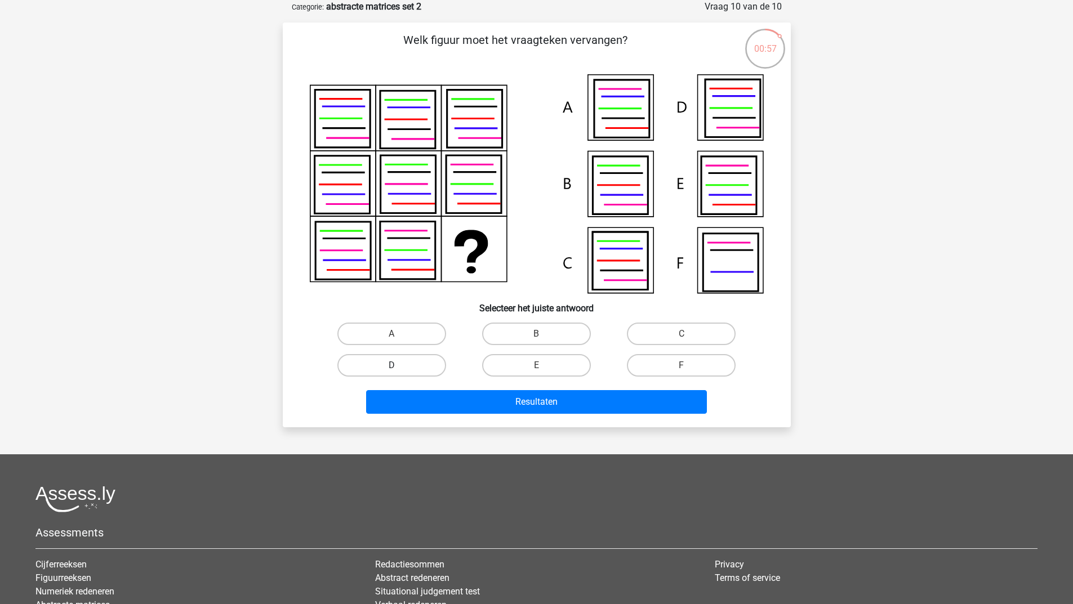
click at [403, 368] on label "D" at bounding box center [391, 365] width 109 height 23
click at [399, 368] on input "D" at bounding box center [394, 368] width 7 height 7
radio input "true"
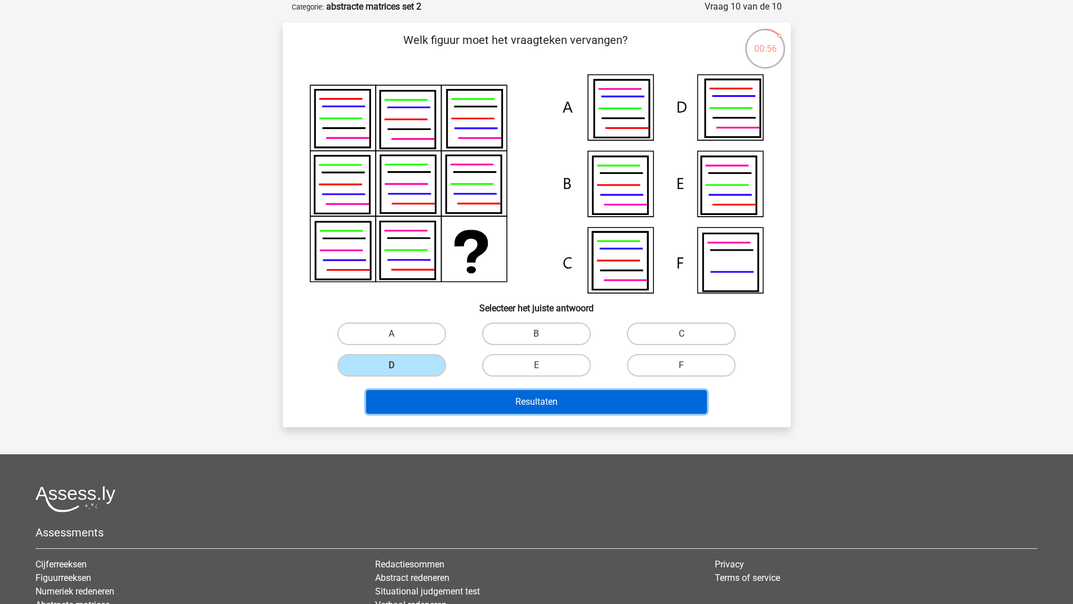
click at [414, 404] on button "Resultaten" at bounding box center [536, 402] width 341 height 24
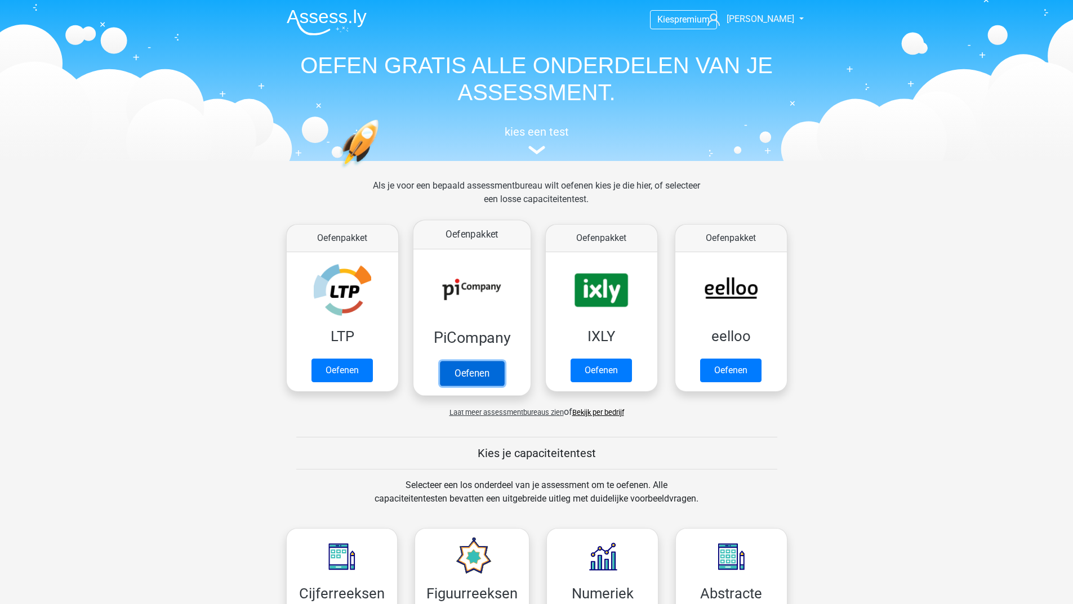
click at [456, 366] on link "Oefenen" at bounding box center [471, 373] width 64 height 25
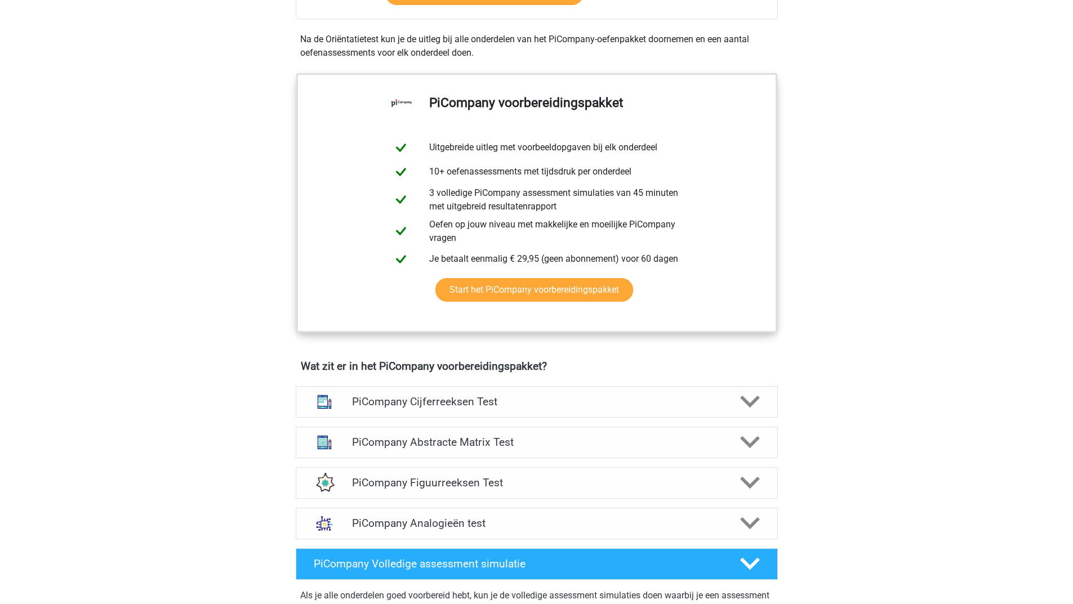
scroll to position [619, 0]
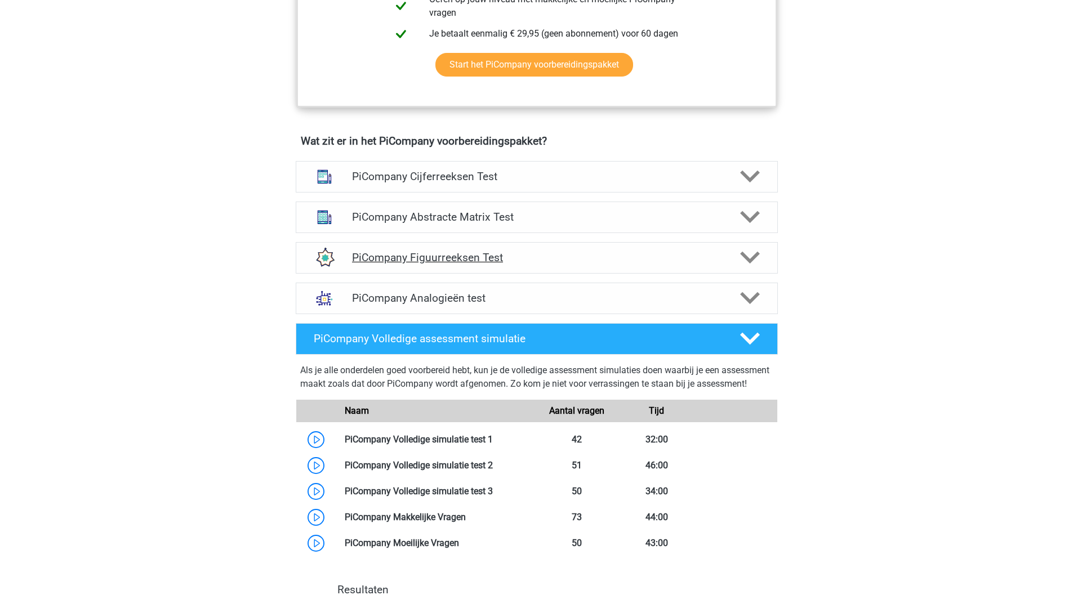
click at [748, 267] on icon at bounding box center [750, 258] width 20 height 20
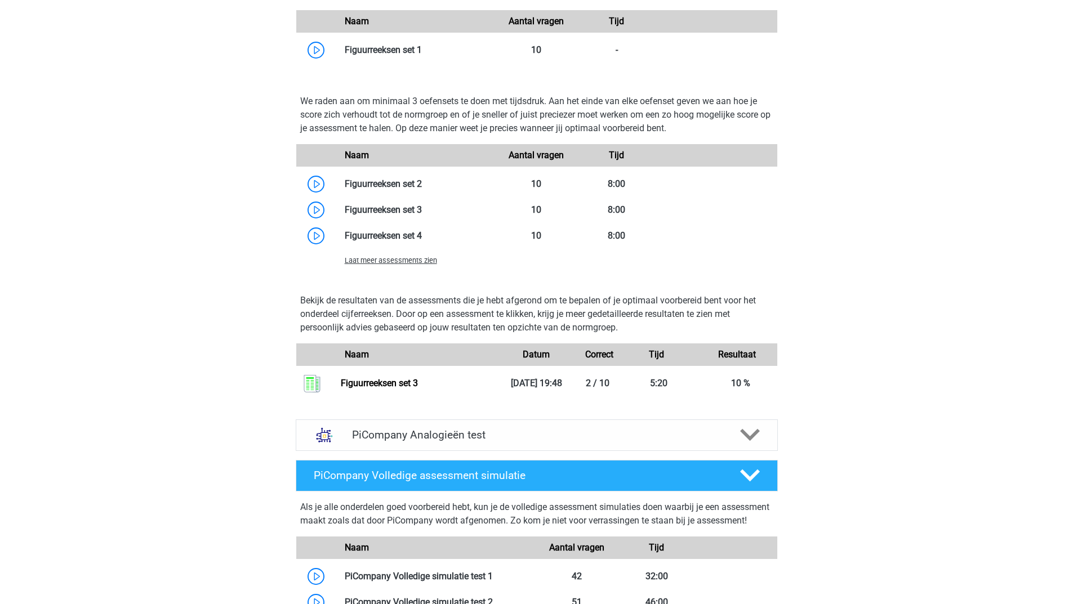
scroll to position [957, 0]
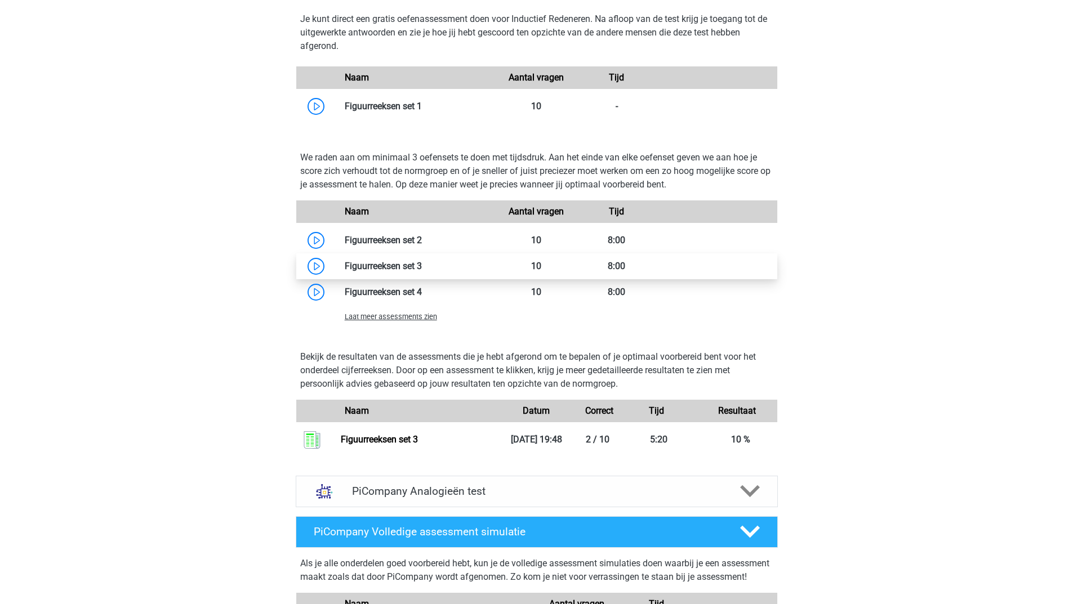
click at [422, 271] on link at bounding box center [422, 266] width 0 height 11
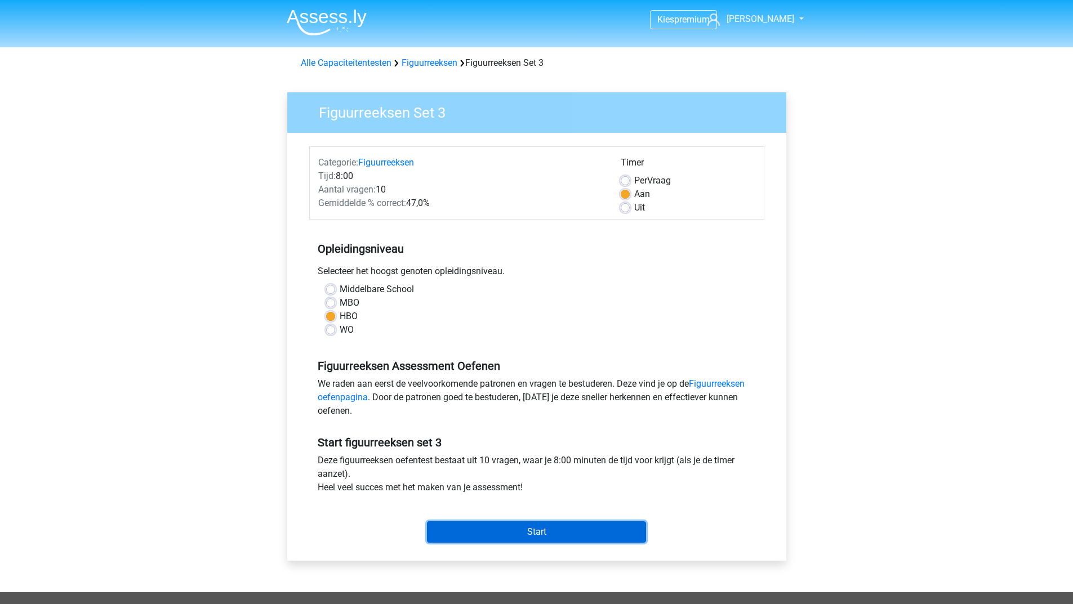
click at [474, 532] on input "Start" at bounding box center [536, 531] width 219 height 21
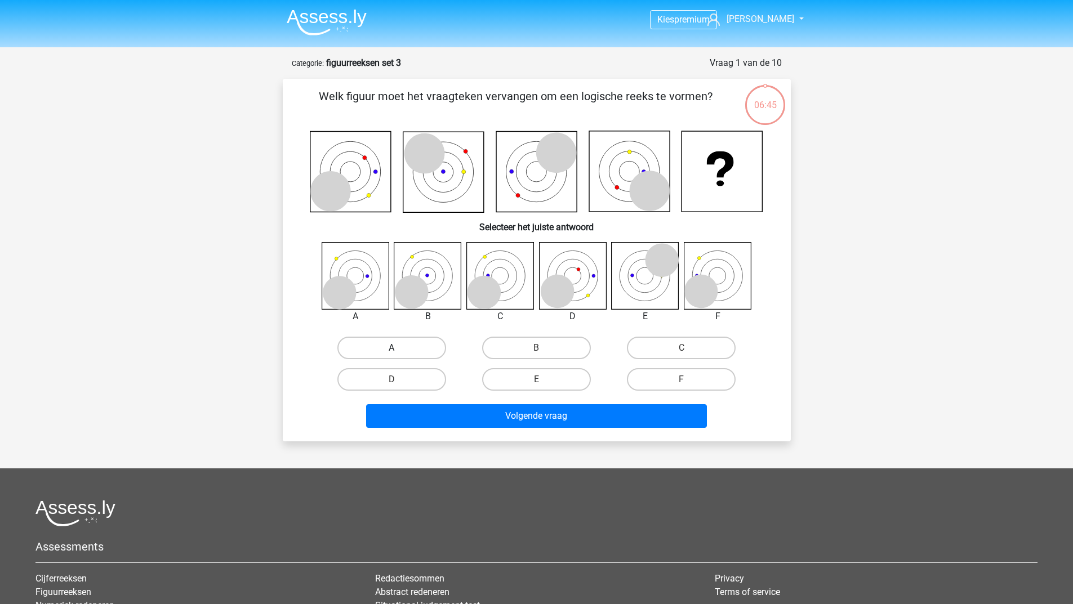
click at [365, 345] on label "A" at bounding box center [391, 348] width 109 height 23
click at [391, 348] on input "A" at bounding box center [394, 351] width 7 height 7
radio input "true"
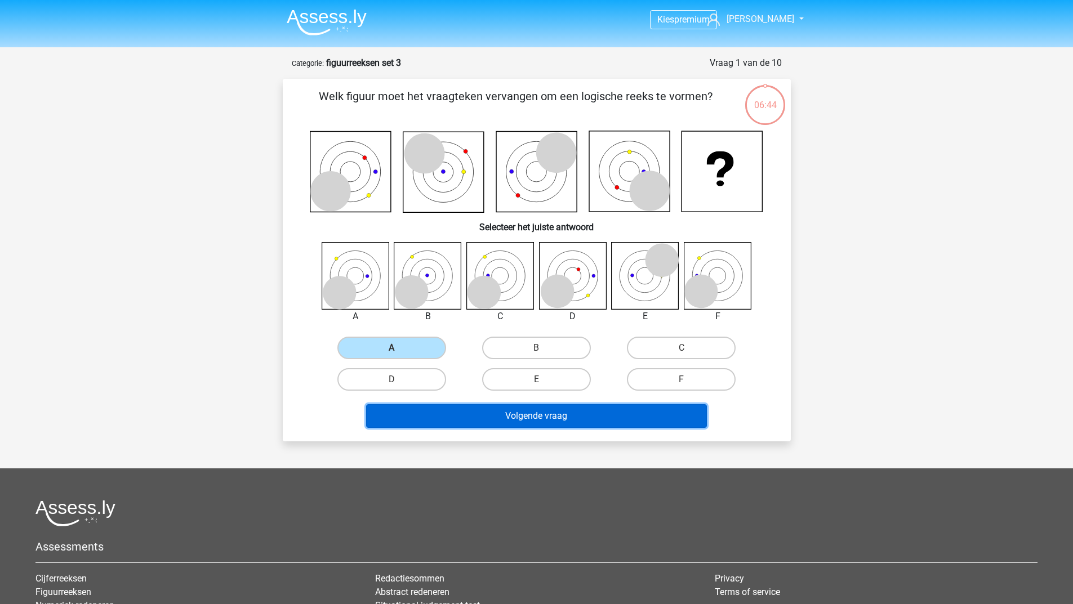
click at [397, 420] on button "Volgende vraag" at bounding box center [536, 416] width 341 height 24
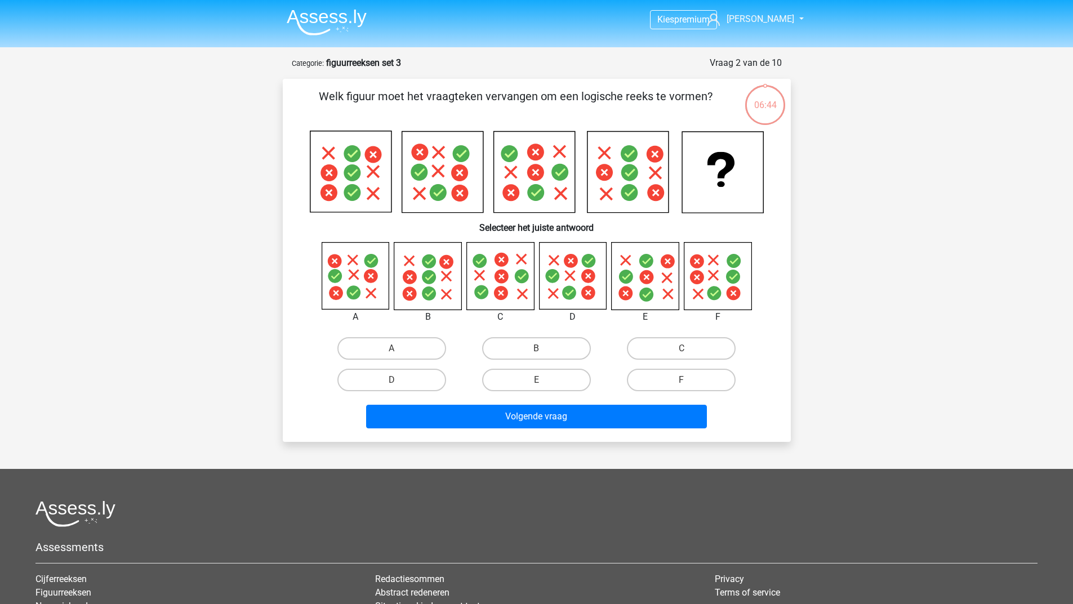
scroll to position [56, 0]
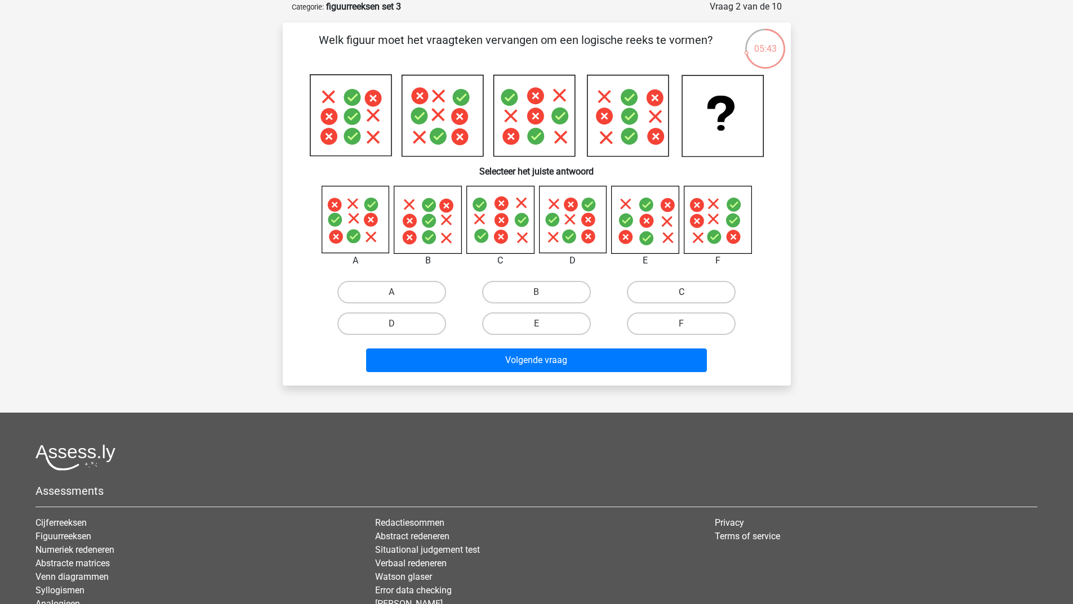
click at [661, 291] on label "C" at bounding box center [681, 292] width 109 height 23
click at [681, 292] on input "C" at bounding box center [684, 295] width 7 height 7
radio input "true"
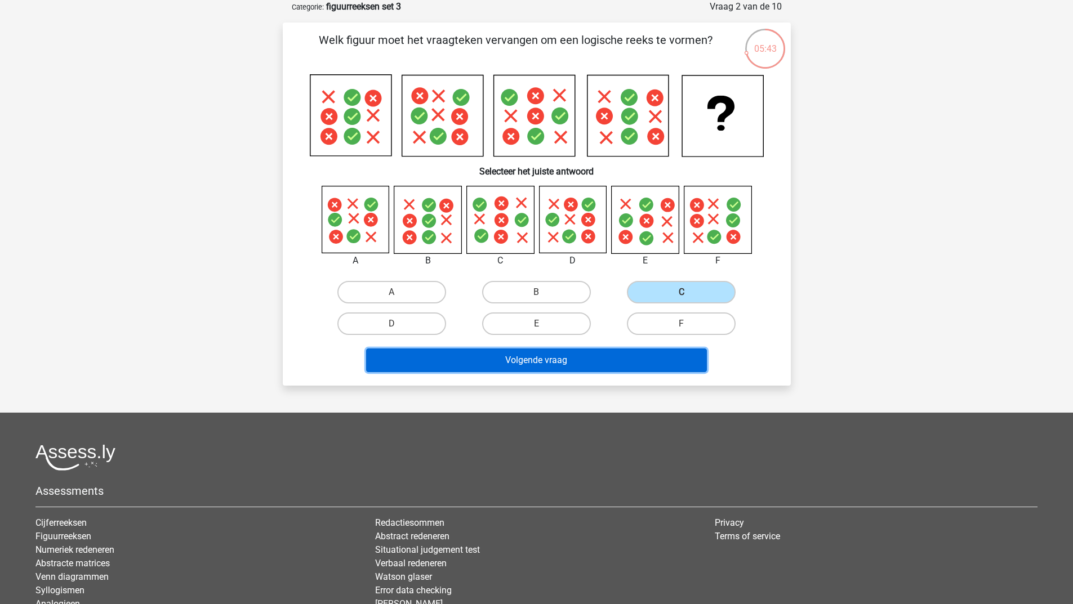
click at [553, 359] on button "Volgende vraag" at bounding box center [536, 361] width 341 height 24
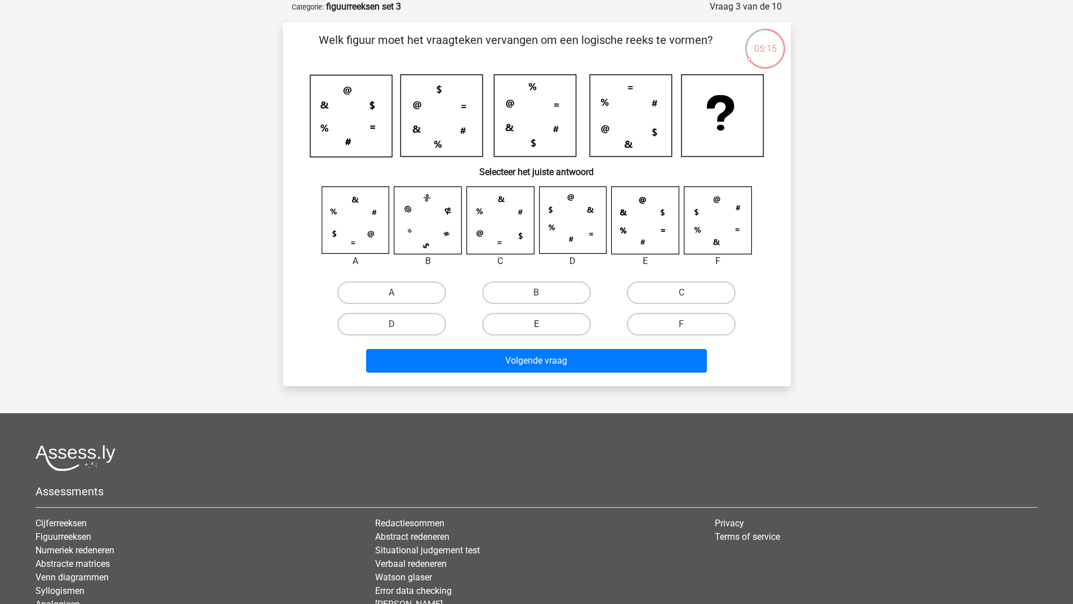
click at [534, 324] on label "E" at bounding box center [536, 324] width 109 height 23
click at [536, 324] on input "E" at bounding box center [539, 327] width 7 height 7
radio input "true"
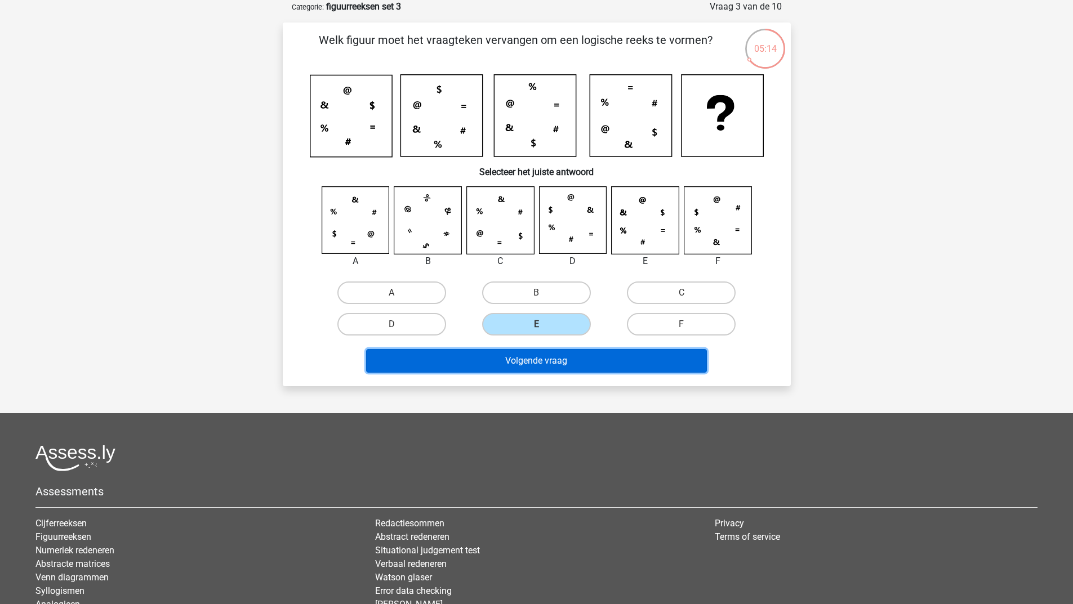
click at [514, 368] on button "Volgende vraag" at bounding box center [536, 361] width 341 height 24
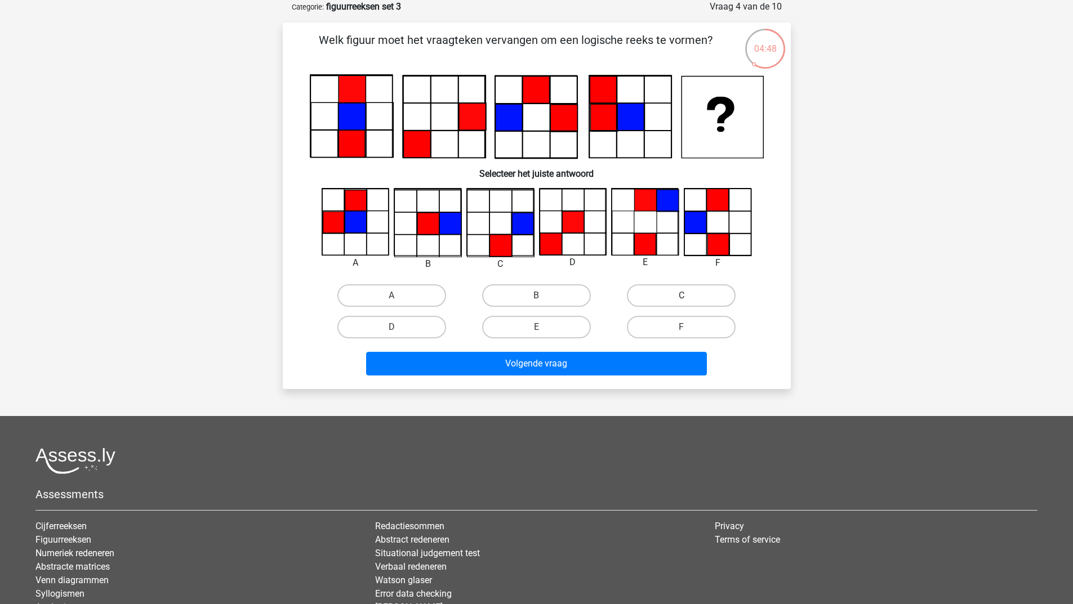
click at [689, 296] on label "C" at bounding box center [681, 295] width 109 height 23
click at [689, 296] on input "C" at bounding box center [684, 299] width 7 height 7
radio input "true"
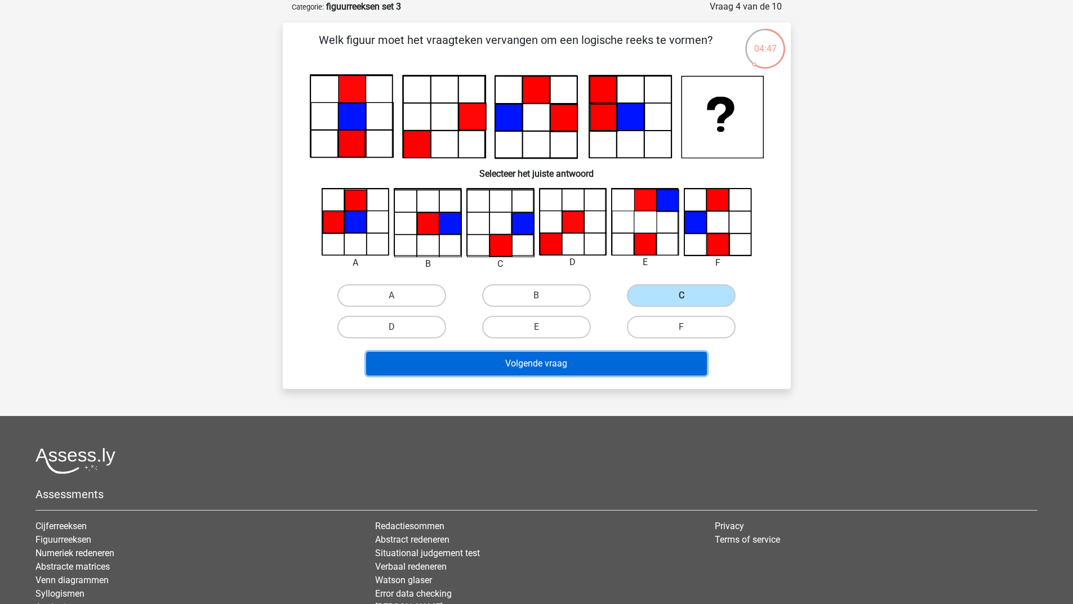
click at [589, 362] on button "Volgende vraag" at bounding box center [536, 364] width 341 height 24
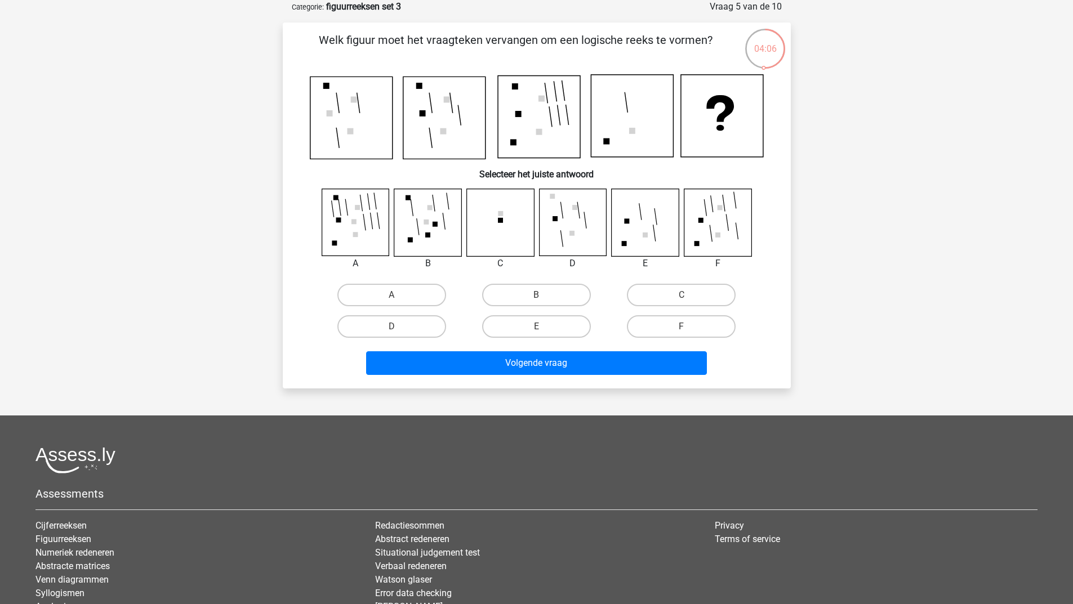
click at [383, 340] on div "D" at bounding box center [391, 327] width 145 height 32
click at [382, 328] on label "D" at bounding box center [391, 326] width 109 height 23
click at [391, 328] on input "D" at bounding box center [394, 330] width 7 height 7
radio input "true"
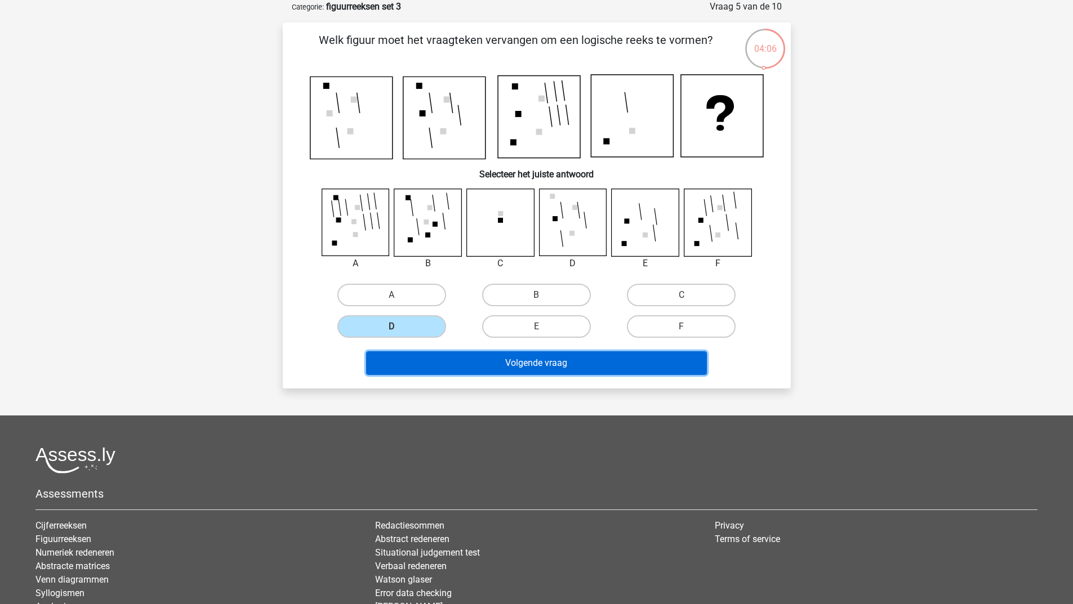
click at [395, 358] on button "Volgende vraag" at bounding box center [536, 363] width 341 height 24
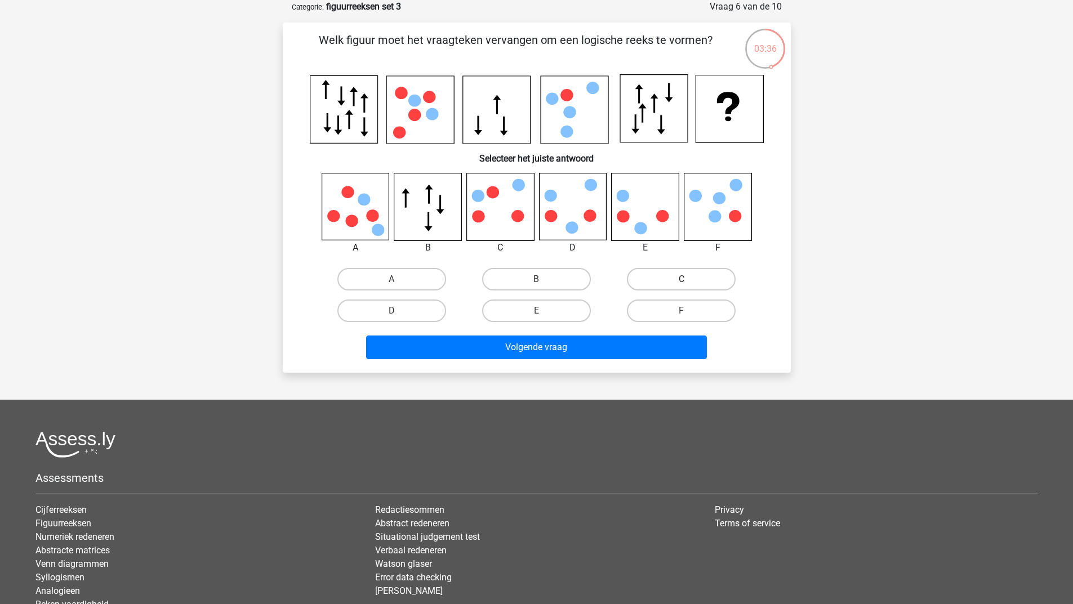
click at [685, 271] on label "C" at bounding box center [681, 279] width 109 height 23
click at [685, 279] on input "C" at bounding box center [684, 282] width 7 height 7
radio input "true"
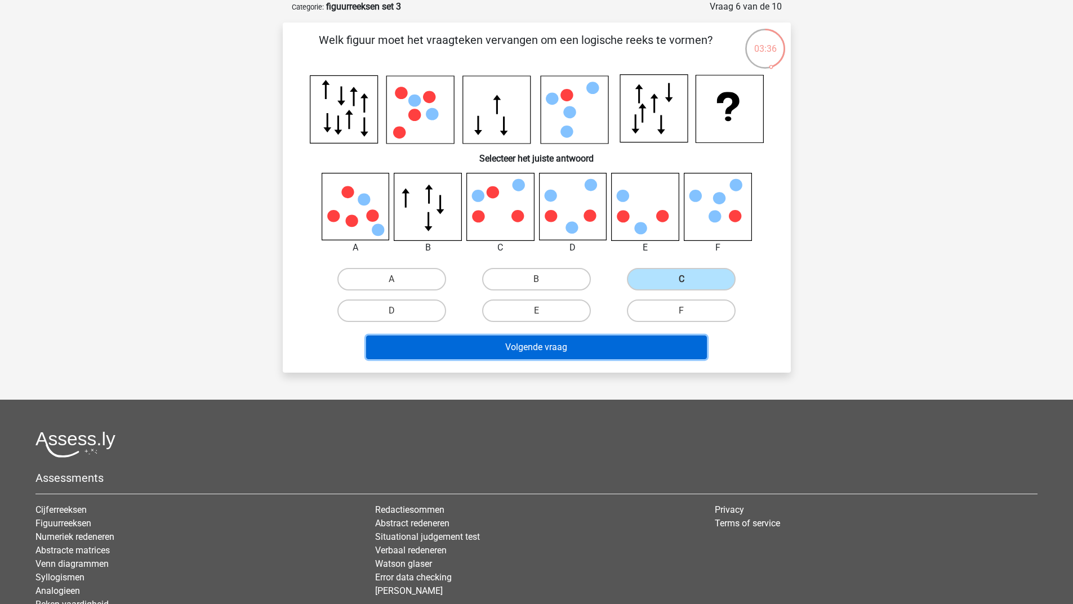
click at [618, 340] on button "Volgende vraag" at bounding box center [536, 348] width 341 height 24
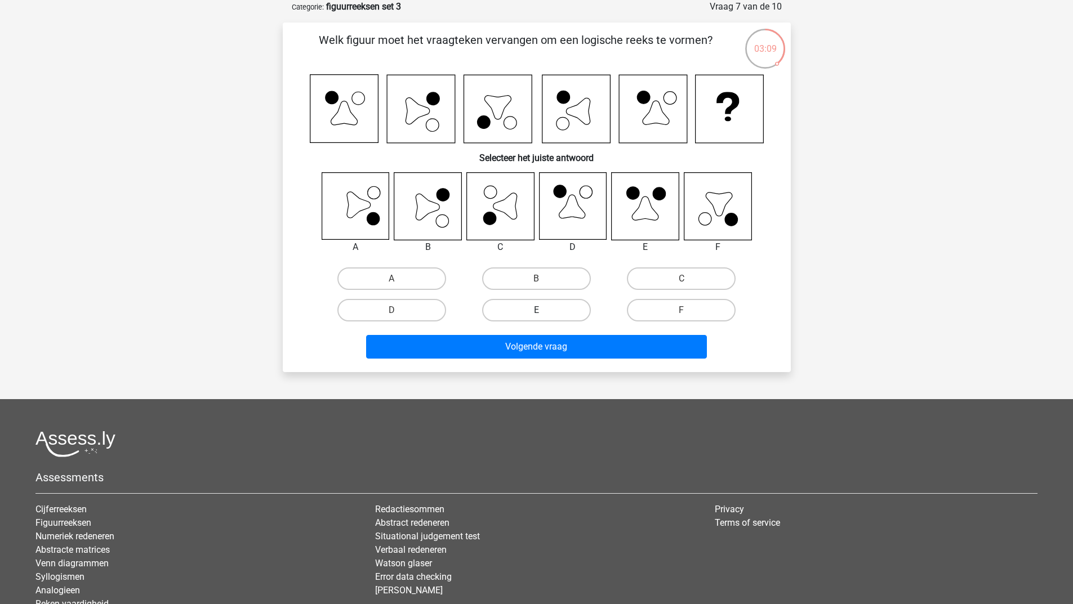
click at [535, 308] on label "E" at bounding box center [536, 310] width 109 height 23
click at [536, 310] on input "E" at bounding box center [539, 313] width 7 height 7
radio input "true"
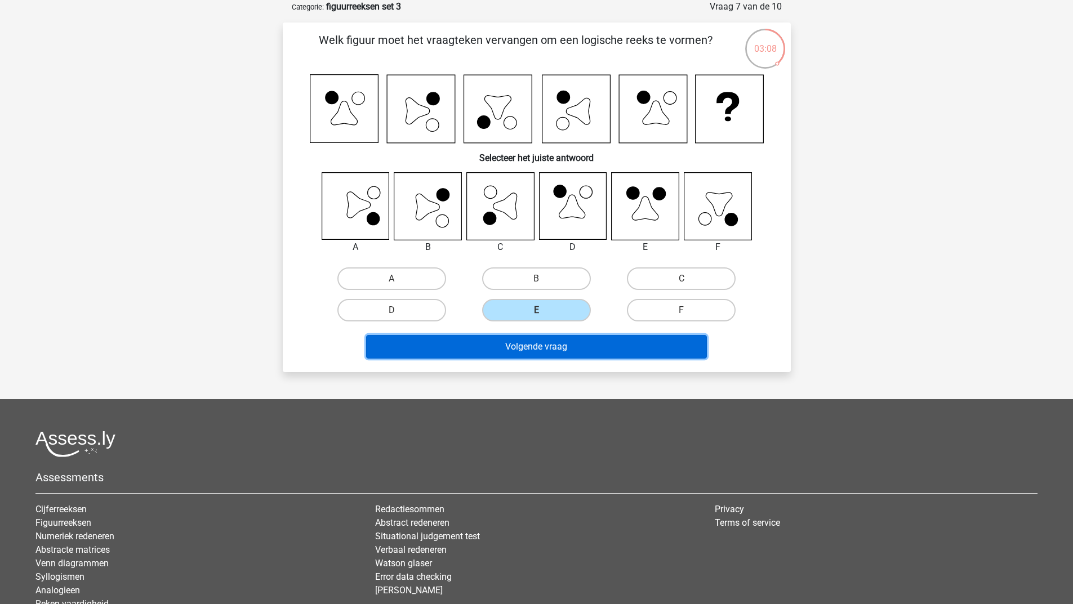
click at [519, 349] on button "Volgende vraag" at bounding box center [536, 347] width 341 height 24
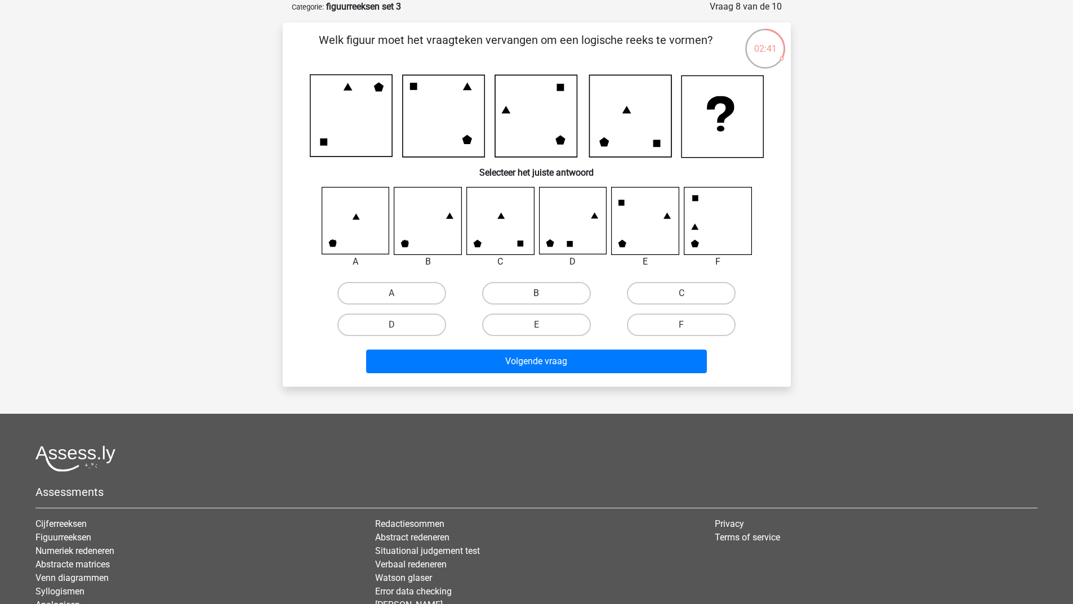
click at [514, 295] on label "B" at bounding box center [536, 293] width 109 height 23
click at [536, 295] on input "B" at bounding box center [539, 296] width 7 height 7
radio input "true"
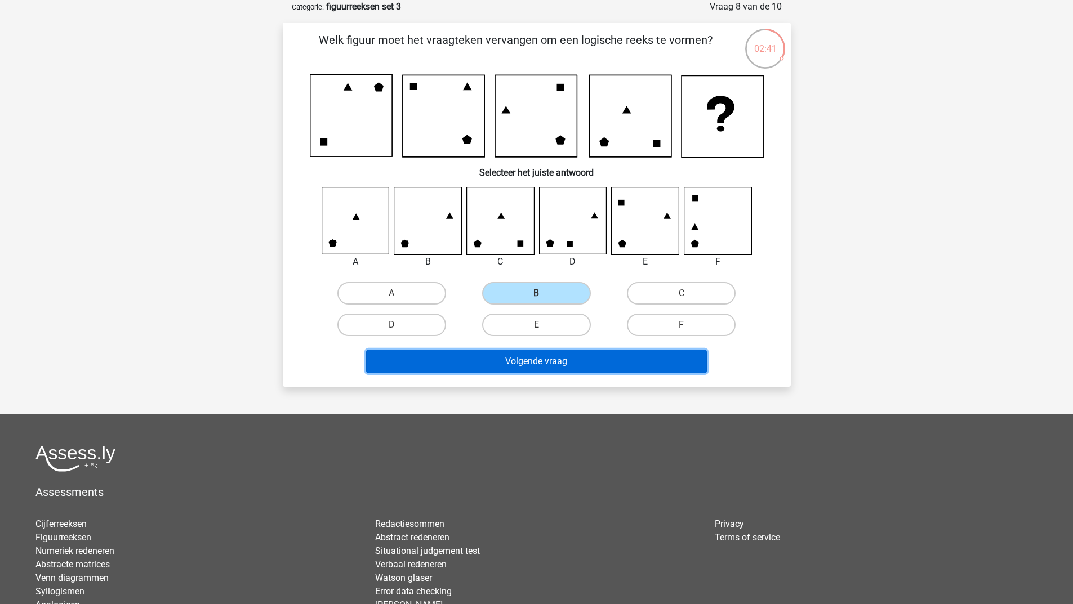
click at [488, 358] on button "Volgende vraag" at bounding box center [536, 362] width 341 height 24
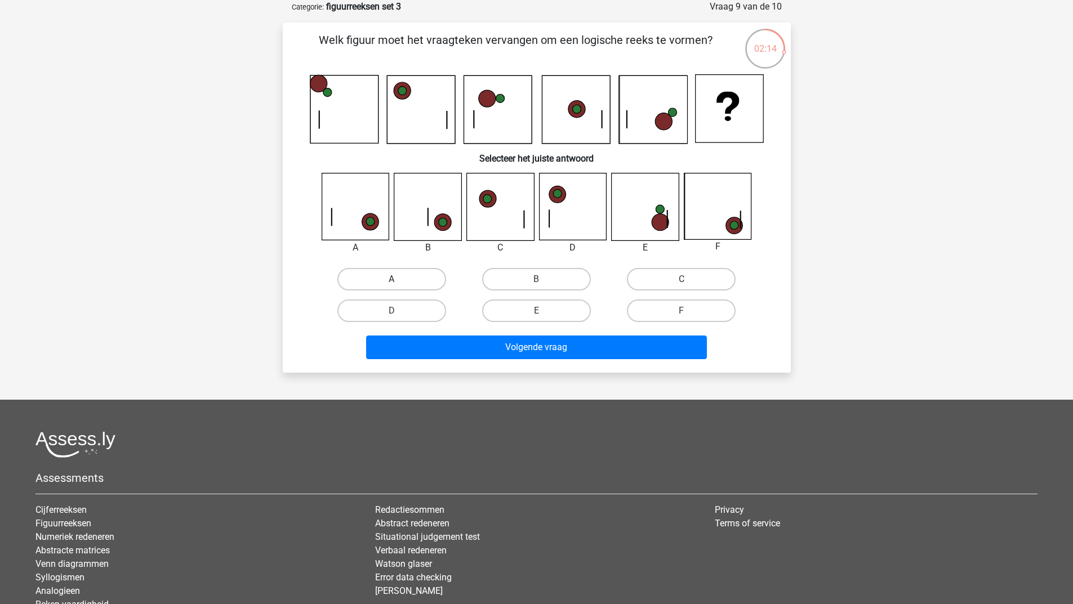
click at [348, 273] on label "A" at bounding box center [391, 279] width 109 height 23
click at [391, 279] on input "A" at bounding box center [394, 282] width 7 height 7
radio input "true"
click at [427, 359] on div "Volgende vraag" at bounding box center [536, 350] width 435 height 28
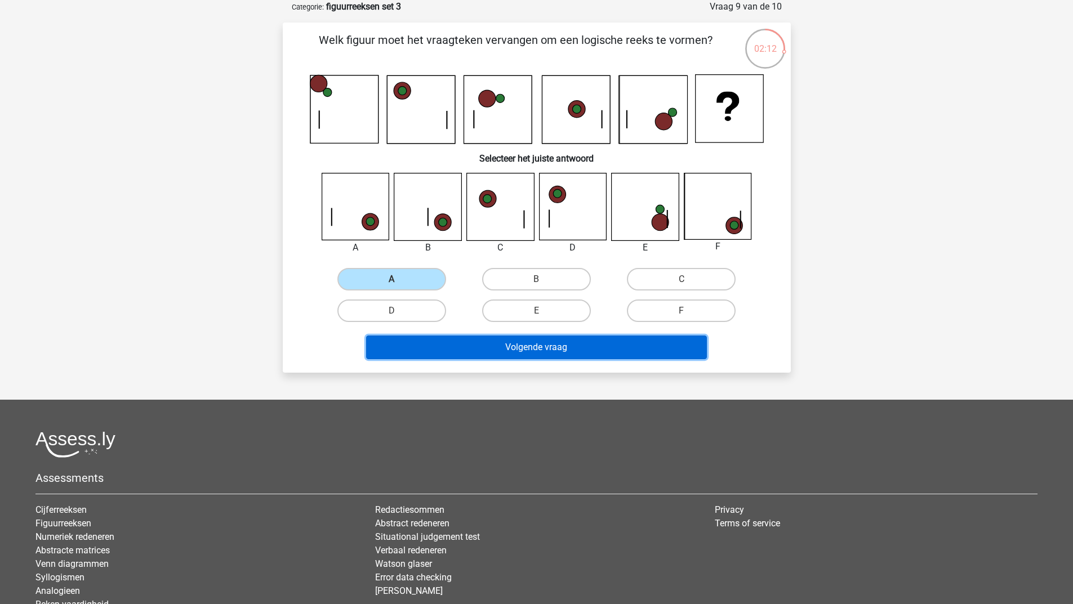
click at [439, 349] on button "Volgende vraag" at bounding box center [536, 348] width 341 height 24
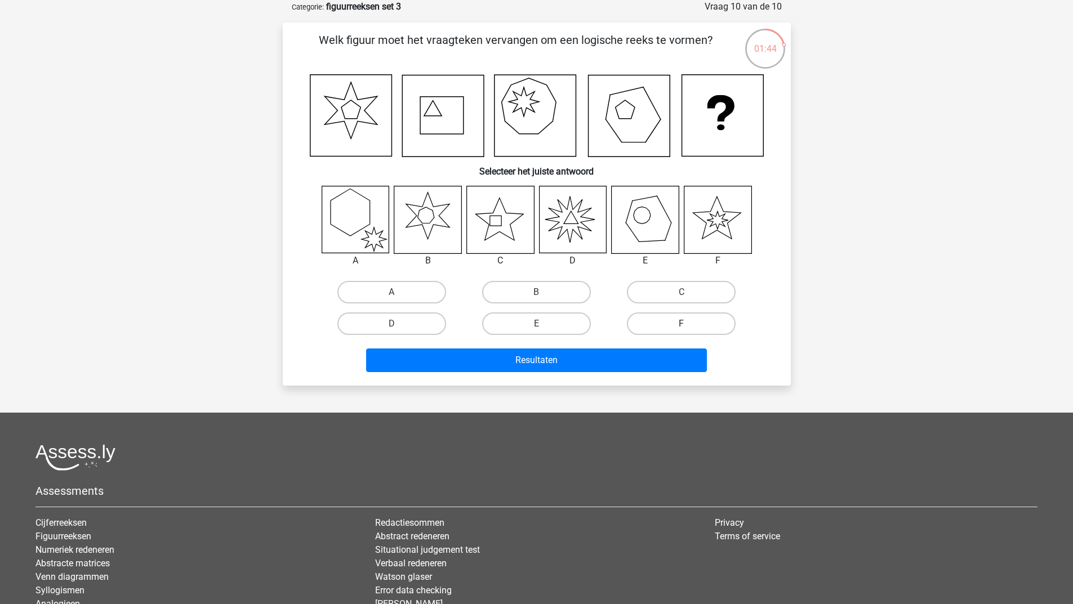
click at [653, 315] on label "F" at bounding box center [681, 324] width 109 height 23
click at [681, 324] on input "F" at bounding box center [684, 327] width 7 height 7
radio input "true"
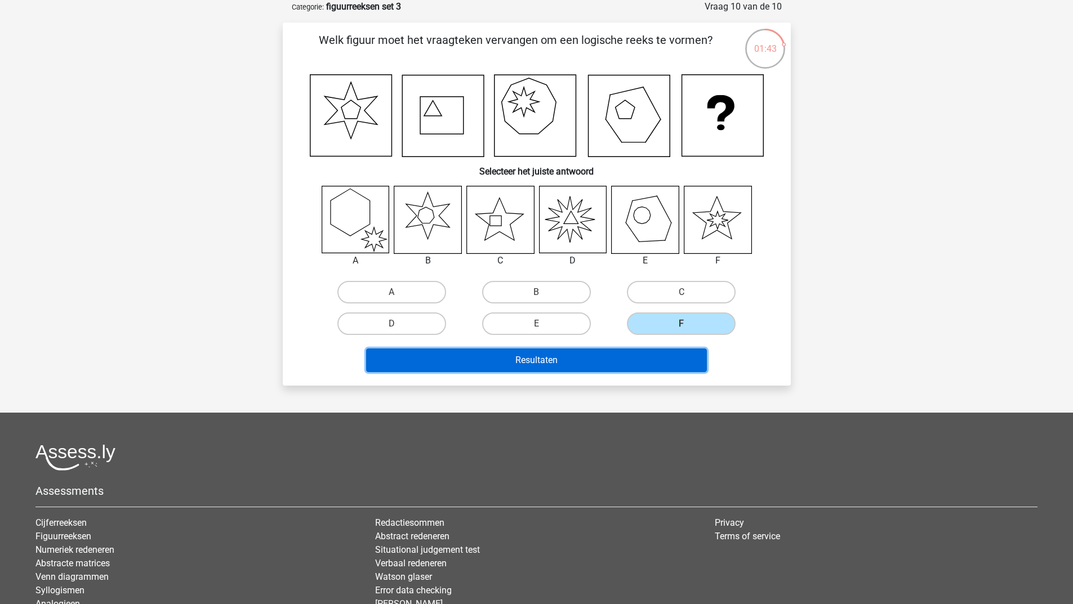
click at [608, 358] on button "Resultaten" at bounding box center [536, 361] width 341 height 24
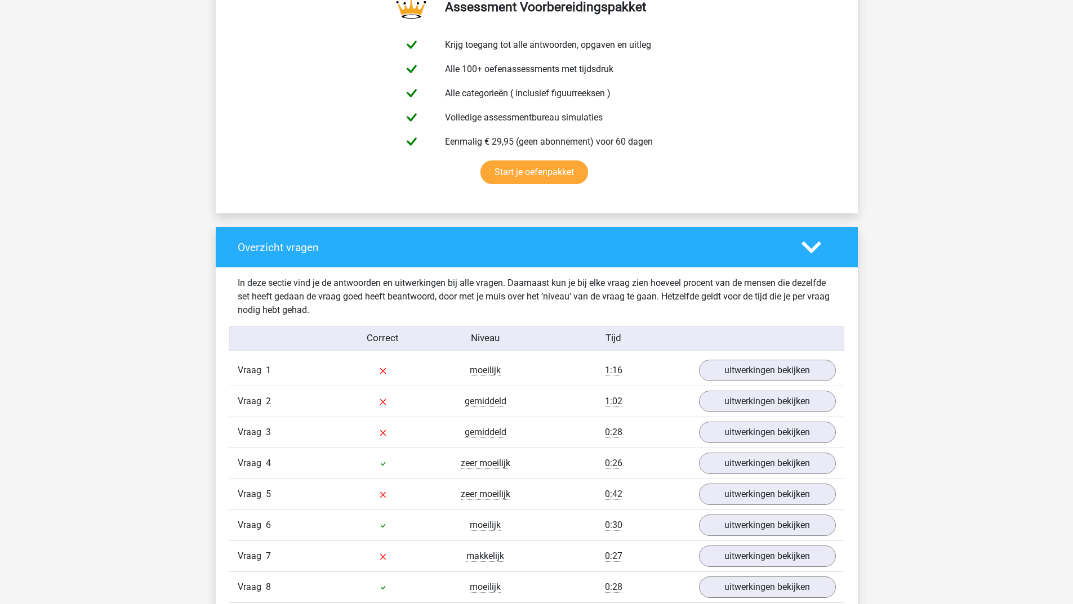
scroll to position [676, 0]
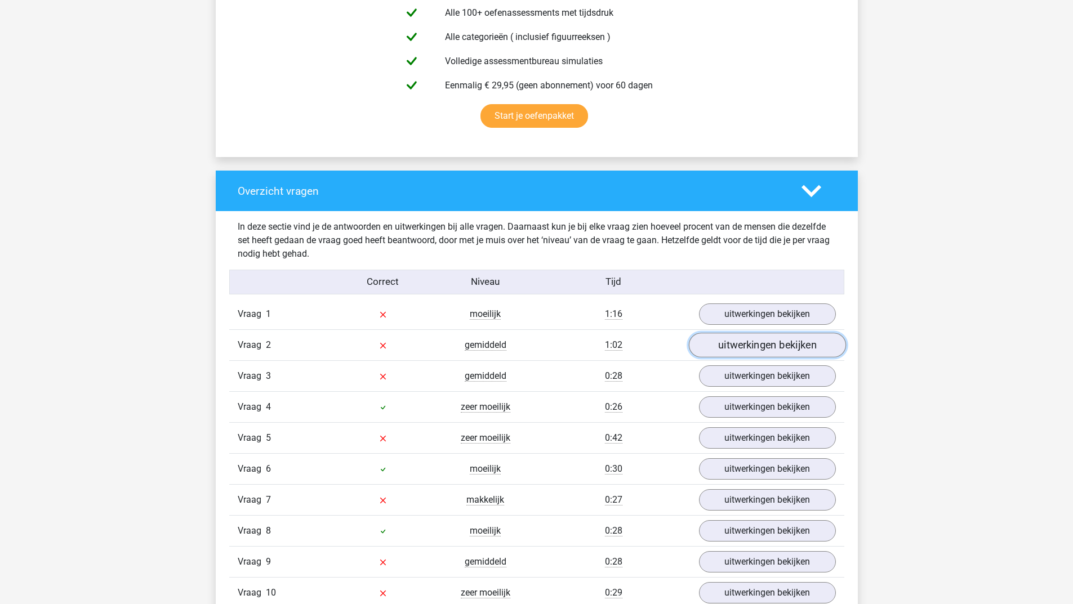
click at [754, 347] on link "uitwerkingen bekijken" at bounding box center [766, 345] width 157 height 25
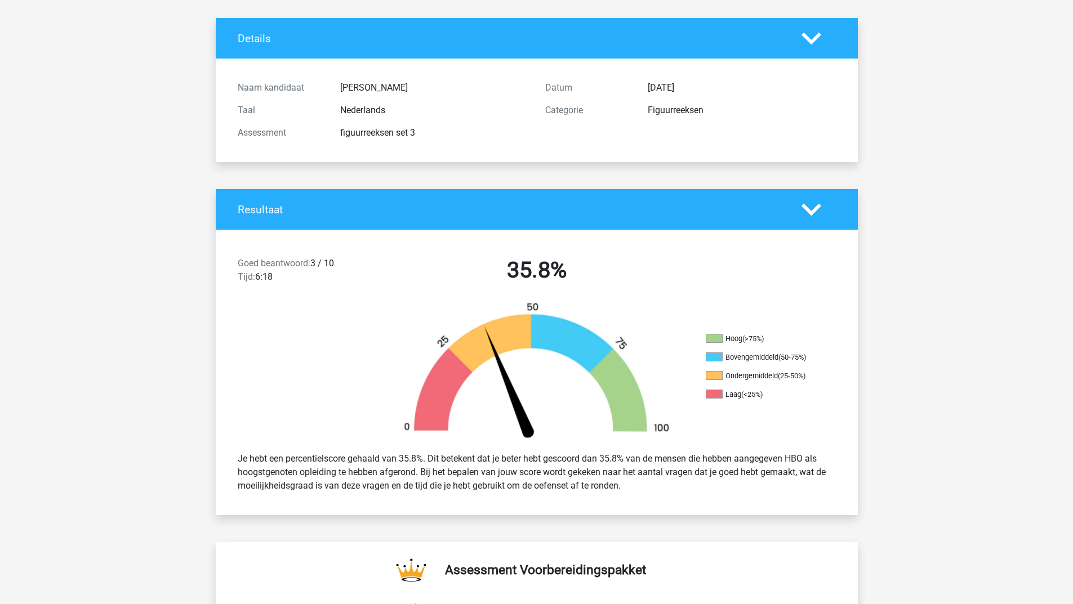
scroll to position [0, 0]
